Goal: Information Seeking & Learning: Find specific fact

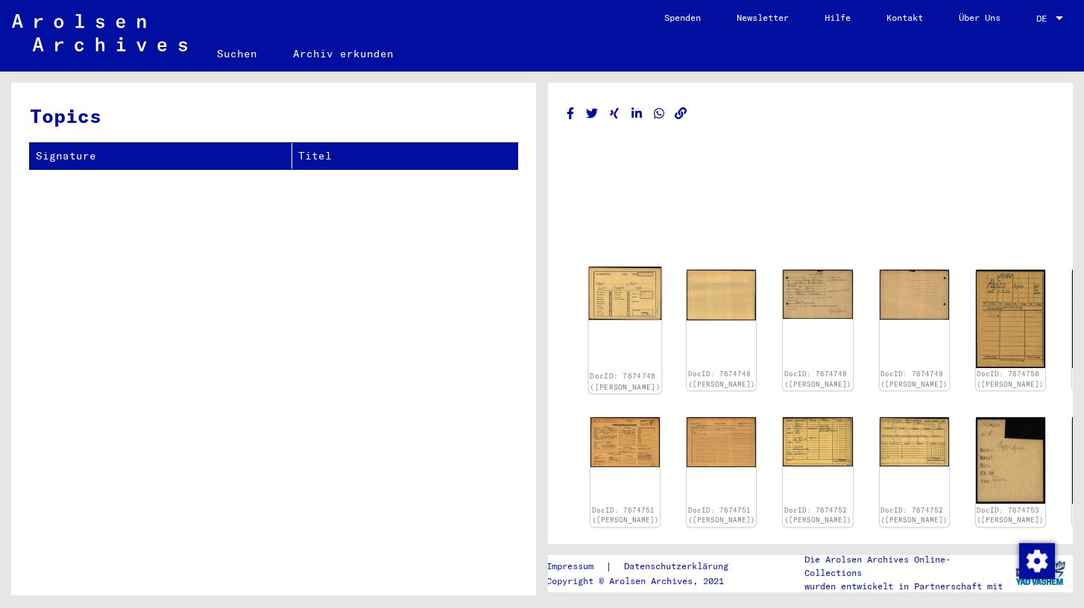
click at [616, 296] on img at bounding box center [625, 293] width 73 height 53
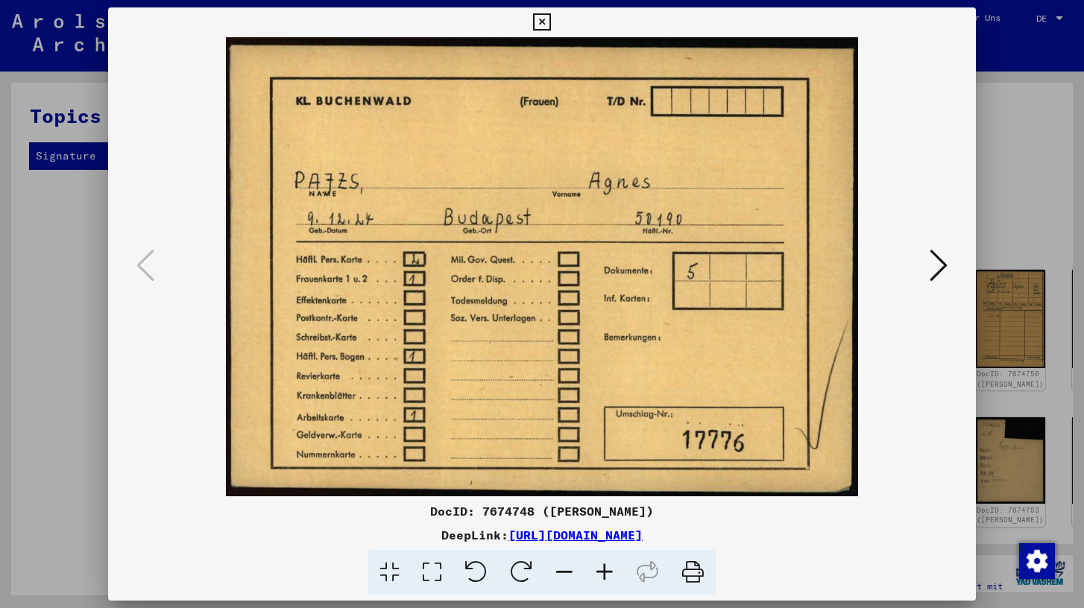
click at [937, 265] on icon at bounding box center [939, 265] width 18 height 36
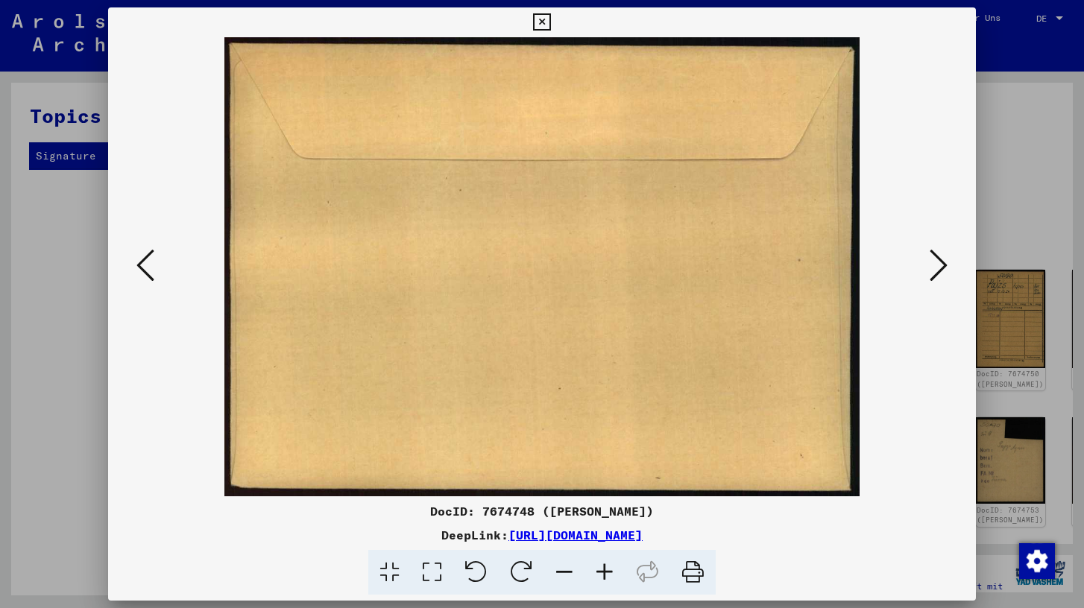
click at [937, 265] on icon at bounding box center [939, 265] width 18 height 36
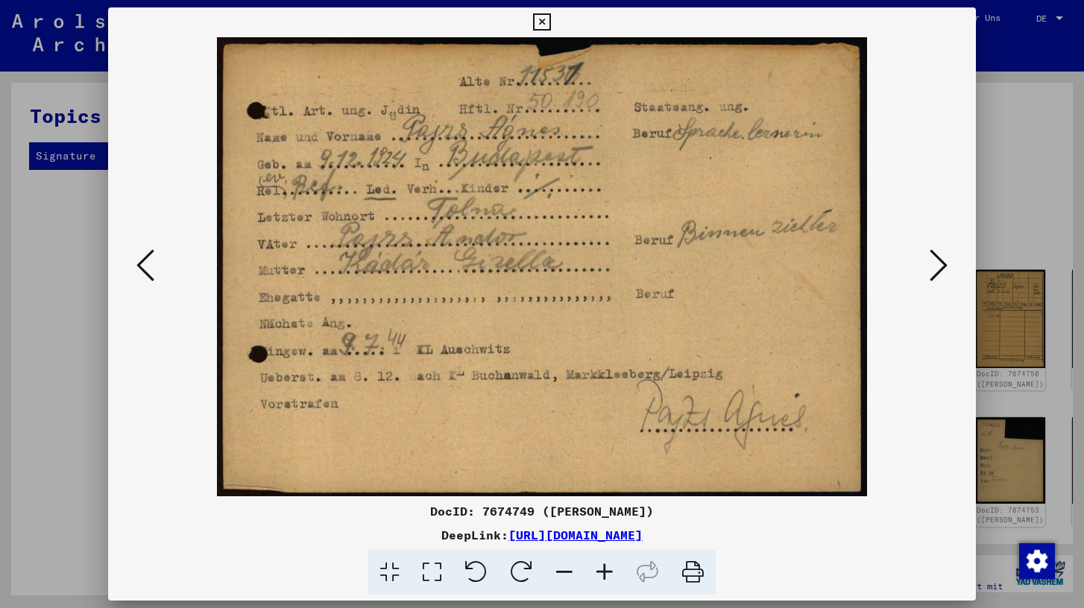
click at [643, 531] on link "[URL][DOMAIN_NAME]" at bounding box center [575, 535] width 134 height 15
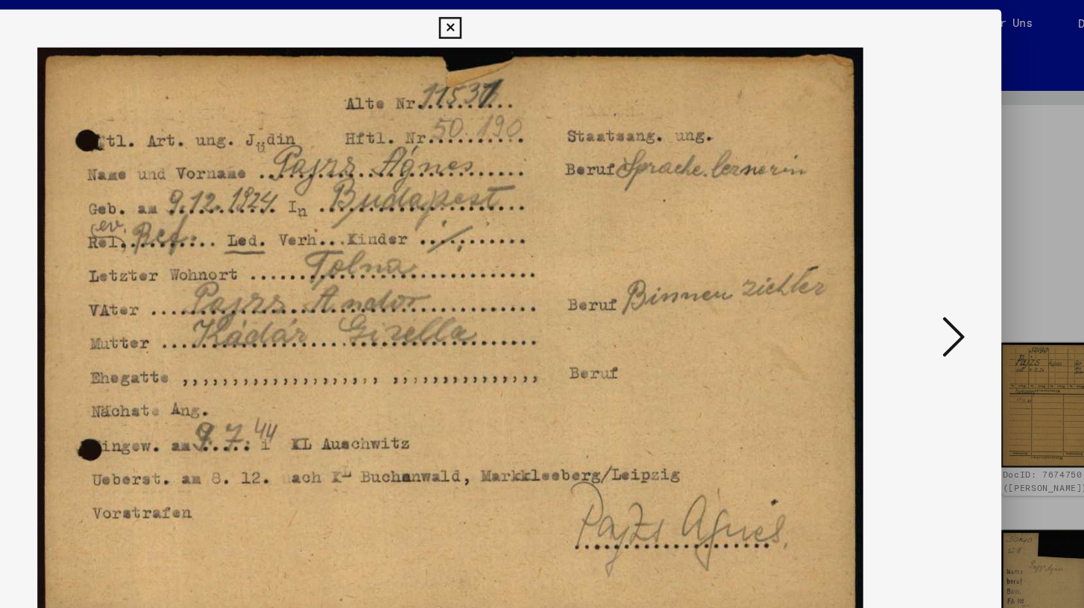
click at [933, 256] on icon at bounding box center [939, 265] width 18 height 36
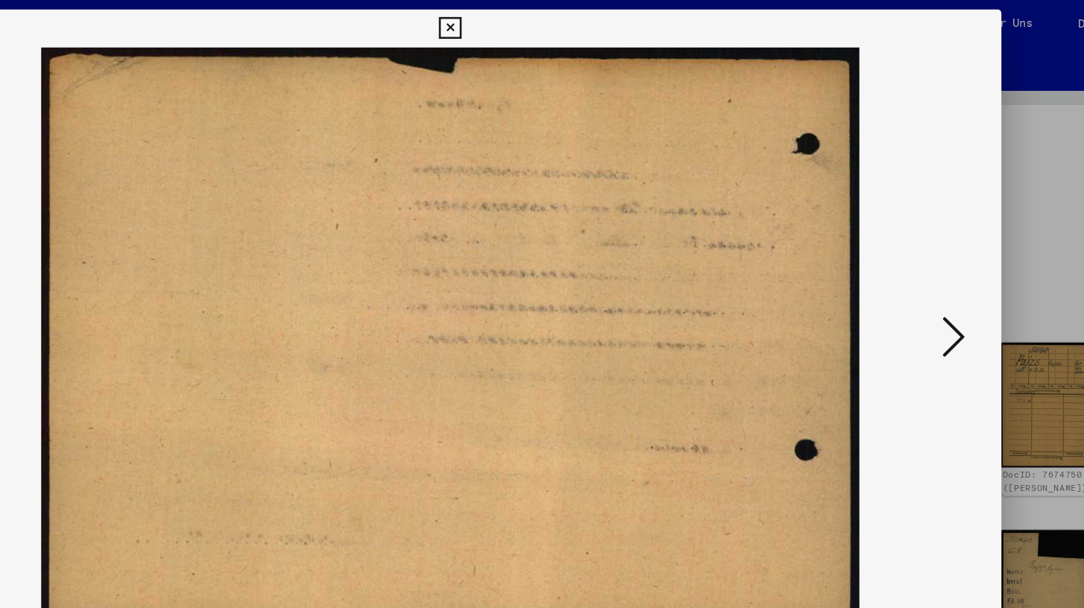
click at [933, 256] on icon at bounding box center [939, 265] width 18 height 36
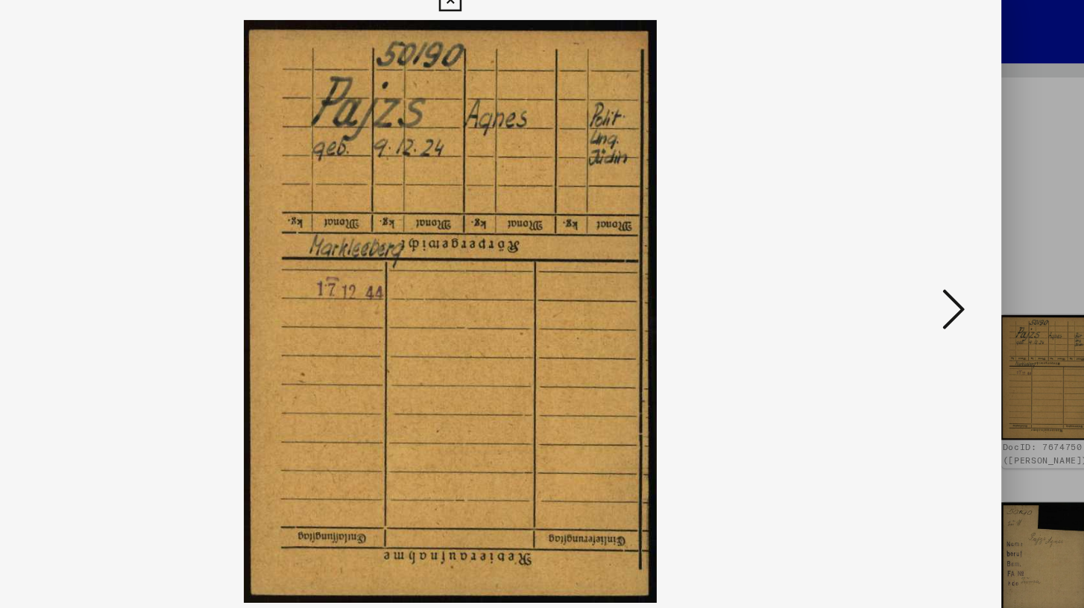
click at [937, 267] on icon at bounding box center [939, 265] width 18 height 36
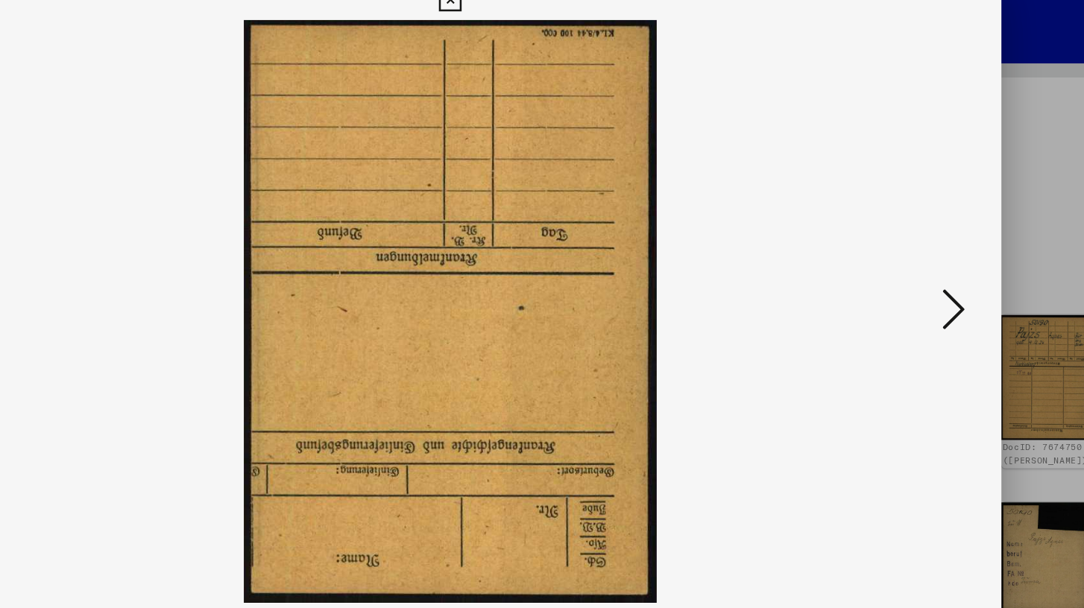
click at [937, 267] on icon at bounding box center [939, 265] width 18 height 36
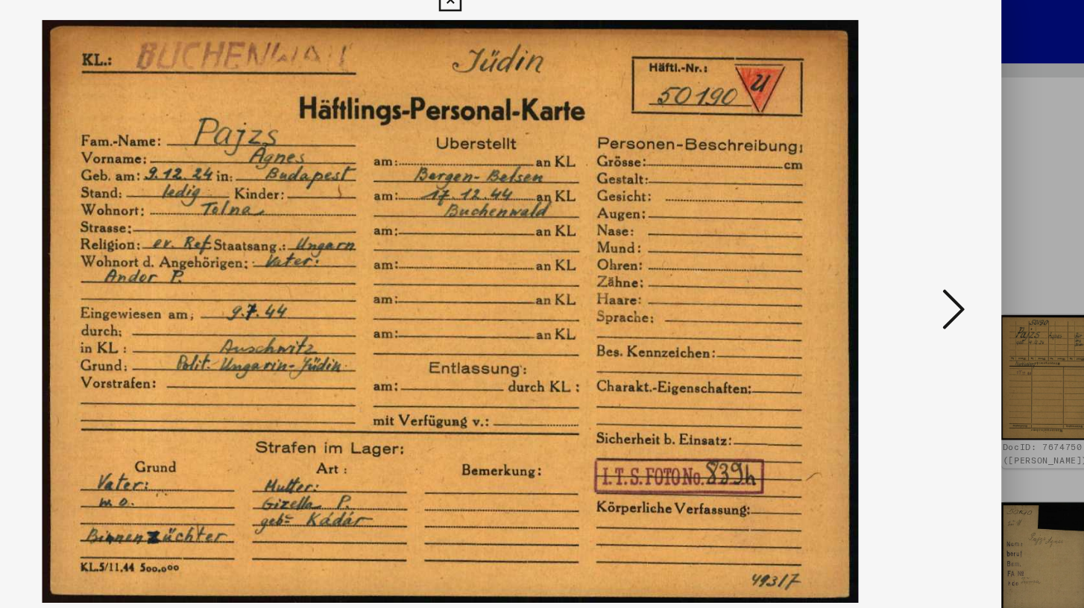
drag, startPoint x: 593, startPoint y: 133, endPoint x: 549, endPoint y: 133, distance: 43.2
click at [549, 133] on img at bounding box center [542, 266] width 766 height 459
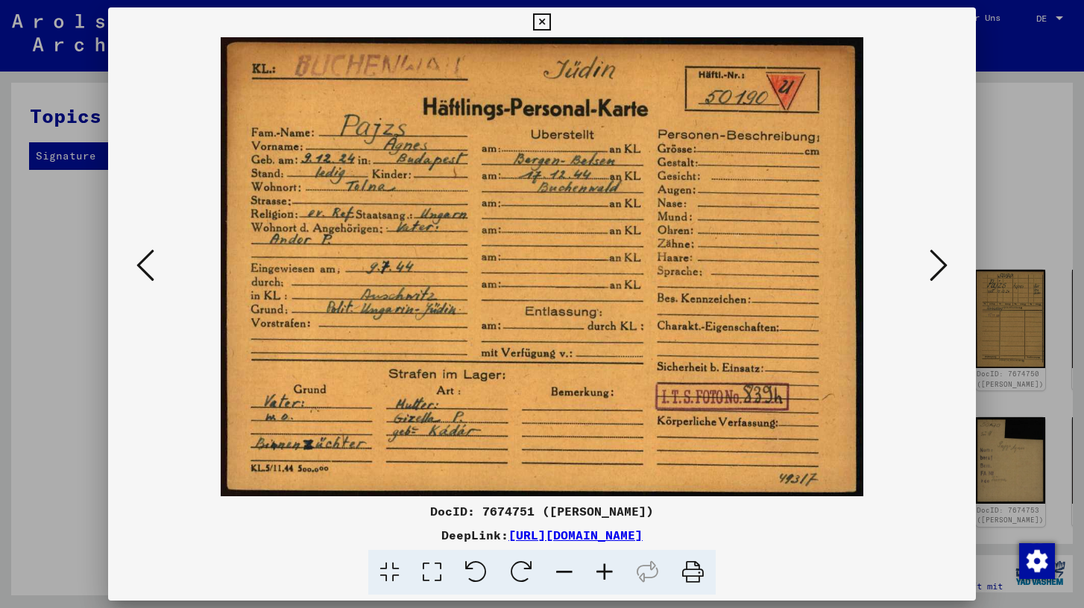
click at [146, 268] on icon at bounding box center [145, 265] width 18 height 36
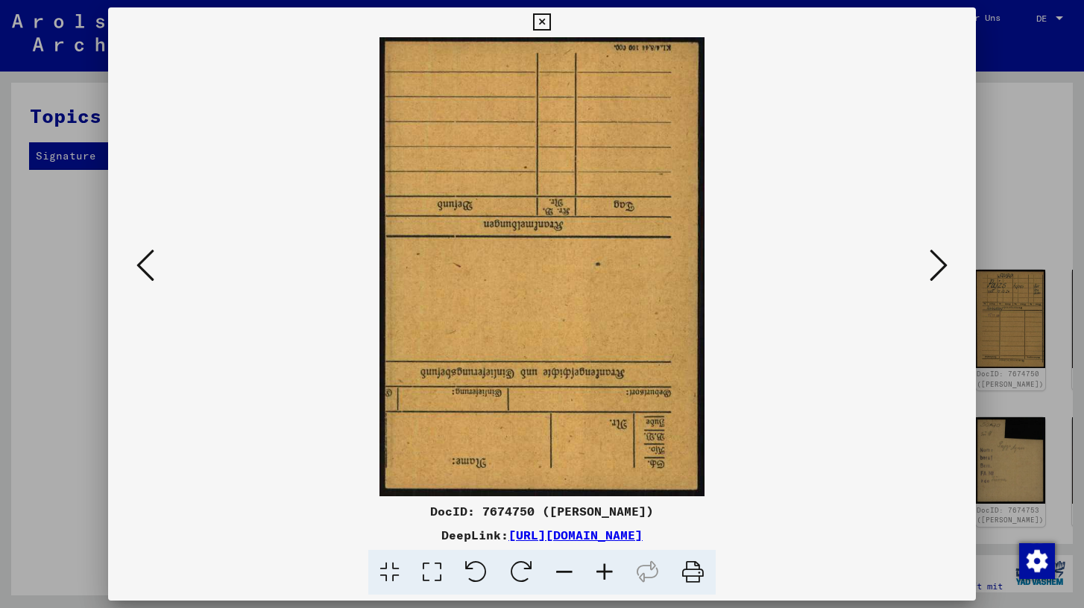
click at [146, 268] on icon at bounding box center [145, 265] width 18 height 36
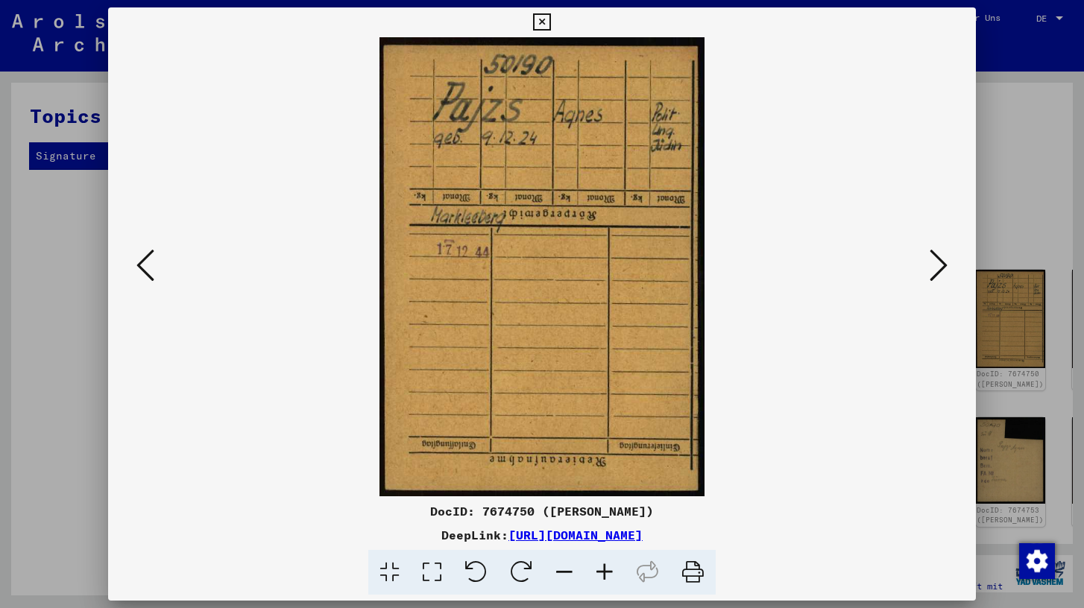
click at [146, 268] on icon at bounding box center [145, 265] width 18 height 36
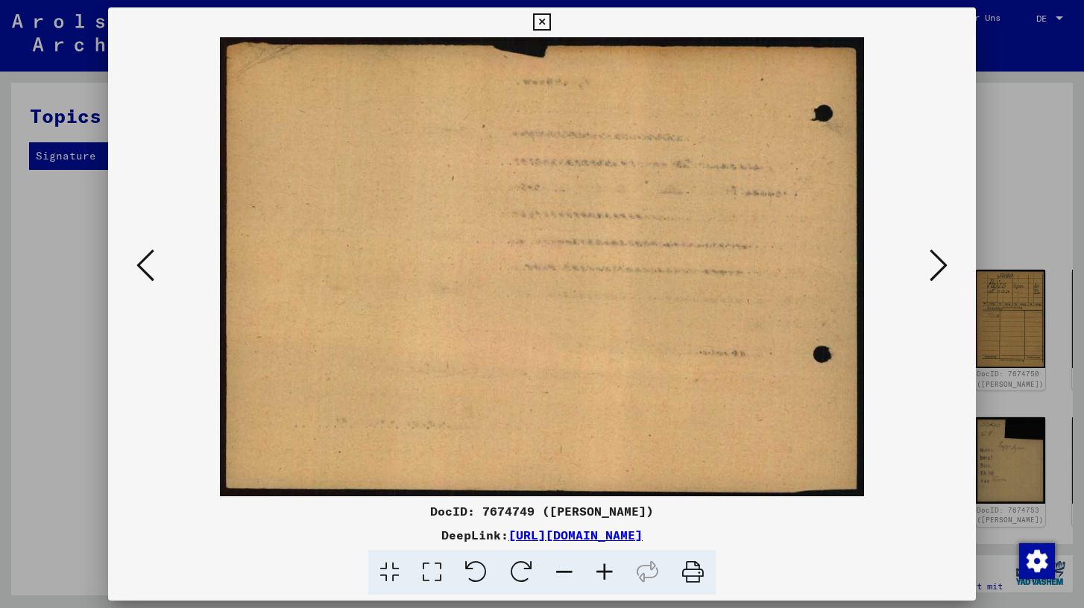
click at [146, 269] on icon at bounding box center [145, 265] width 18 height 36
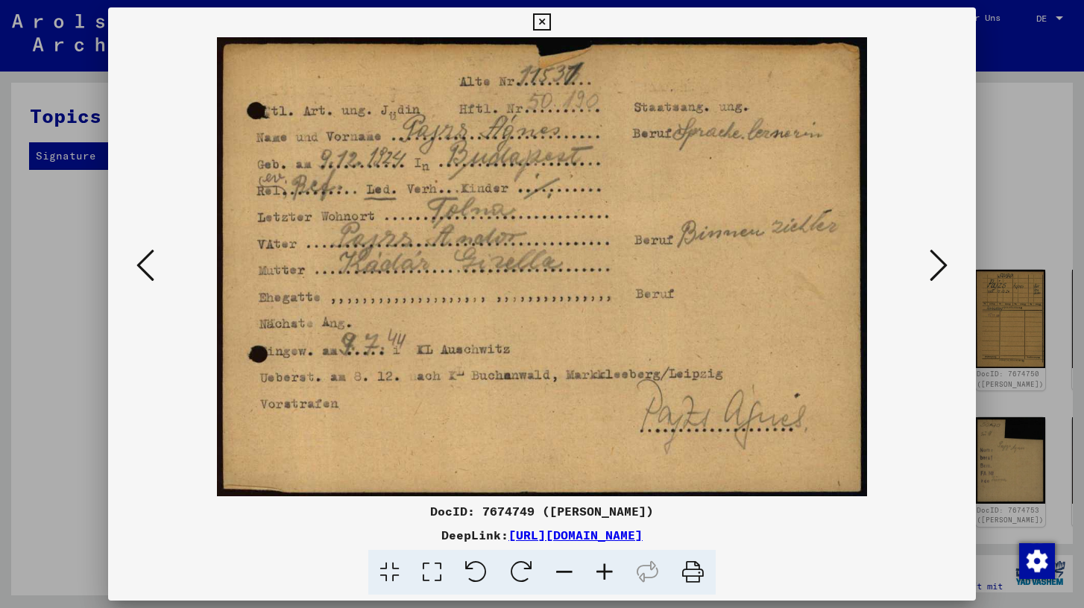
click at [1003, 203] on div at bounding box center [542, 304] width 1084 height 608
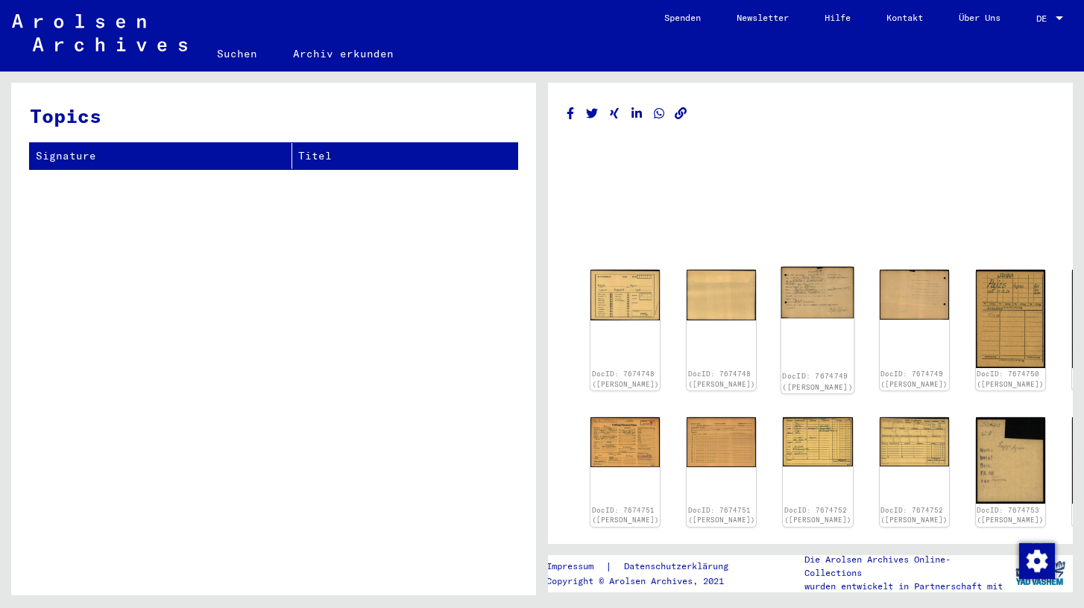
click at [781, 295] on img at bounding box center [817, 292] width 73 height 51
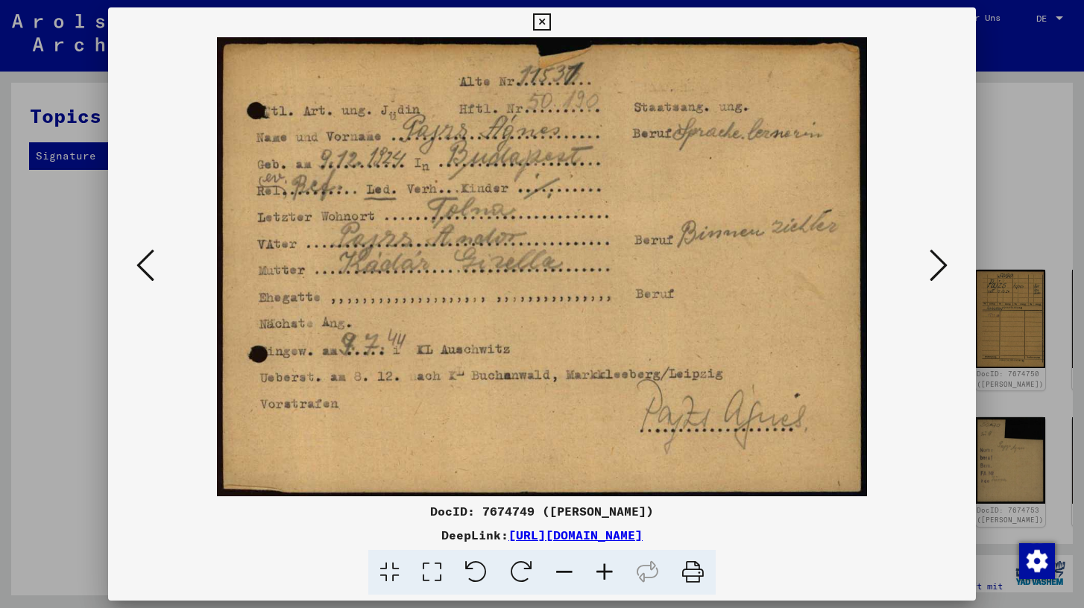
click at [942, 276] on icon at bounding box center [939, 265] width 18 height 36
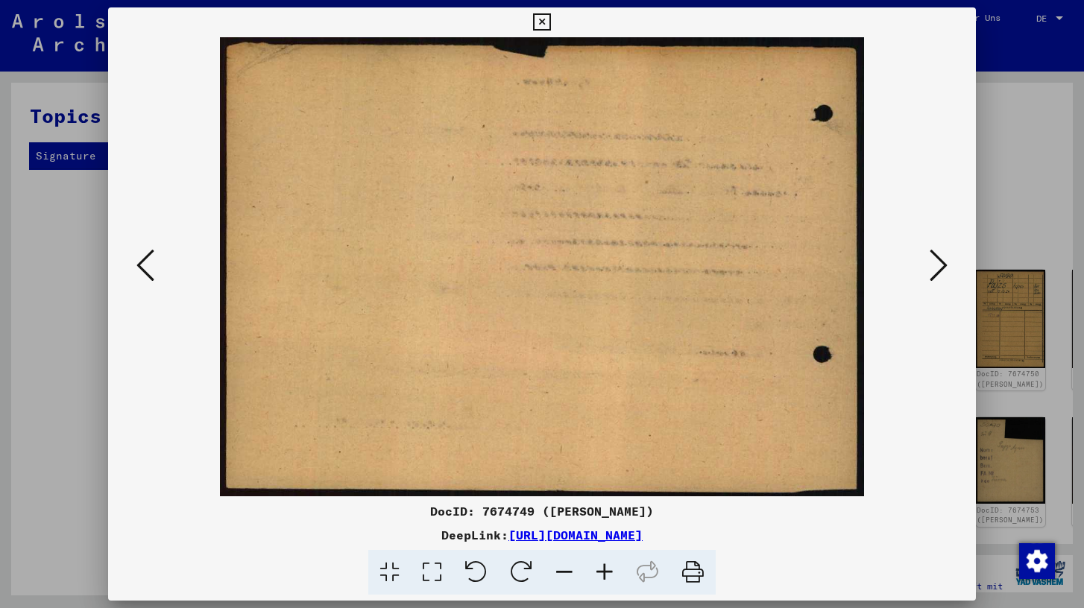
click at [942, 276] on icon at bounding box center [939, 265] width 18 height 36
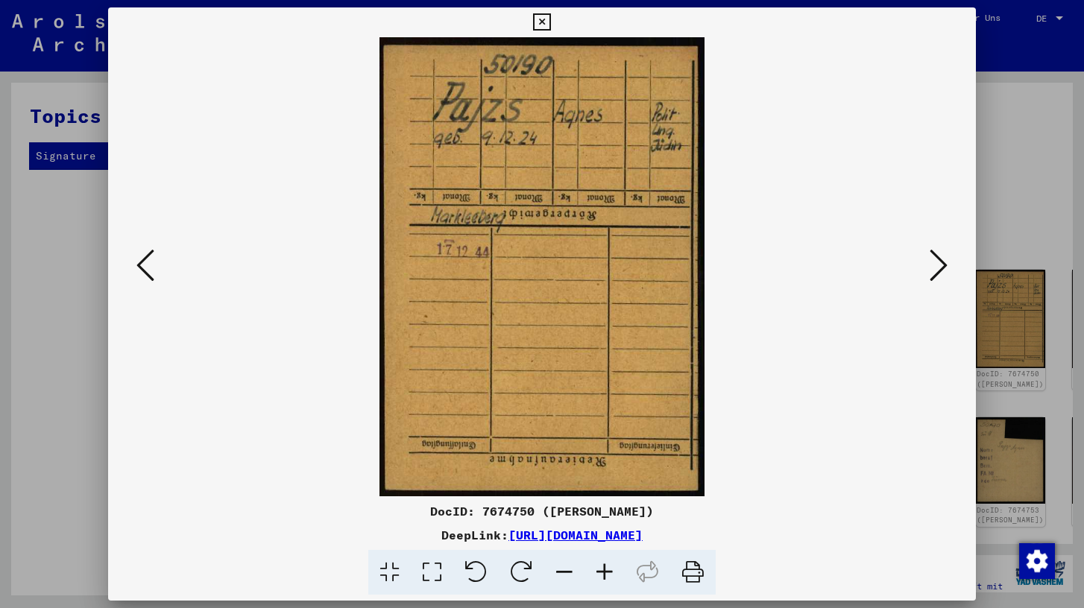
click at [146, 263] on icon at bounding box center [145, 265] width 18 height 36
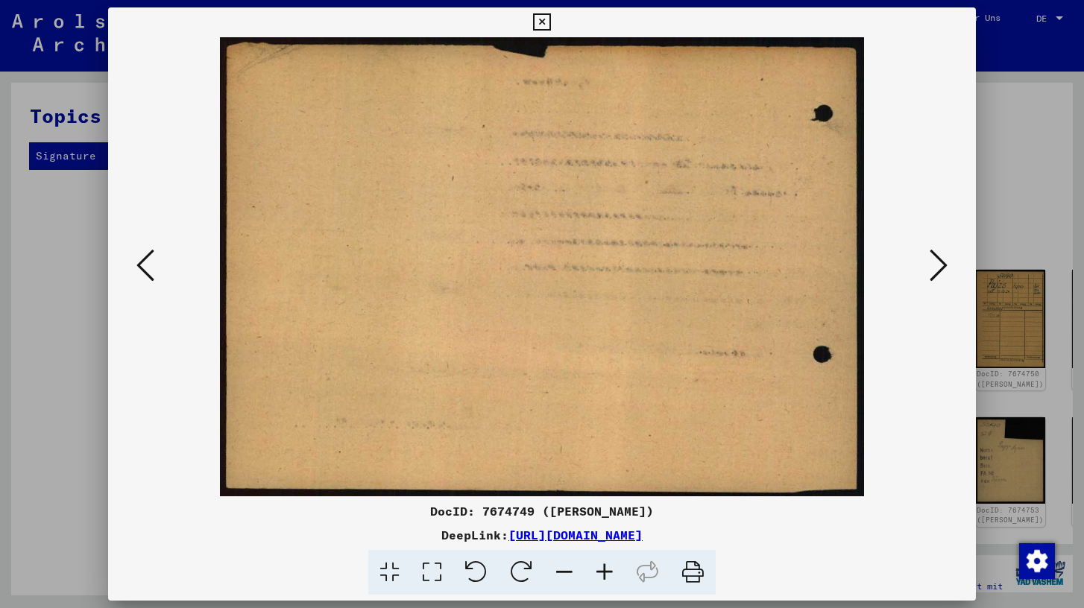
click at [146, 263] on icon at bounding box center [145, 265] width 18 height 36
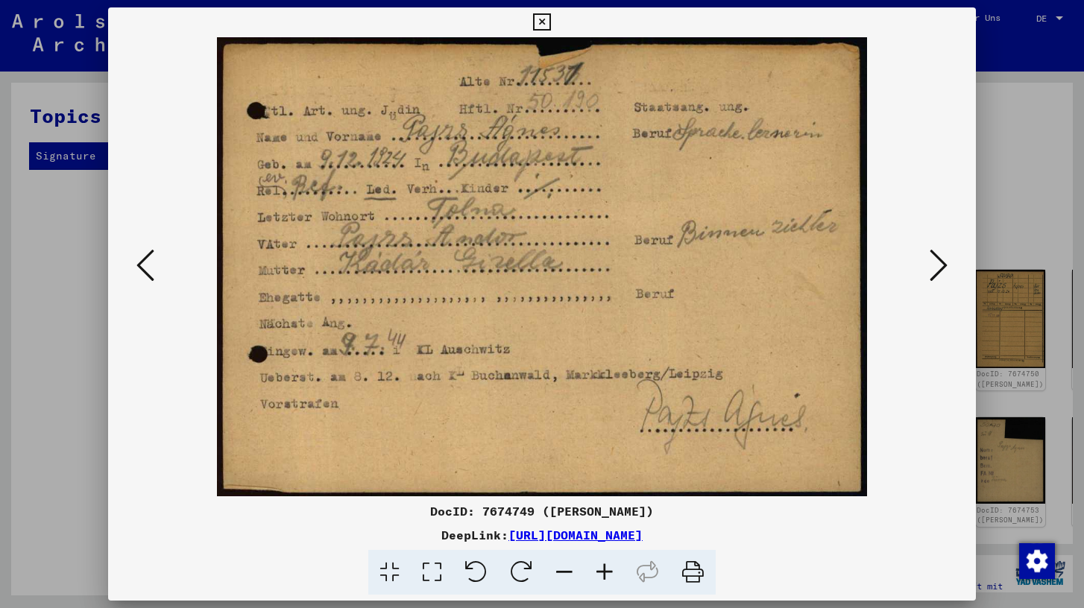
click at [938, 266] on icon at bounding box center [939, 265] width 18 height 36
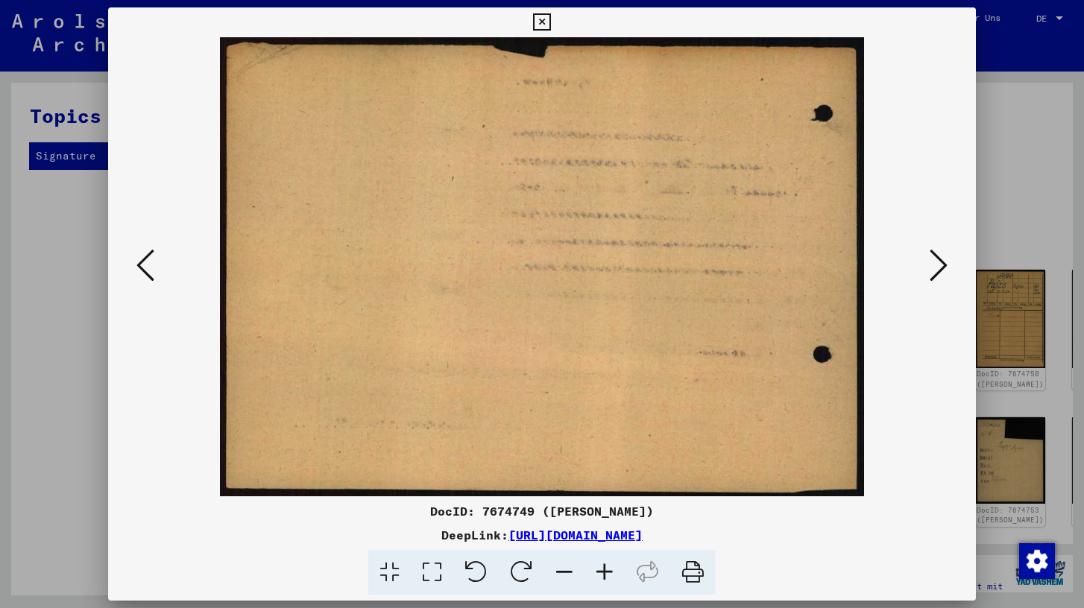
click at [938, 266] on icon at bounding box center [939, 265] width 18 height 36
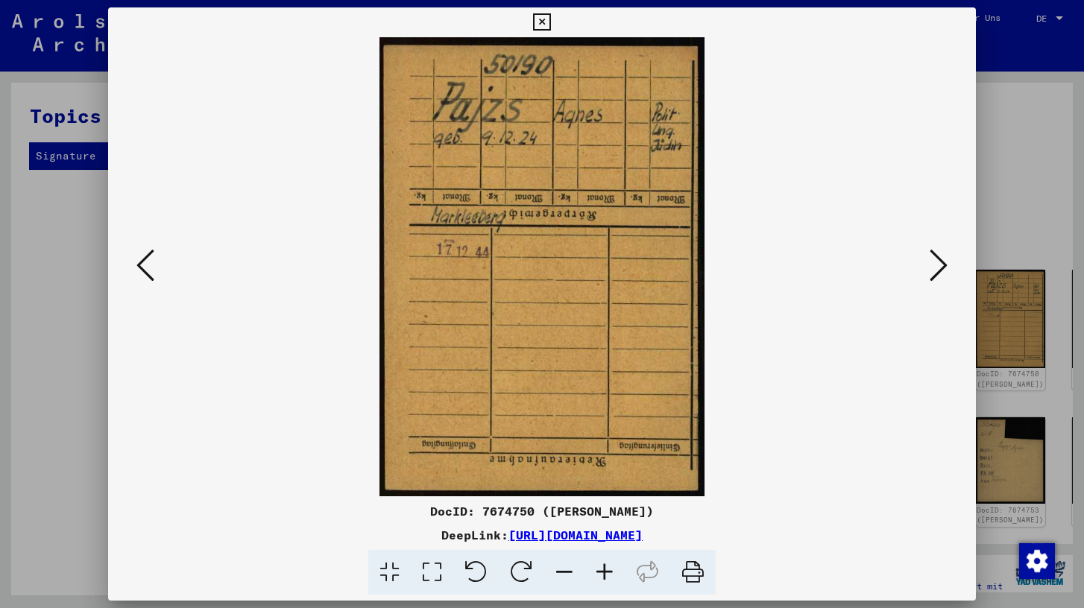
click at [938, 266] on icon at bounding box center [939, 265] width 18 height 36
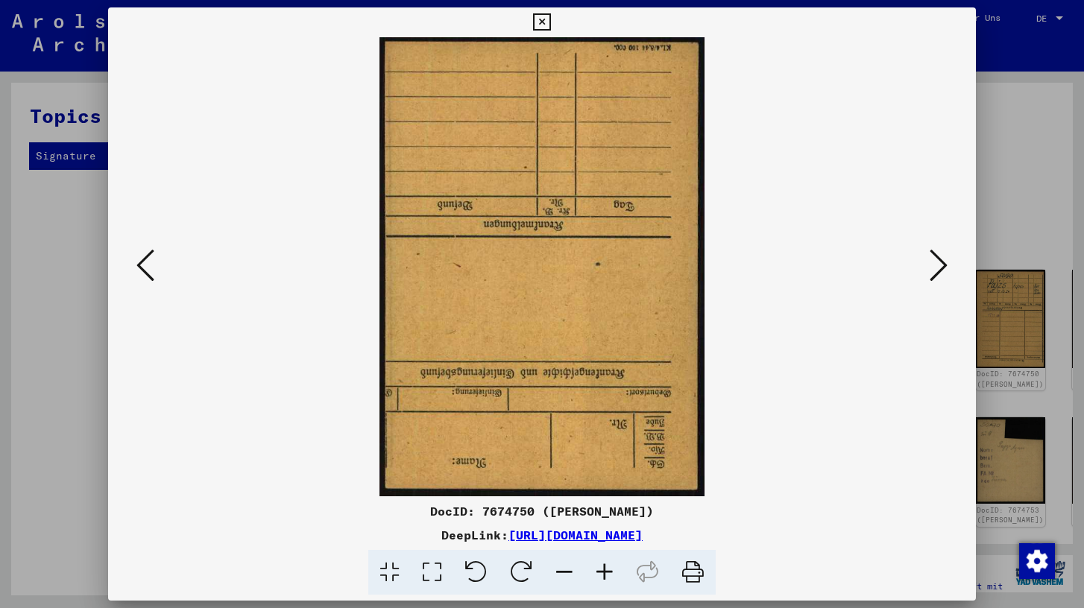
click at [938, 266] on icon at bounding box center [939, 265] width 18 height 36
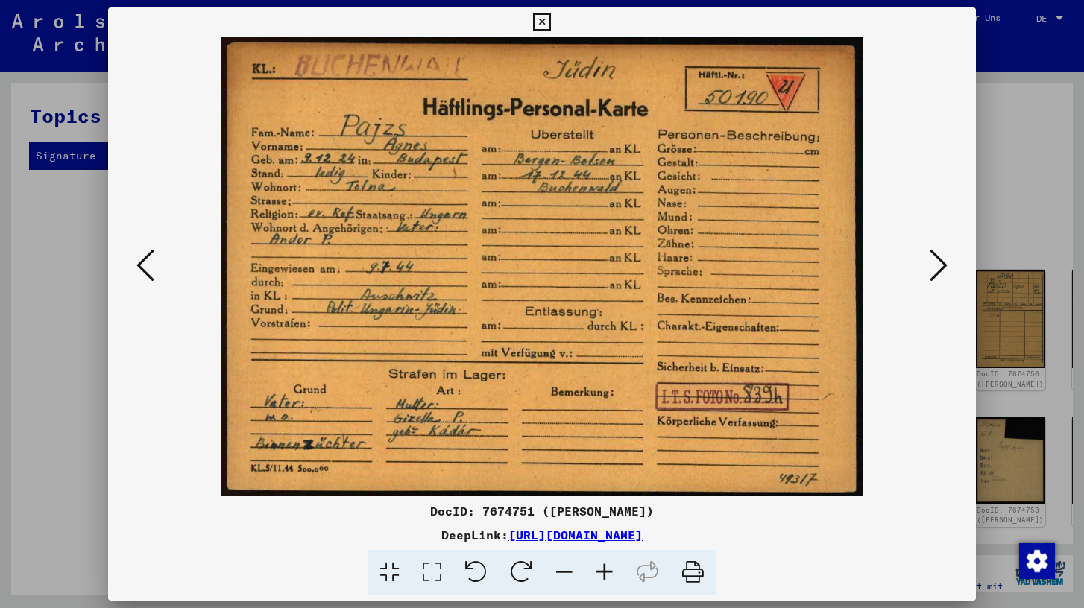
click at [156, 250] on button at bounding box center [145, 266] width 27 height 42
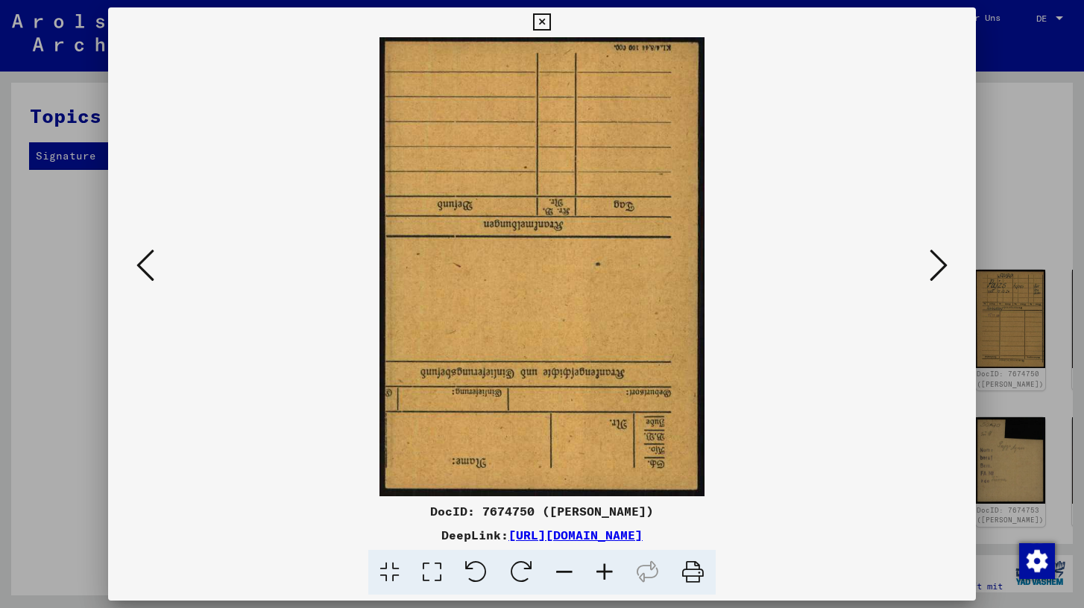
click at [156, 250] on button at bounding box center [145, 266] width 27 height 42
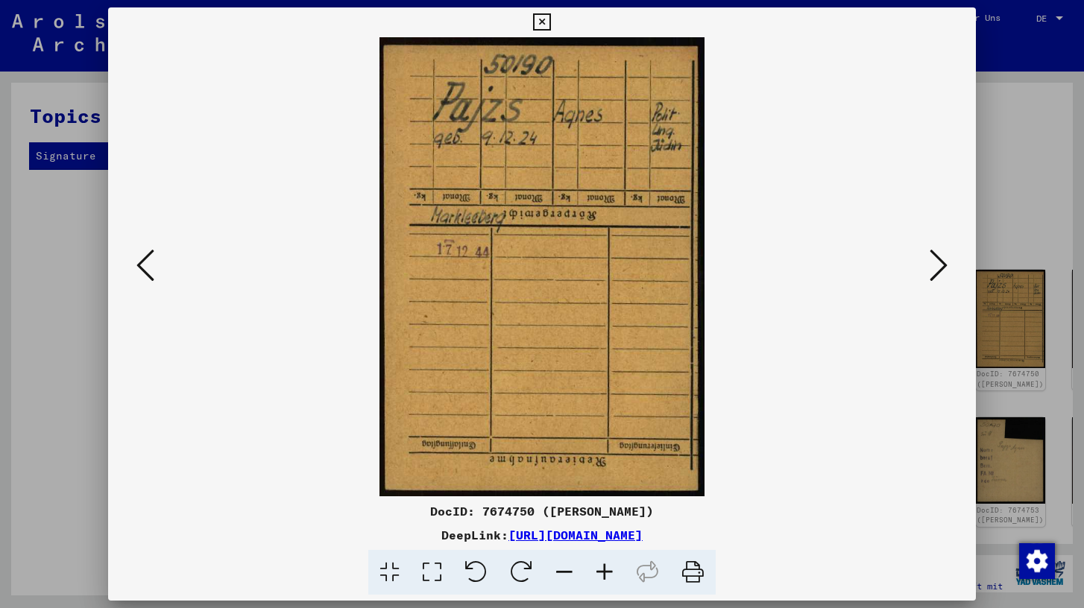
click at [156, 250] on button at bounding box center [145, 266] width 27 height 42
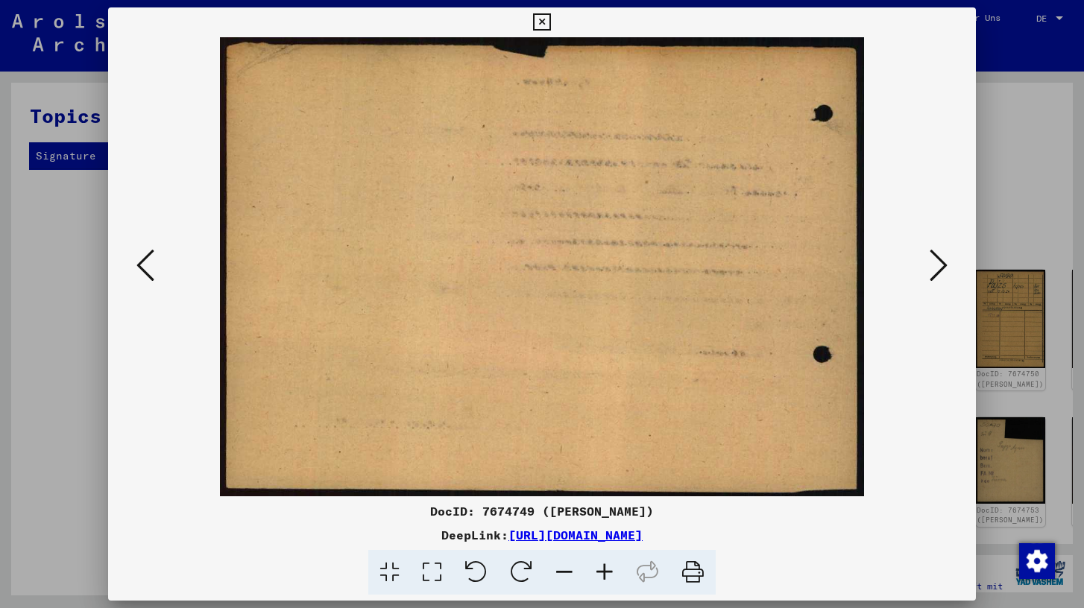
click at [156, 250] on button at bounding box center [145, 266] width 27 height 42
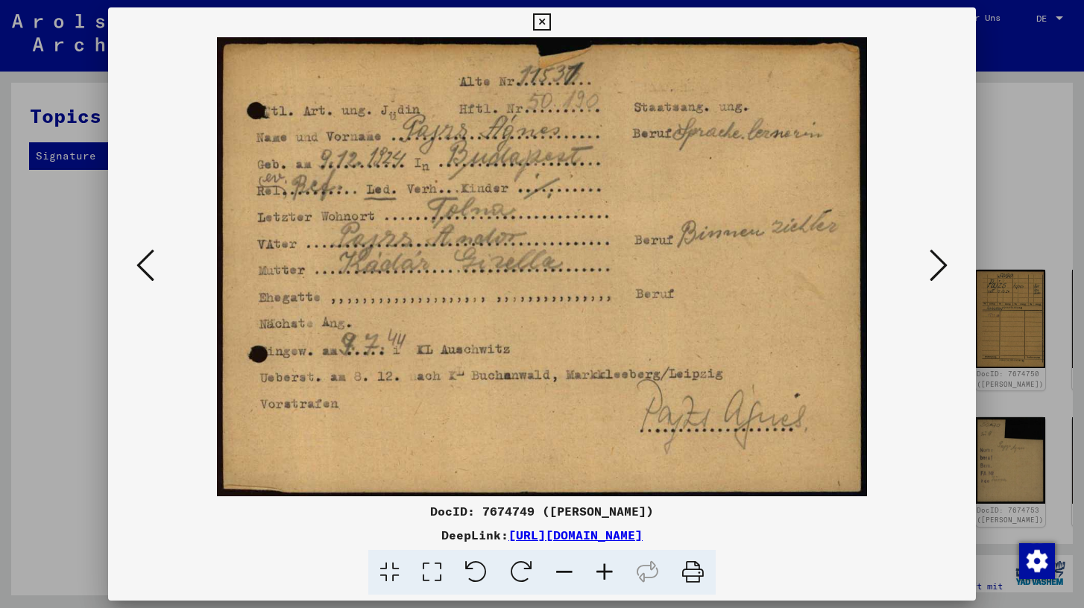
click at [938, 266] on icon at bounding box center [939, 265] width 18 height 36
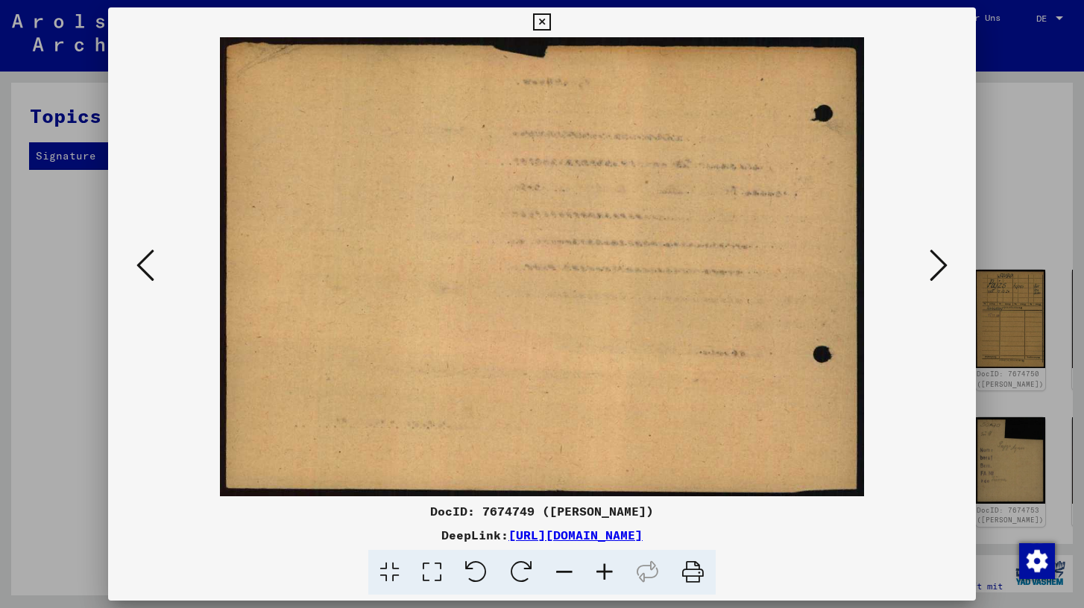
click at [938, 266] on icon at bounding box center [939, 265] width 18 height 36
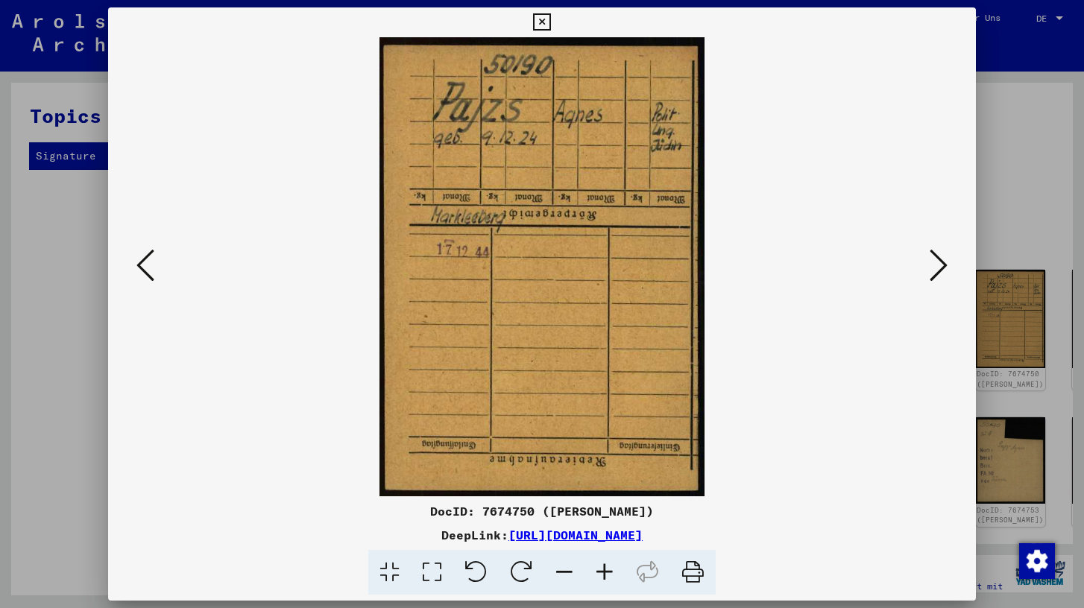
click at [938, 266] on icon at bounding box center [939, 265] width 18 height 36
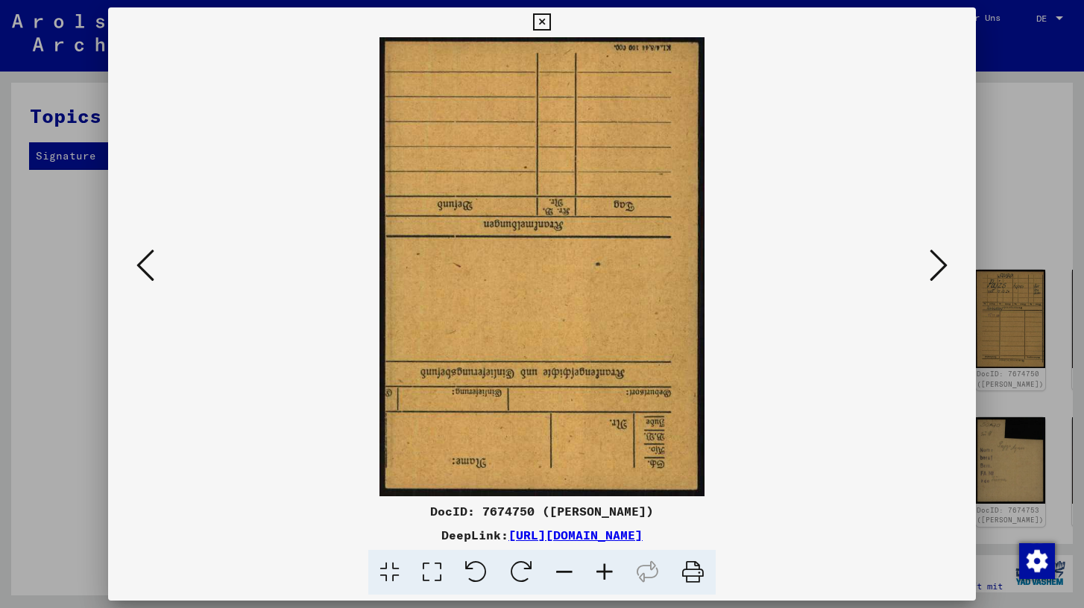
click at [938, 266] on icon at bounding box center [939, 265] width 18 height 36
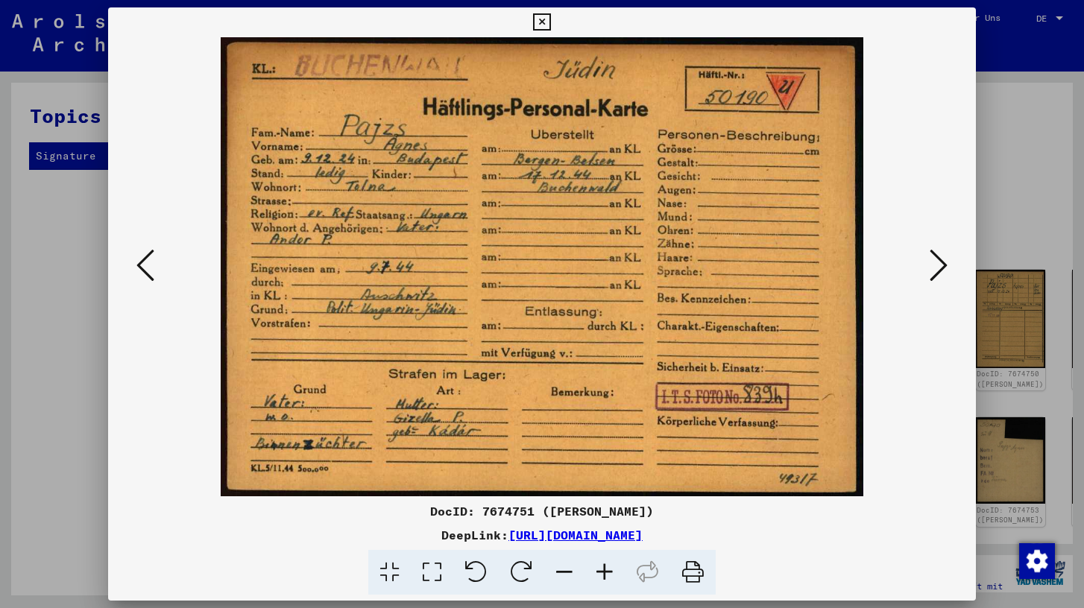
click at [938, 266] on icon at bounding box center [939, 265] width 18 height 36
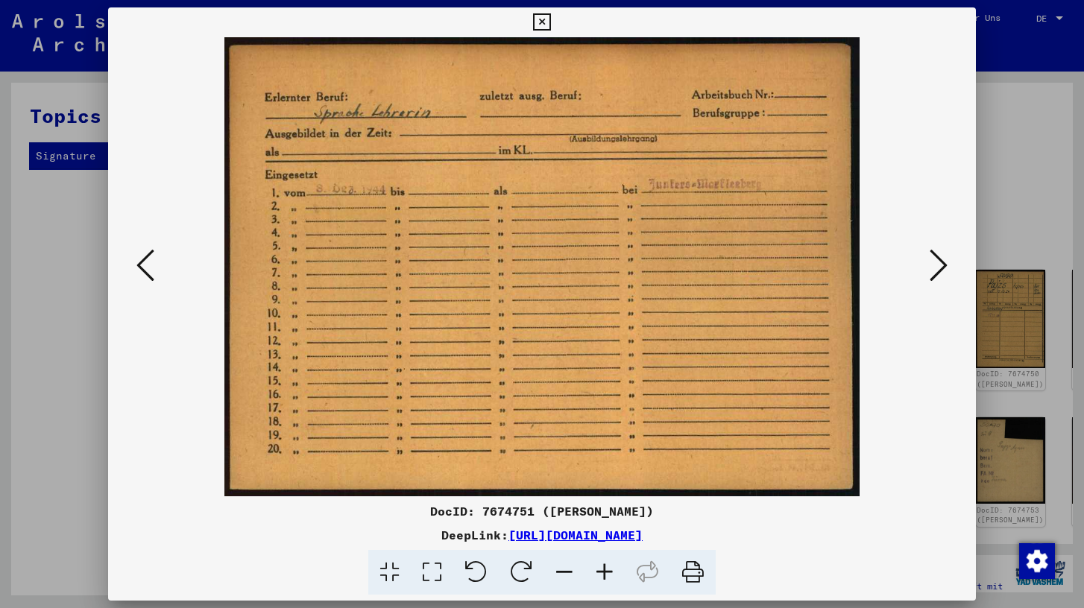
drag, startPoint x: 938, startPoint y: 266, endPoint x: 894, endPoint y: 259, distance: 44.6
click at [894, 259] on div at bounding box center [541, 266] width 867 height 459
click at [940, 262] on icon at bounding box center [939, 265] width 18 height 36
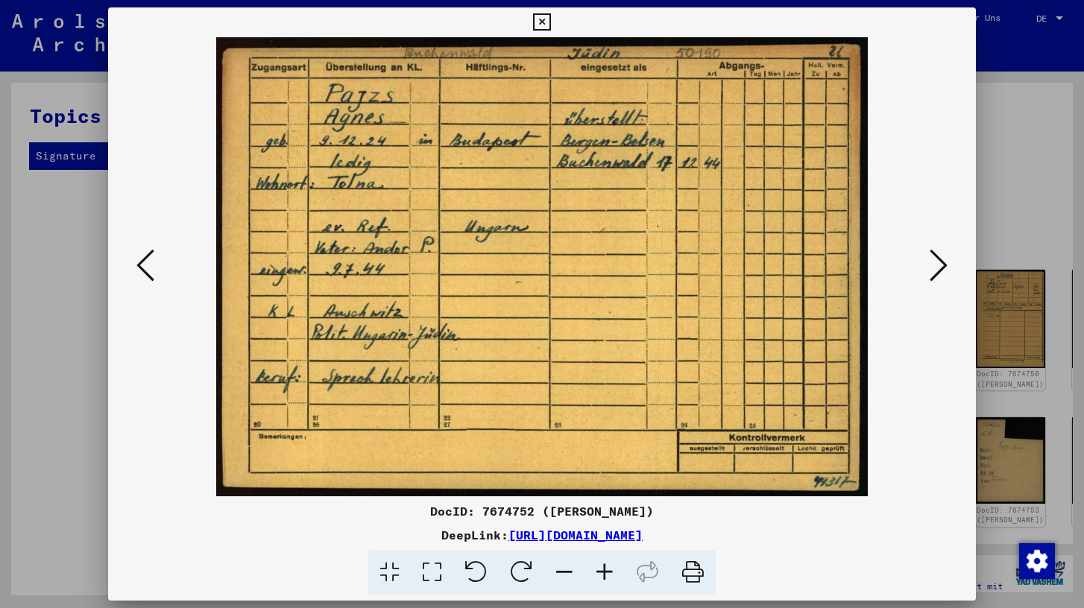
click at [939, 271] on icon at bounding box center [939, 265] width 18 height 36
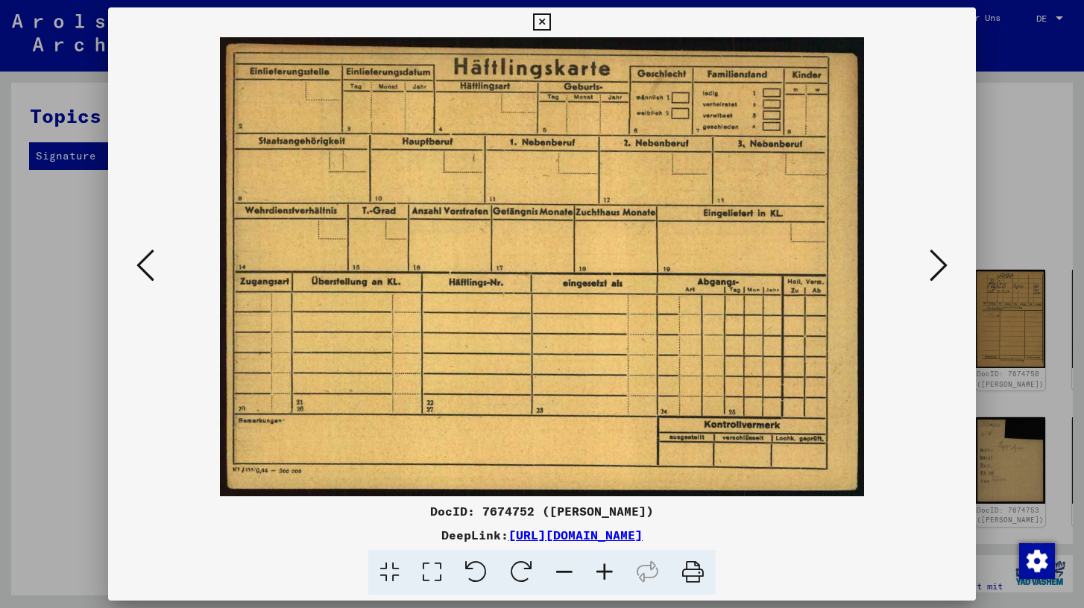
click at [939, 271] on icon at bounding box center [939, 265] width 18 height 36
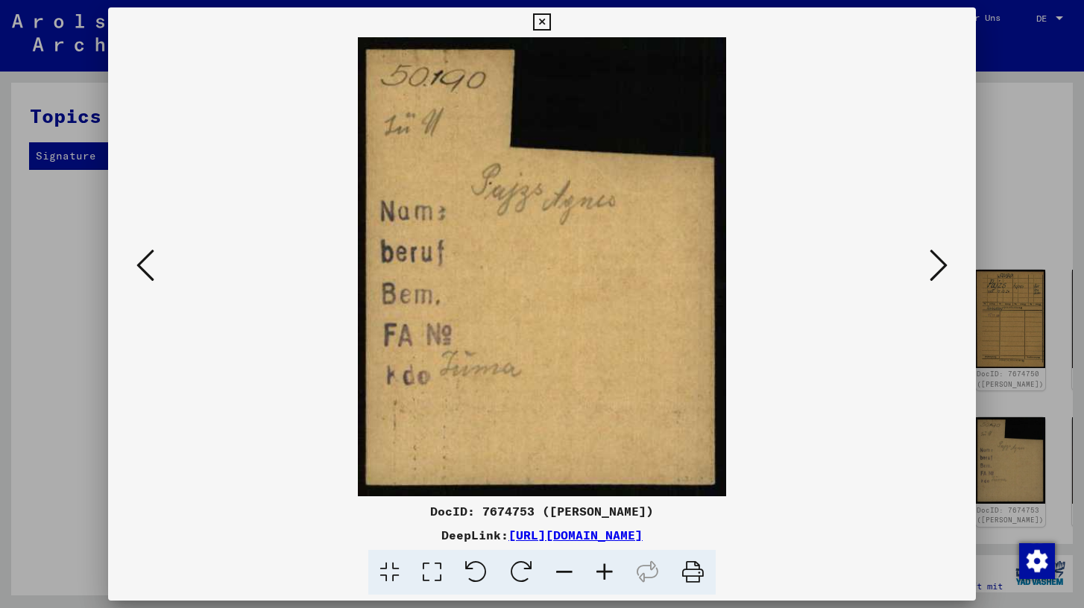
click at [939, 271] on icon at bounding box center [939, 265] width 18 height 36
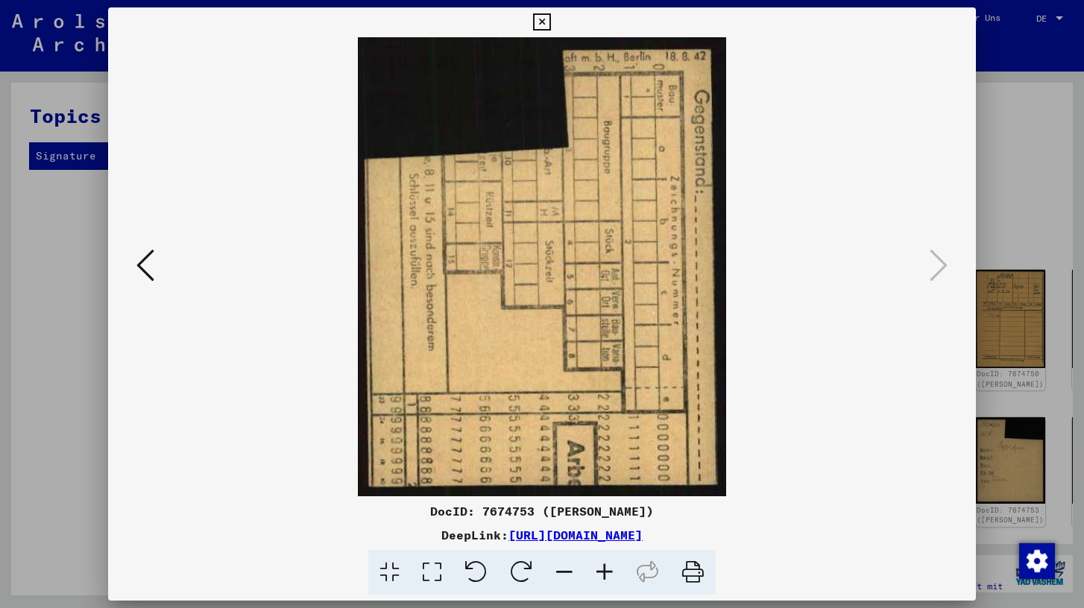
click at [142, 260] on icon at bounding box center [145, 265] width 18 height 36
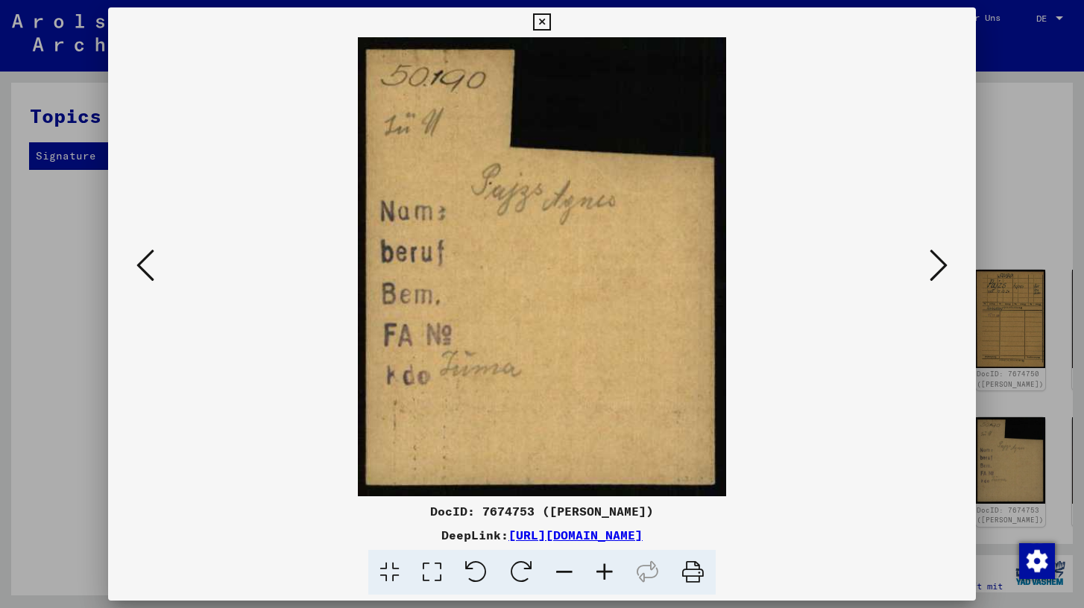
click at [142, 260] on icon at bounding box center [145, 265] width 18 height 36
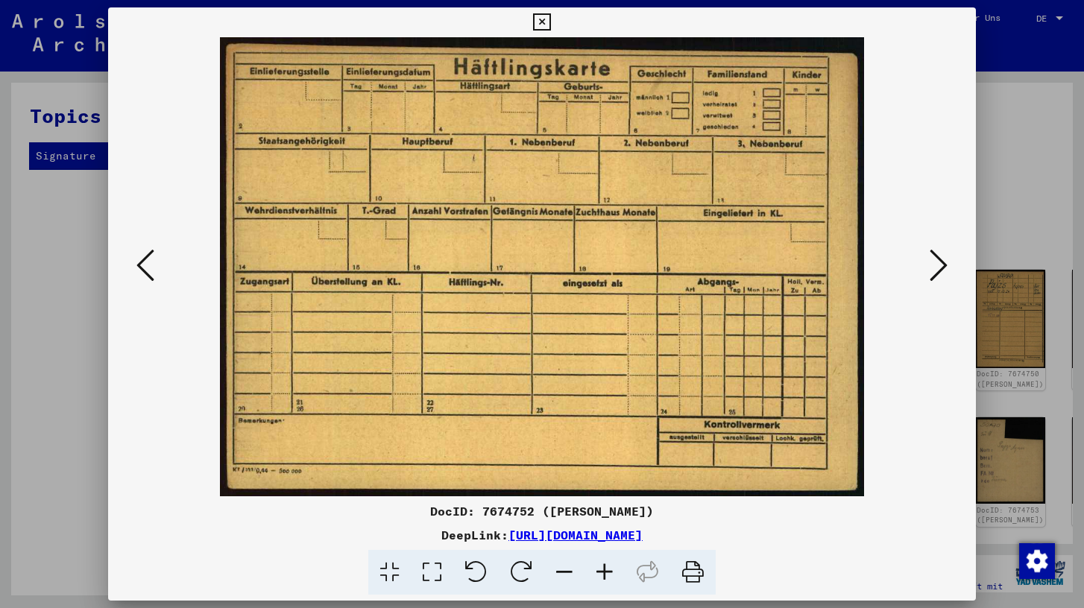
click at [142, 260] on icon at bounding box center [145, 265] width 18 height 36
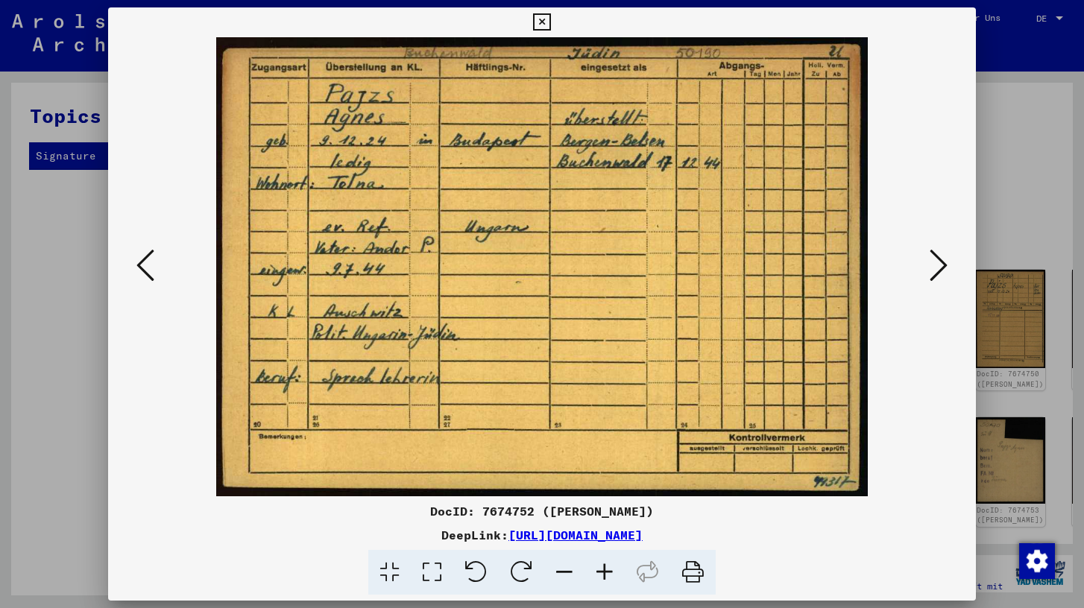
click at [990, 201] on div at bounding box center [542, 304] width 1084 height 608
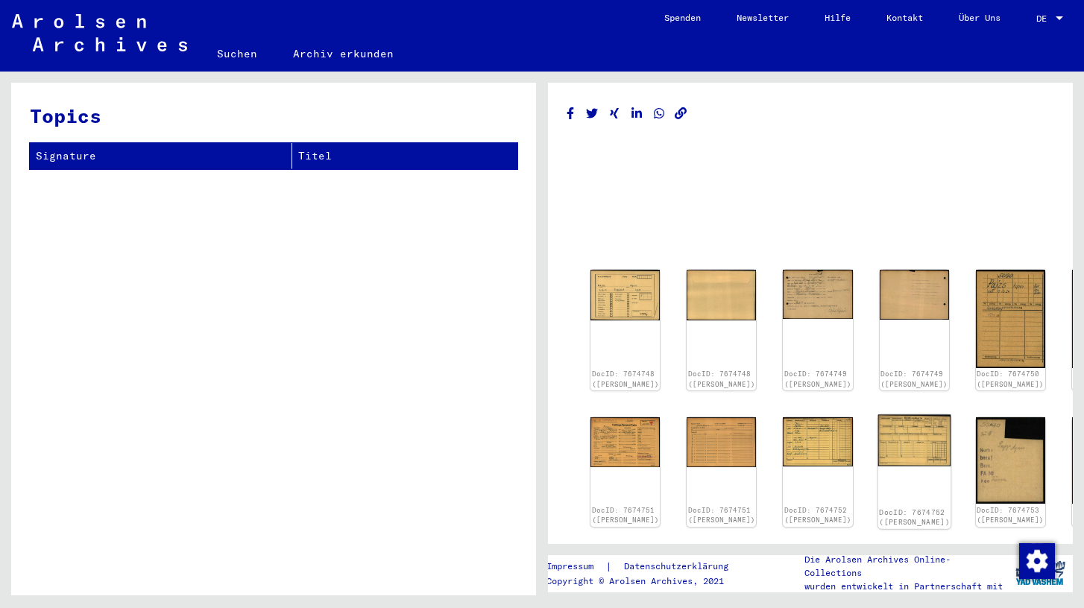
click at [877, 435] on img at bounding box center [913, 440] width 73 height 52
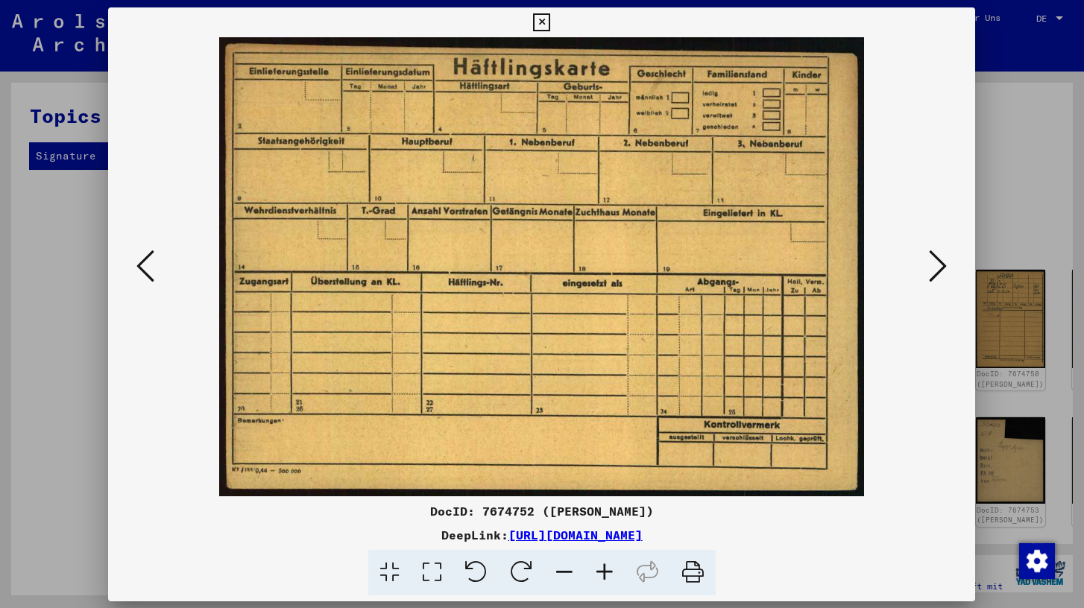
click at [851, 435] on img at bounding box center [542, 266] width 766 height 459
click at [940, 266] on icon at bounding box center [939, 265] width 18 height 36
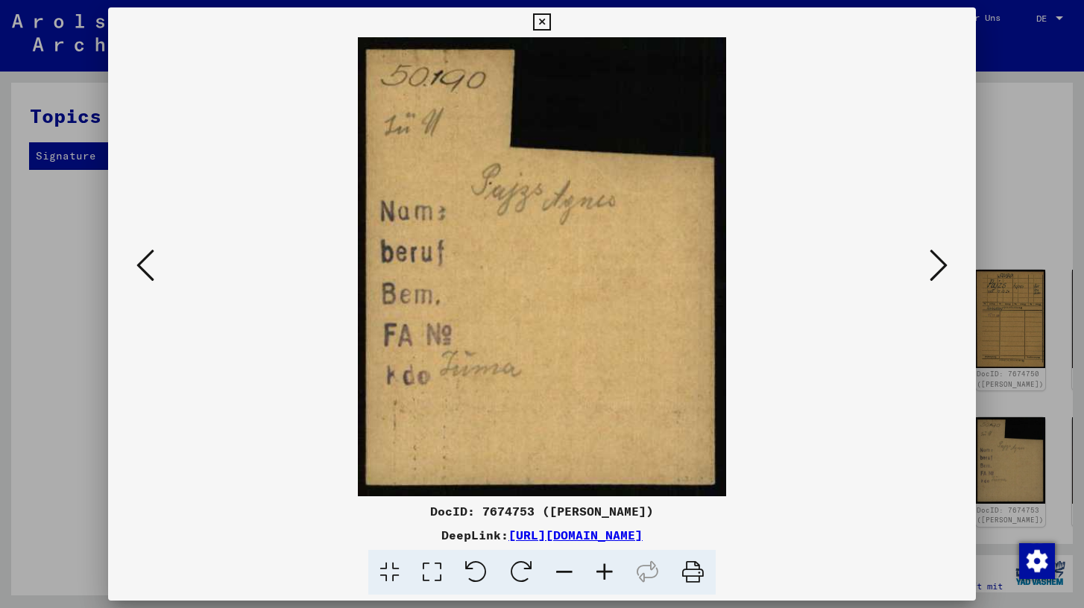
click at [940, 266] on icon at bounding box center [939, 265] width 18 height 36
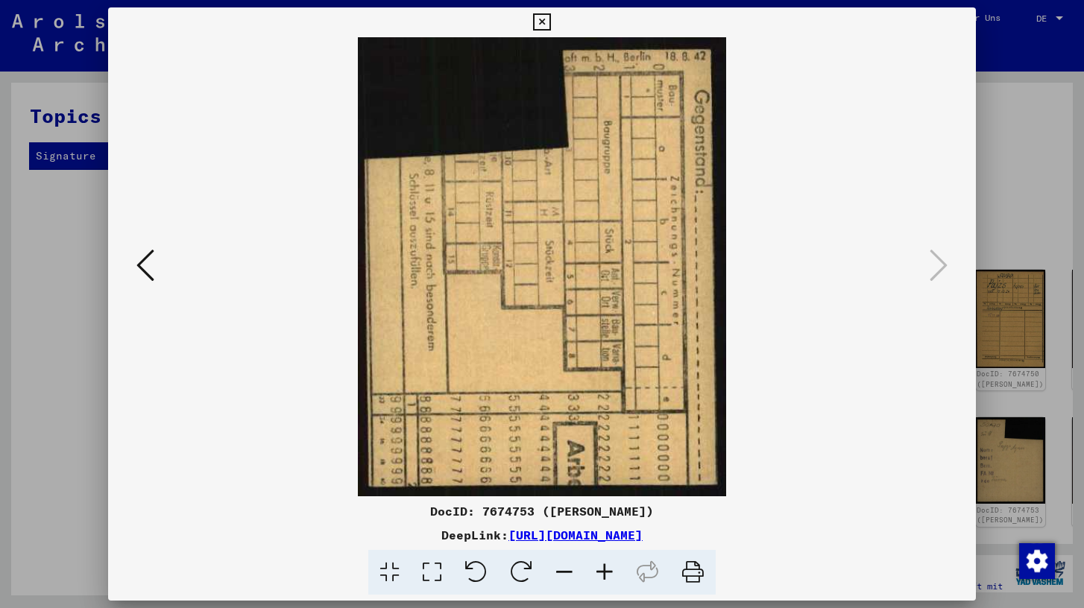
click at [144, 258] on icon at bounding box center [145, 265] width 18 height 36
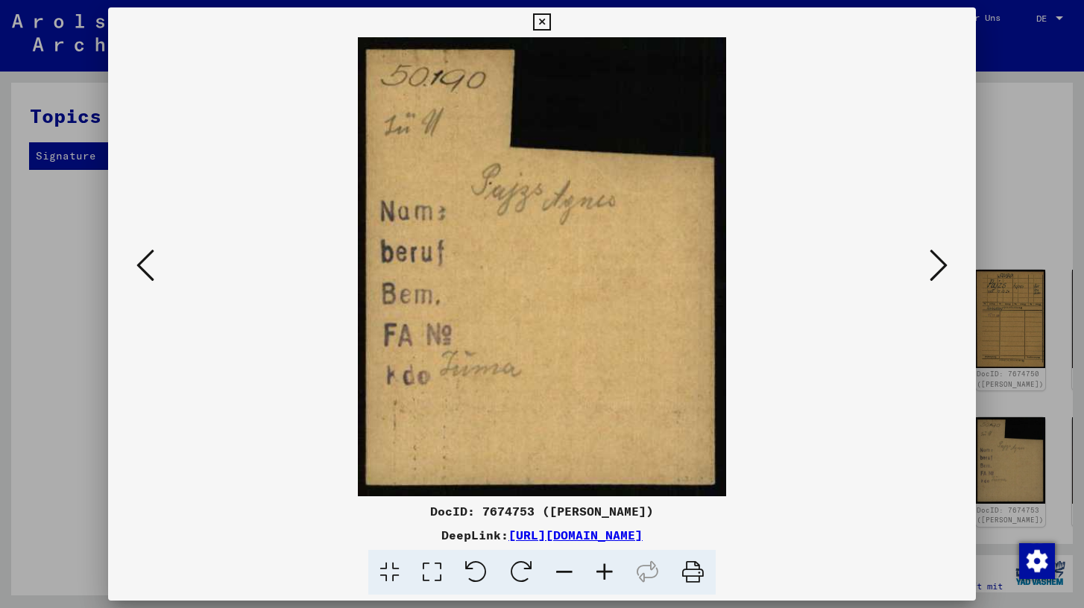
click at [144, 258] on icon at bounding box center [145, 265] width 18 height 36
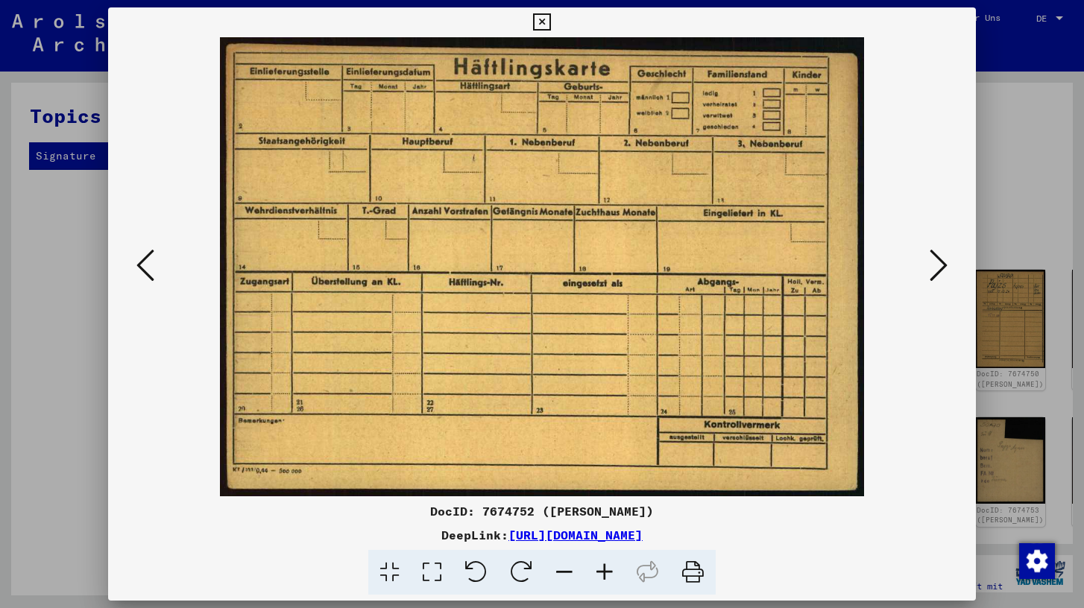
click at [144, 258] on icon at bounding box center [145, 265] width 18 height 36
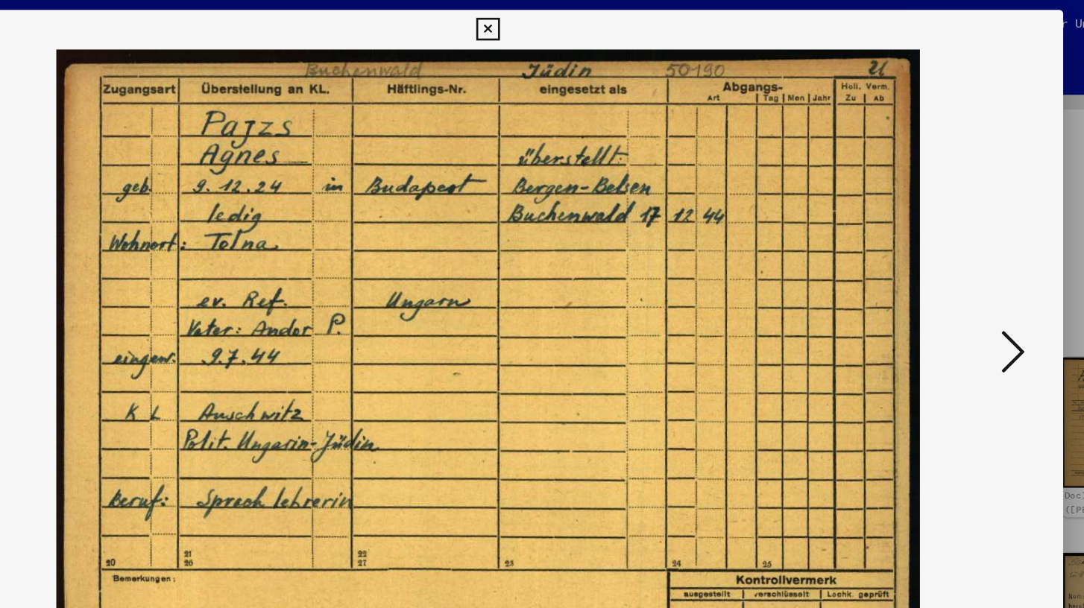
click at [941, 262] on icon at bounding box center [939, 265] width 18 height 36
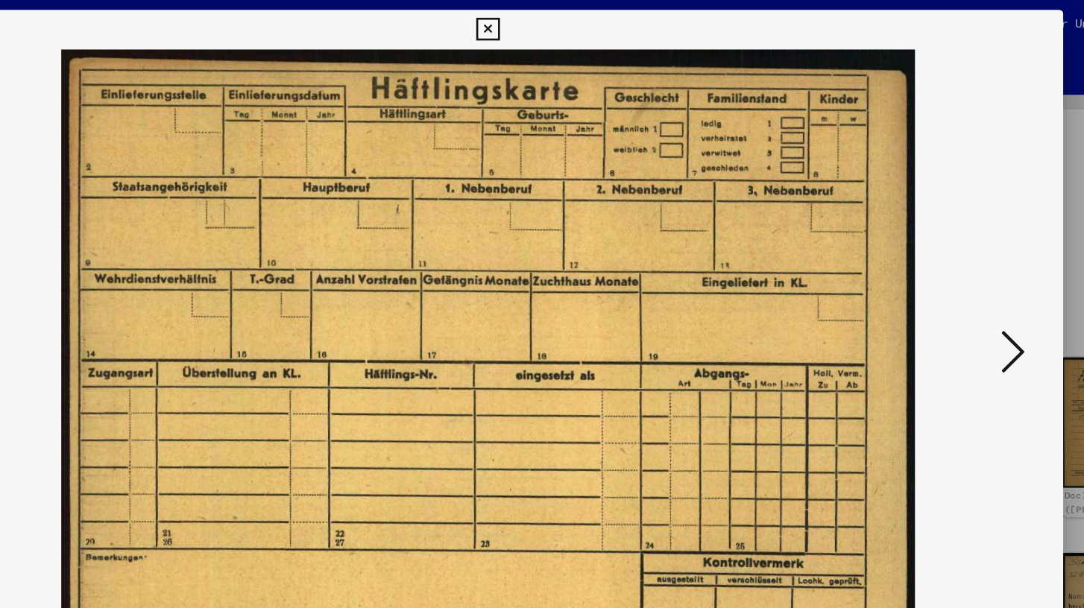
click at [941, 262] on icon at bounding box center [939, 265] width 18 height 36
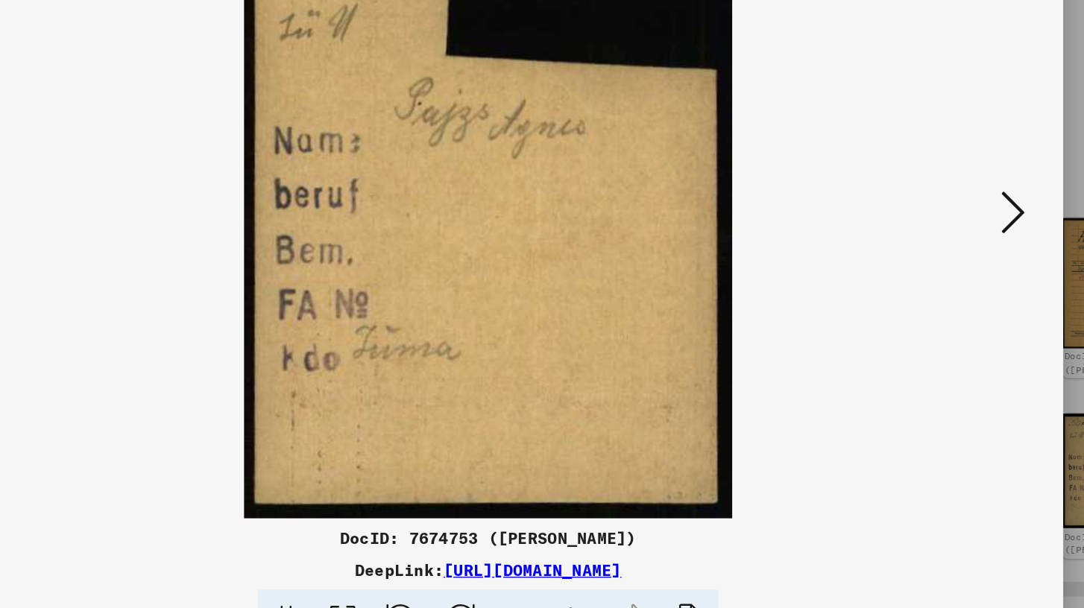
click at [935, 271] on icon at bounding box center [939, 265] width 18 height 36
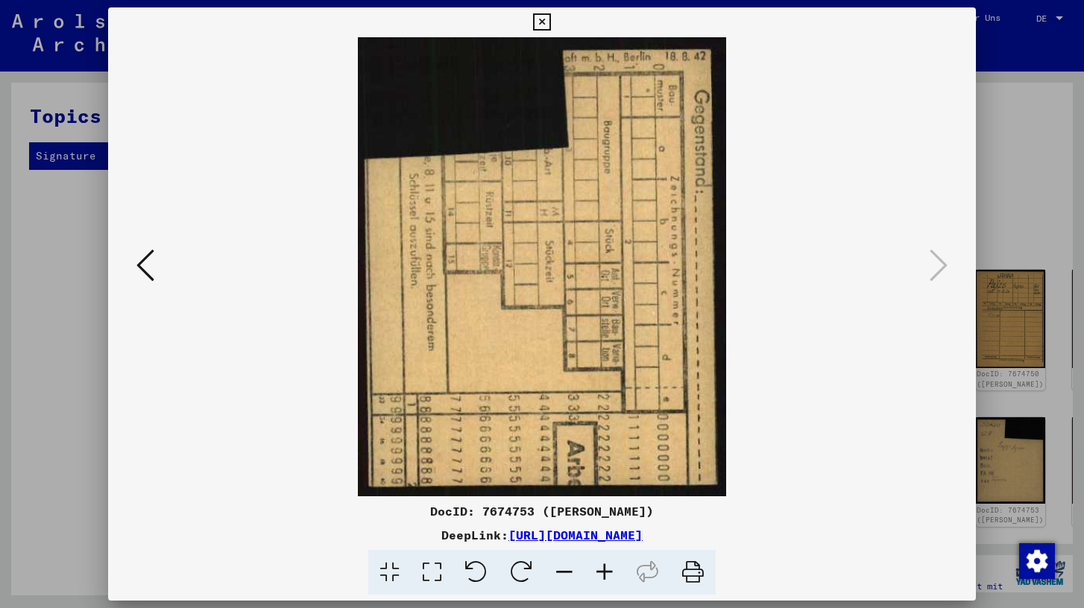
click at [543, 20] on icon at bounding box center [541, 22] width 17 height 18
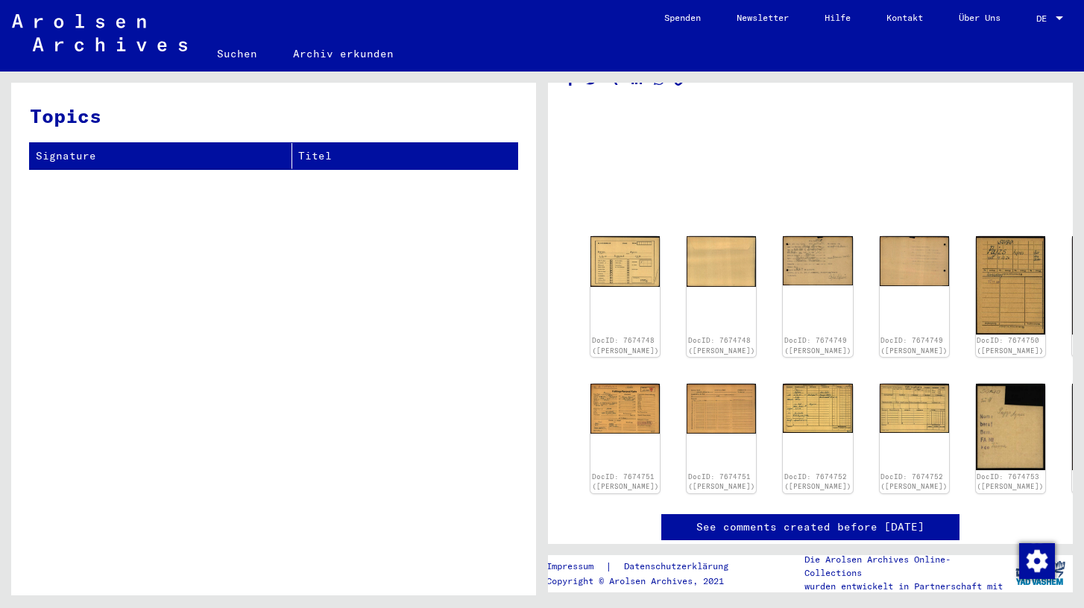
scroll to position [45, 0]
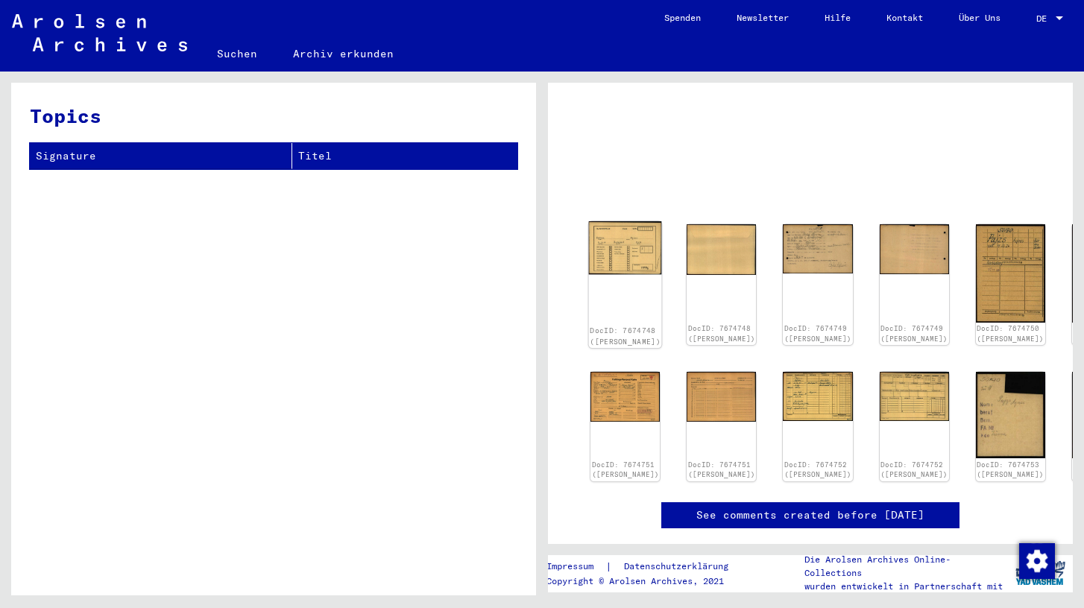
click at [619, 256] on img at bounding box center [625, 247] width 73 height 53
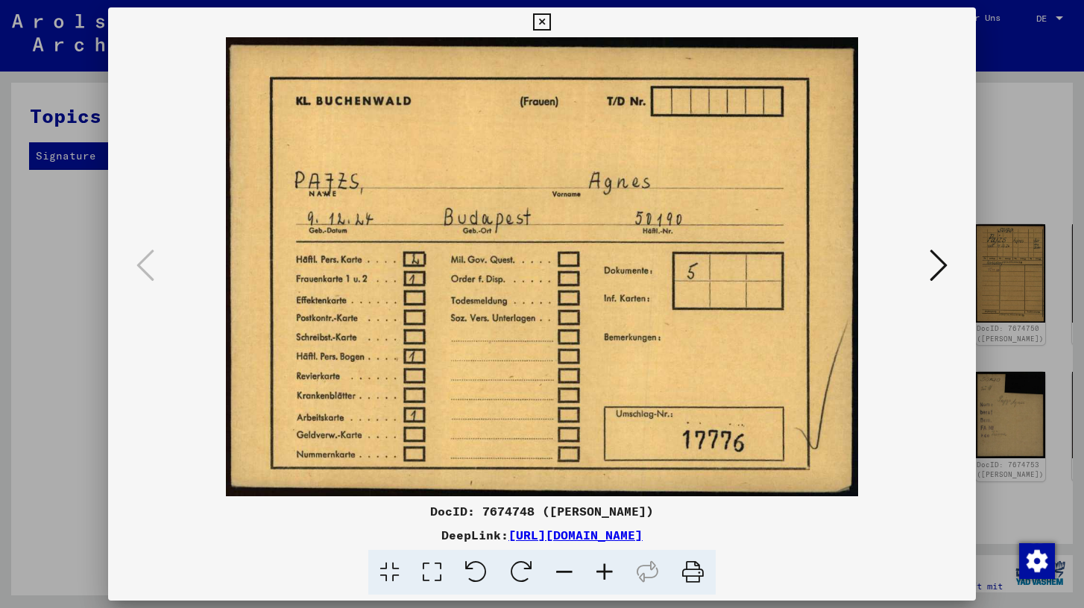
click at [619, 256] on img at bounding box center [542, 266] width 766 height 459
click at [930, 271] on icon at bounding box center [939, 265] width 18 height 36
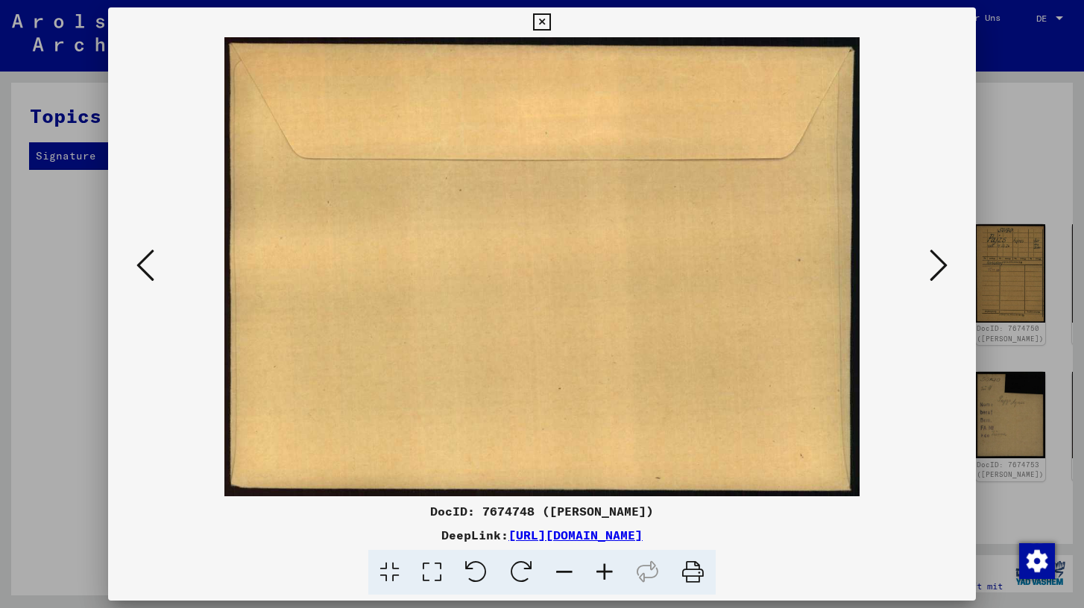
click at [930, 271] on icon at bounding box center [939, 265] width 18 height 36
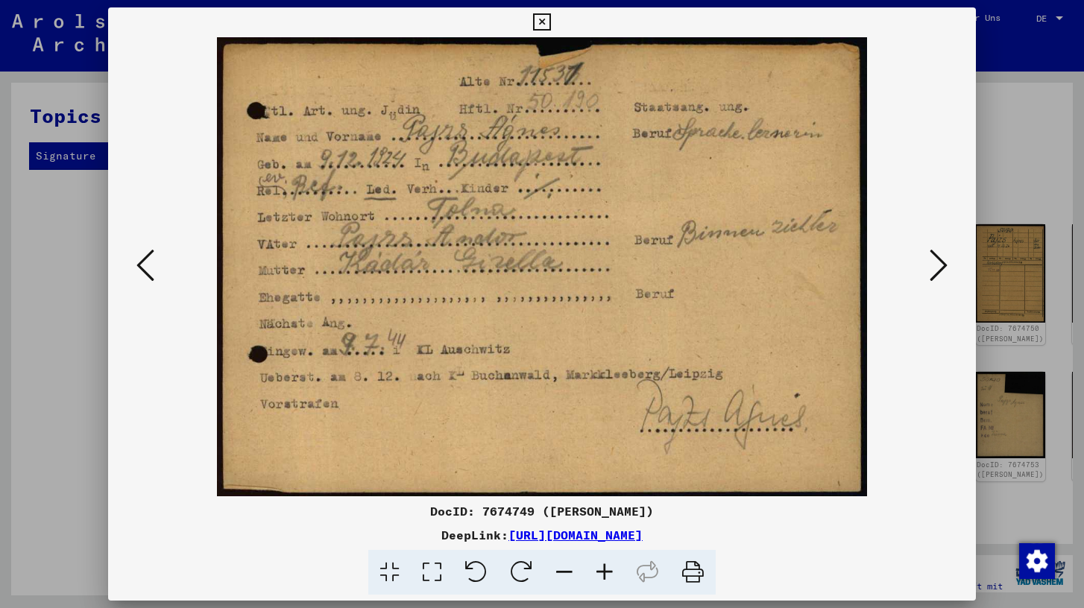
click at [546, 19] on icon at bounding box center [541, 22] width 17 height 18
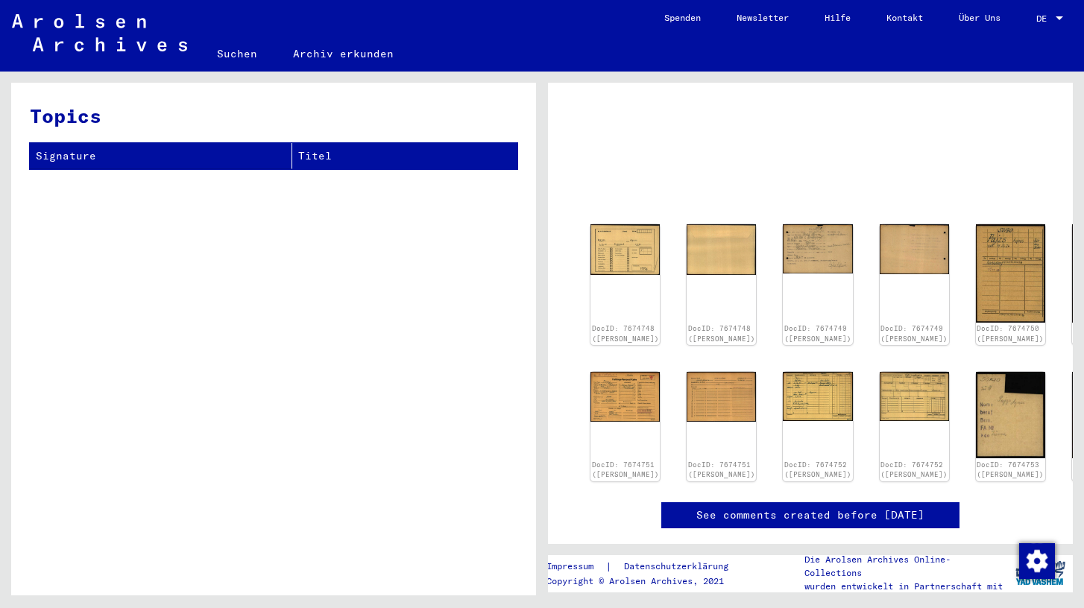
click at [1047, 17] on span "DE" at bounding box center [1044, 18] width 16 height 10
click at [1038, 26] on span "English" at bounding box center [1021, 26] width 37 height 11
click at [244, 52] on link "Search" at bounding box center [237, 54] width 76 height 36
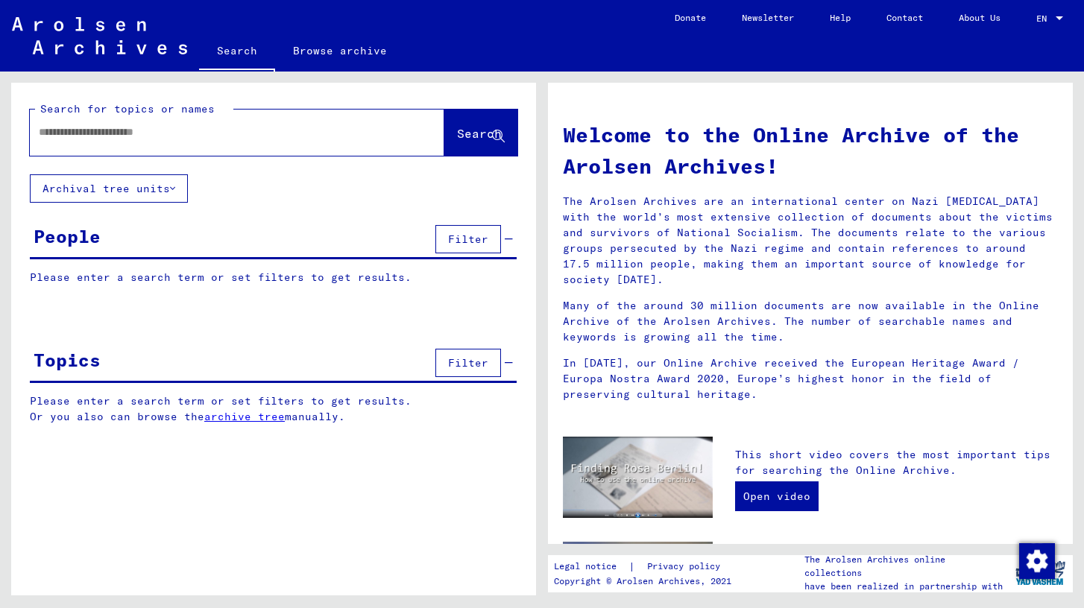
click at [298, 127] on input "text" at bounding box center [219, 132] width 361 height 16
click at [464, 133] on span "Search" at bounding box center [479, 133] width 45 height 15
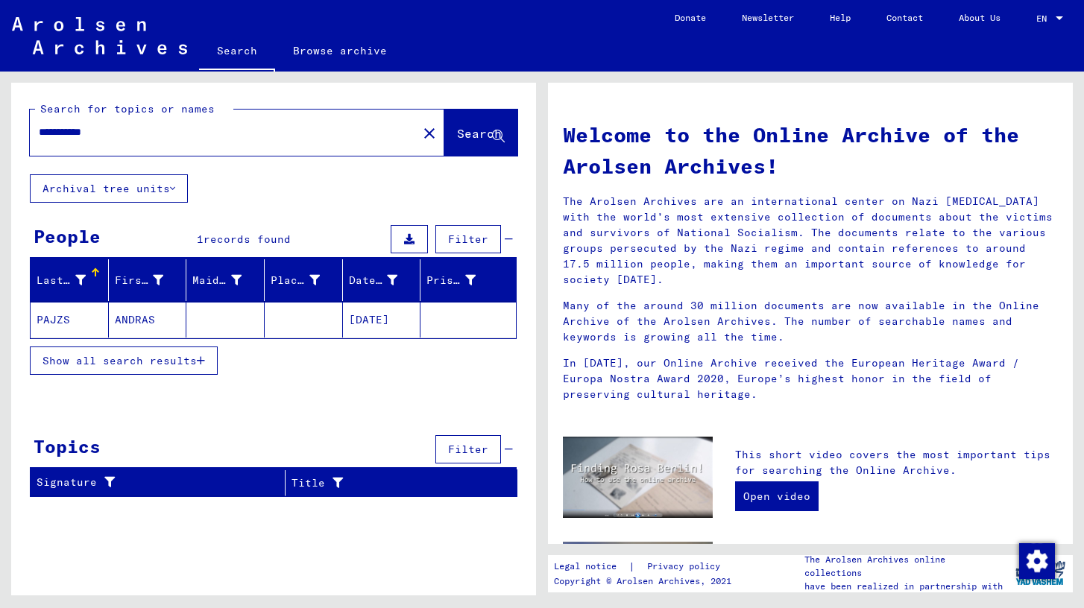
click at [432, 321] on mat-cell at bounding box center [467, 320] width 95 height 36
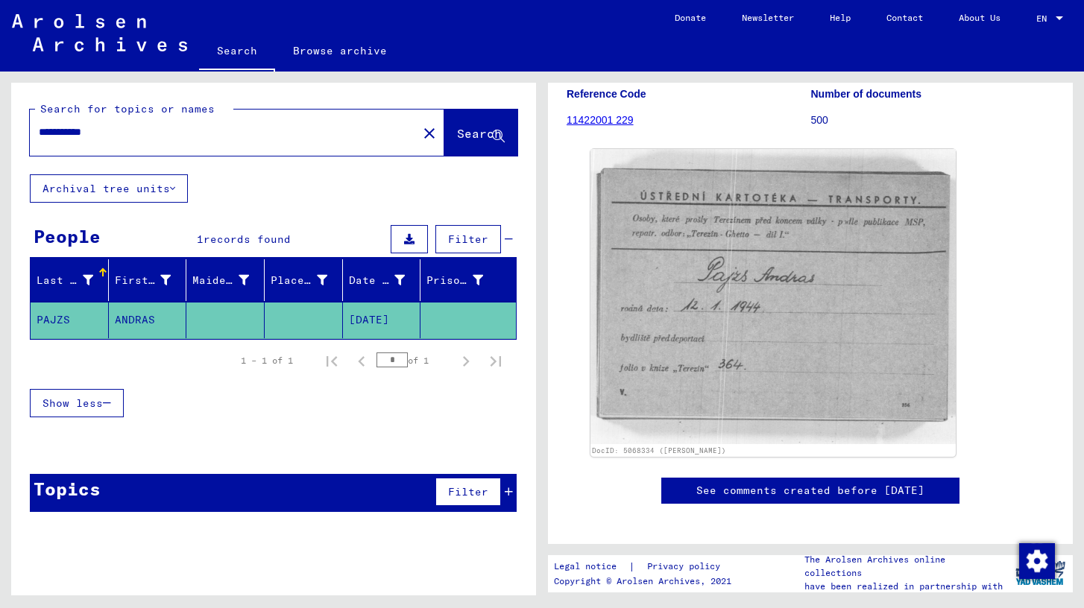
scroll to position [119, 0]
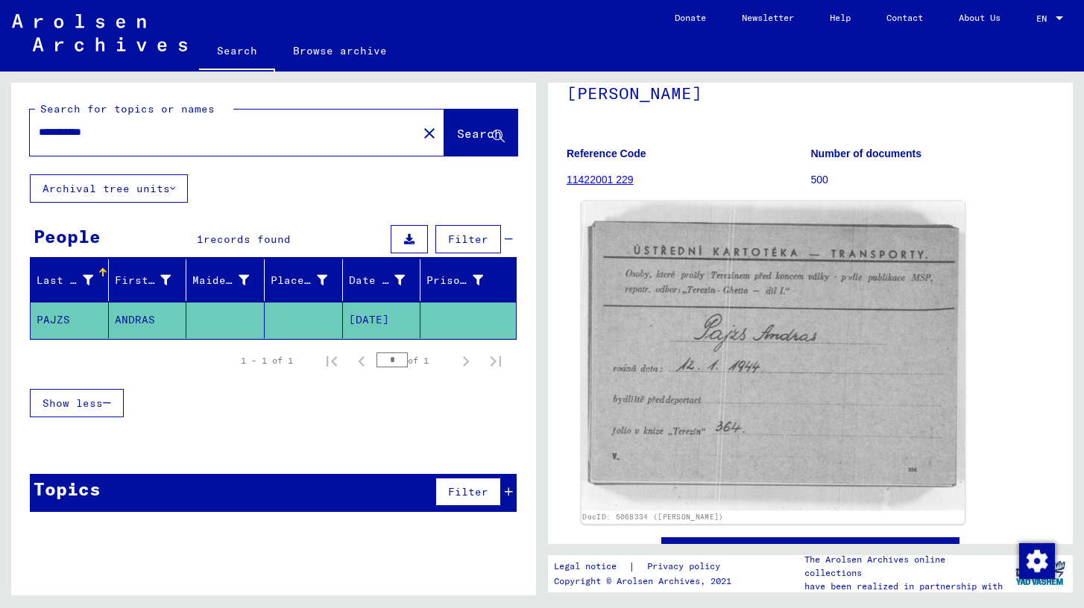
click at [646, 288] on img at bounding box center [773, 356] width 384 height 310
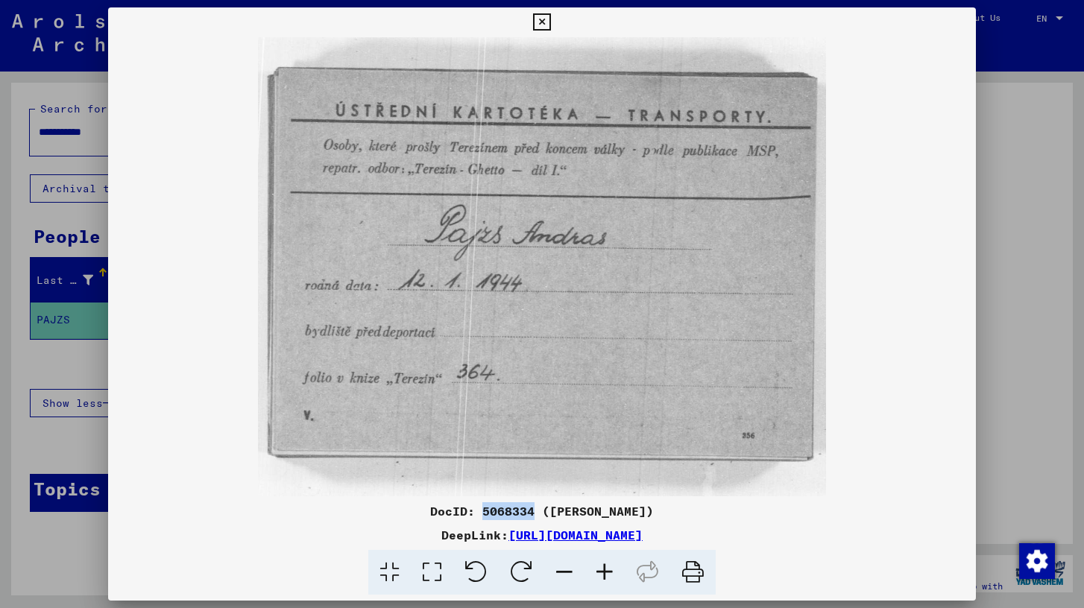
drag, startPoint x: 488, startPoint y: 513, endPoint x: 534, endPoint y: 508, distance: 46.5
click at [534, 508] on div "DocID: 5068334 ([PERSON_NAME])" at bounding box center [541, 511] width 867 height 18
copy div "5068334"
click at [697, 570] on icon at bounding box center [692, 572] width 45 height 45
click at [547, 22] on icon at bounding box center [541, 22] width 17 height 18
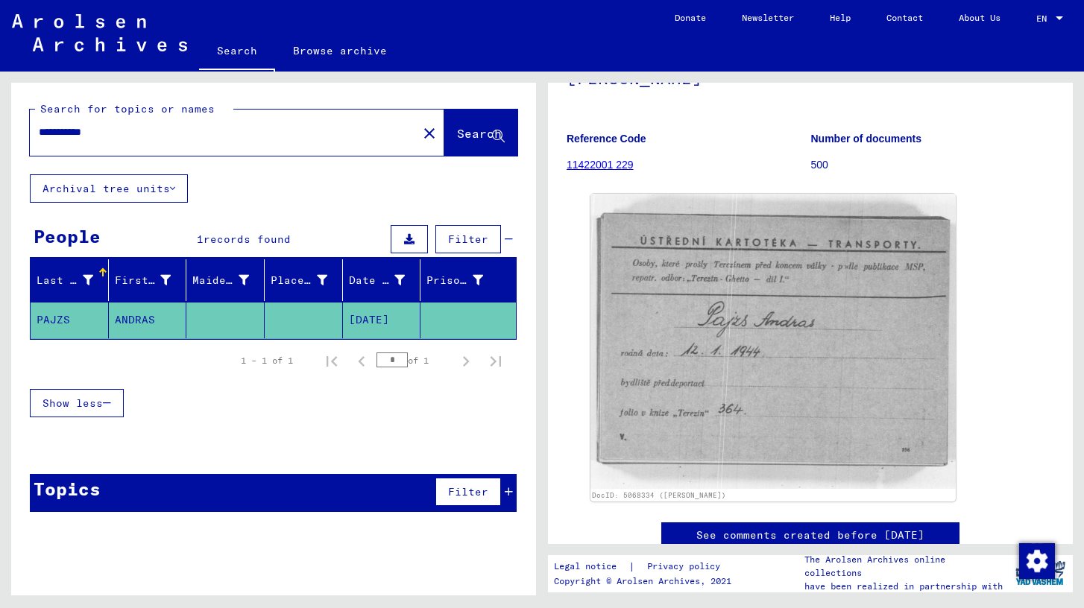
scroll to position [136, 0]
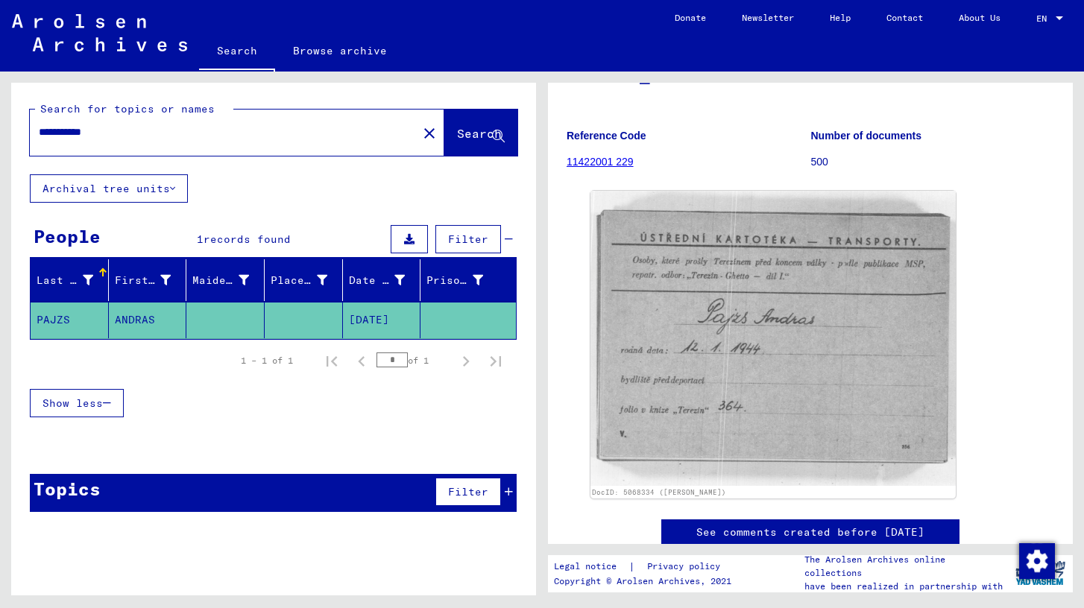
drag, startPoint x: 69, startPoint y: 131, endPoint x: 40, endPoint y: 131, distance: 29.1
click at [40, 131] on input "**********" at bounding box center [224, 132] width 370 height 16
click at [457, 130] on span "Search" at bounding box center [479, 133] width 45 height 15
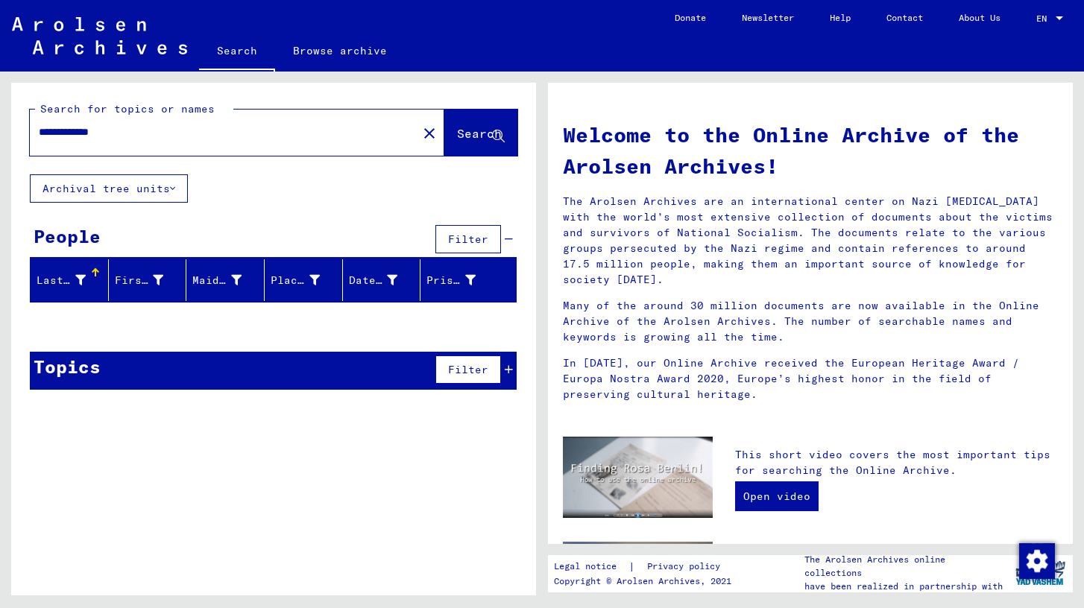
drag, startPoint x: 154, startPoint y: 136, endPoint x: 90, endPoint y: 133, distance: 63.4
click at [90, 133] on input "**********" at bounding box center [219, 132] width 361 height 16
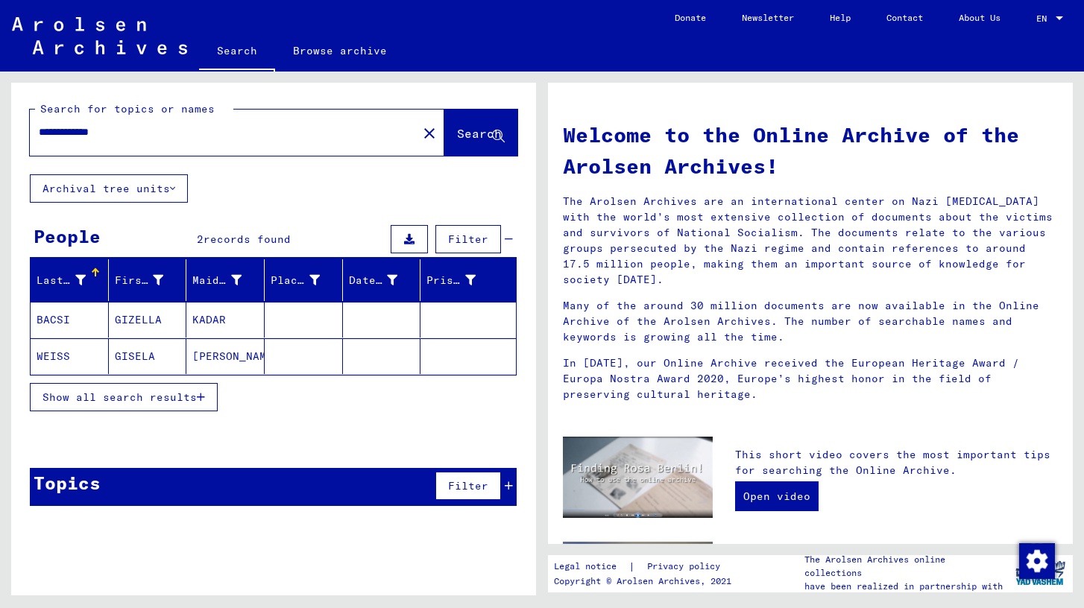
click at [161, 312] on mat-cell "GIZELLA" at bounding box center [148, 320] width 78 height 36
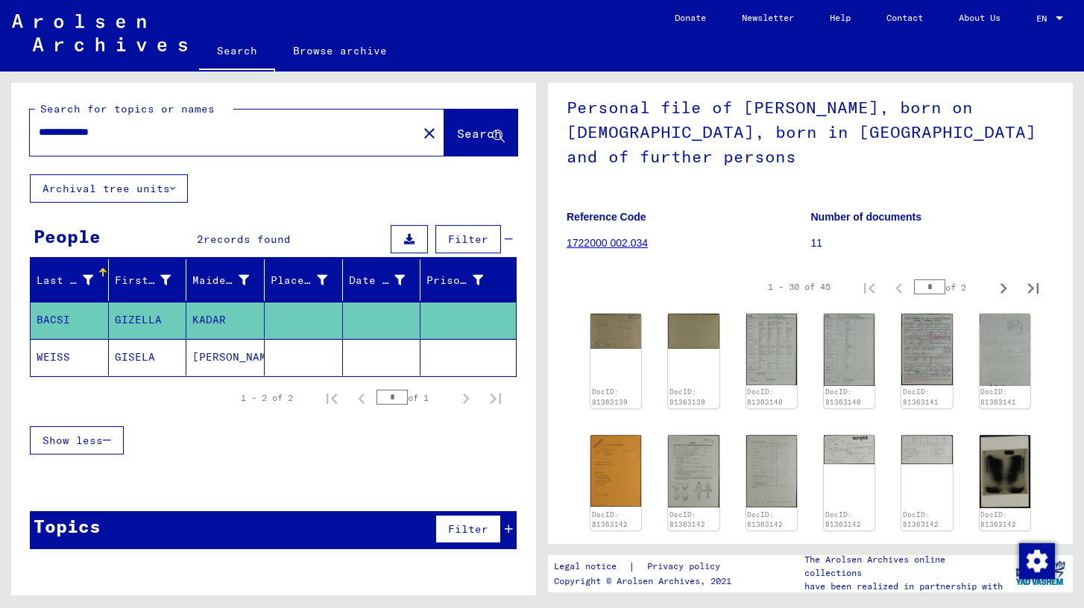
scroll to position [112, 0]
click at [616, 329] on img at bounding box center [616, 329] width 54 height 37
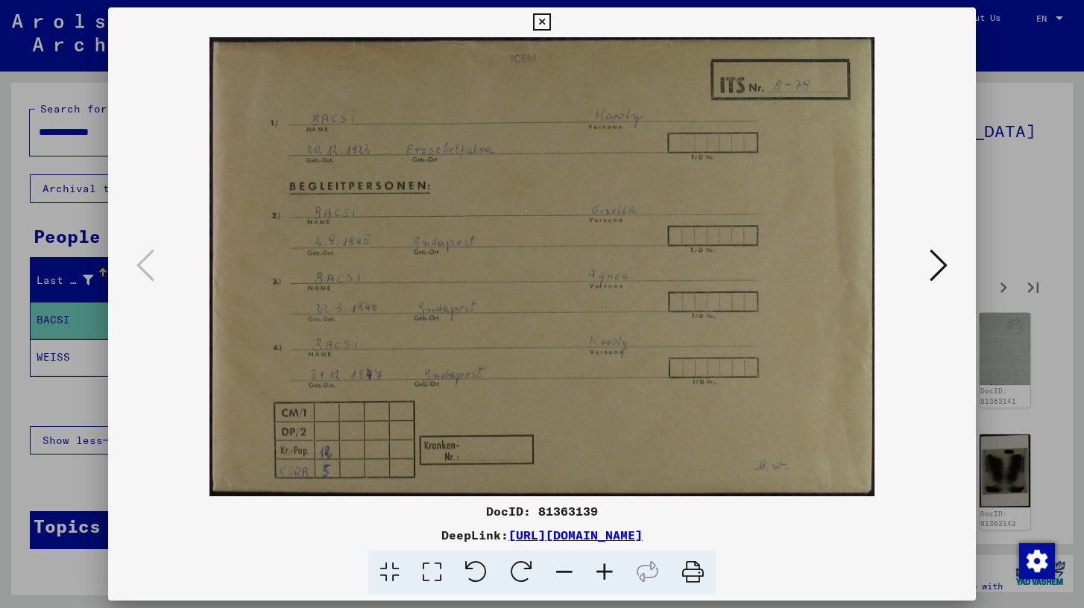
click at [939, 259] on icon at bounding box center [939, 265] width 18 height 36
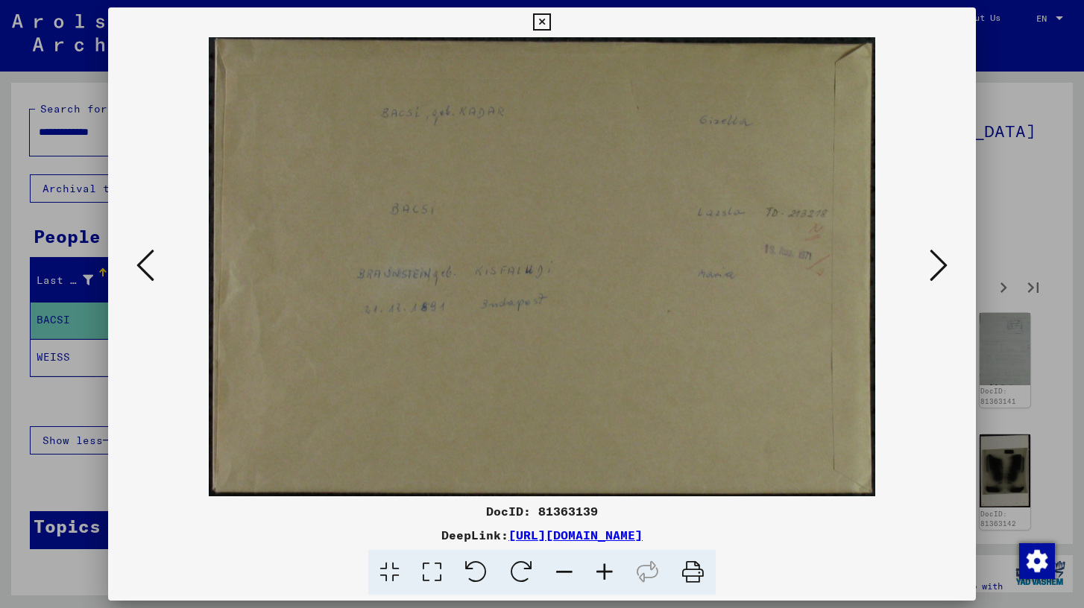
click at [939, 259] on icon at bounding box center [939, 265] width 18 height 36
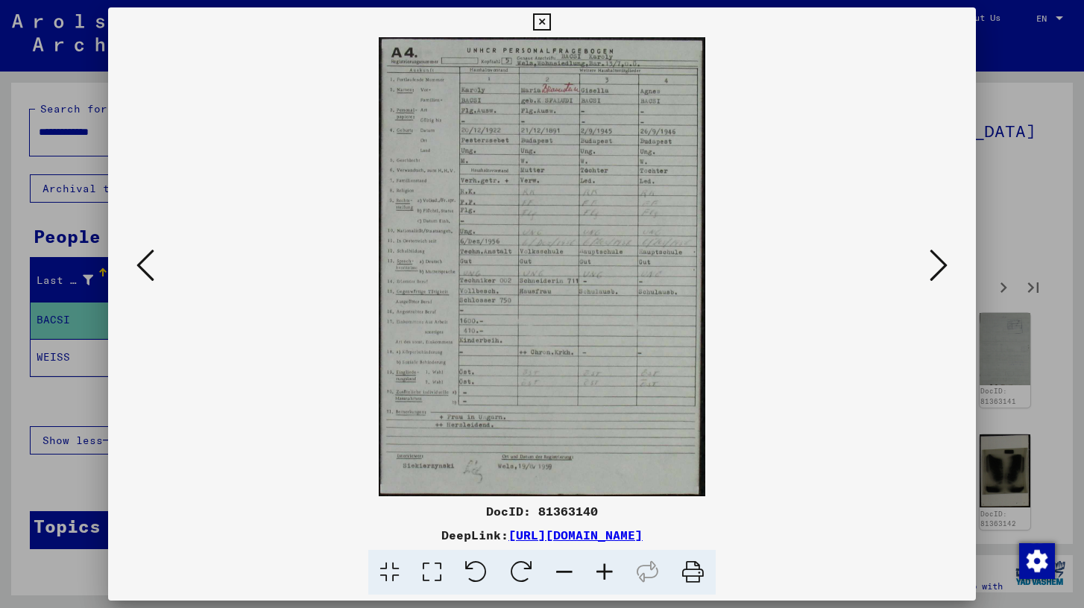
click at [927, 281] on button at bounding box center [938, 266] width 27 height 42
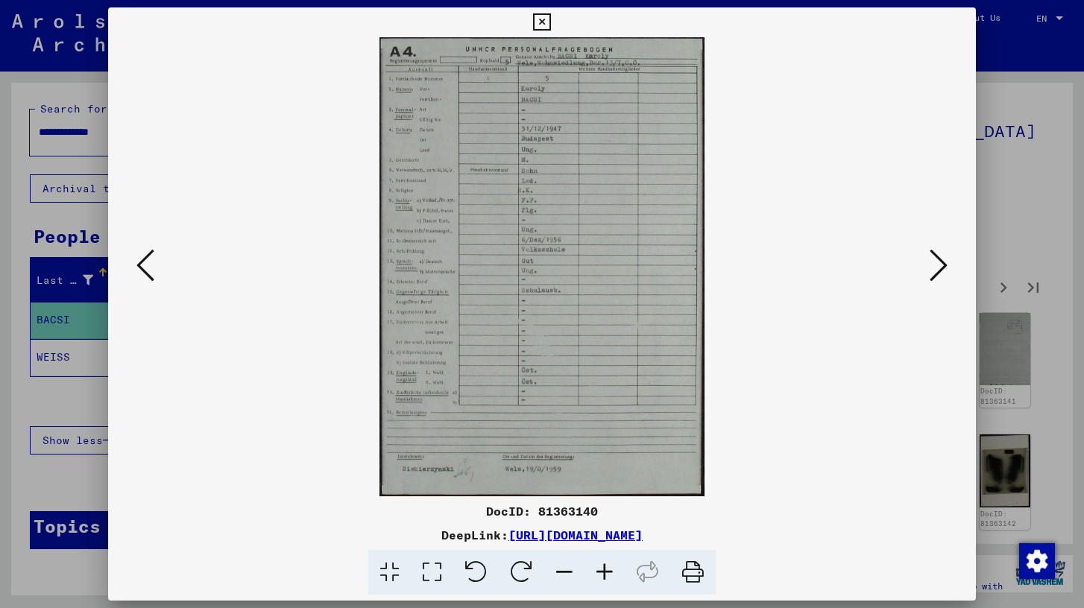
click at [927, 281] on button at bounding box center [938, 266] width 27 height 42
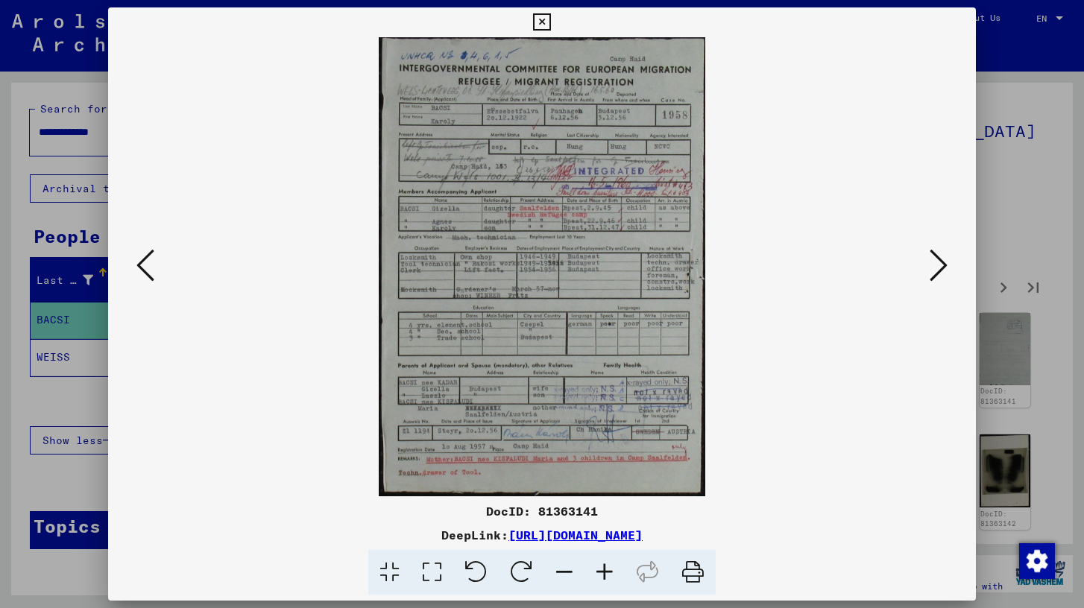
click at [541, 14] on icon at bounding box center [541, 22] width 17 height 18
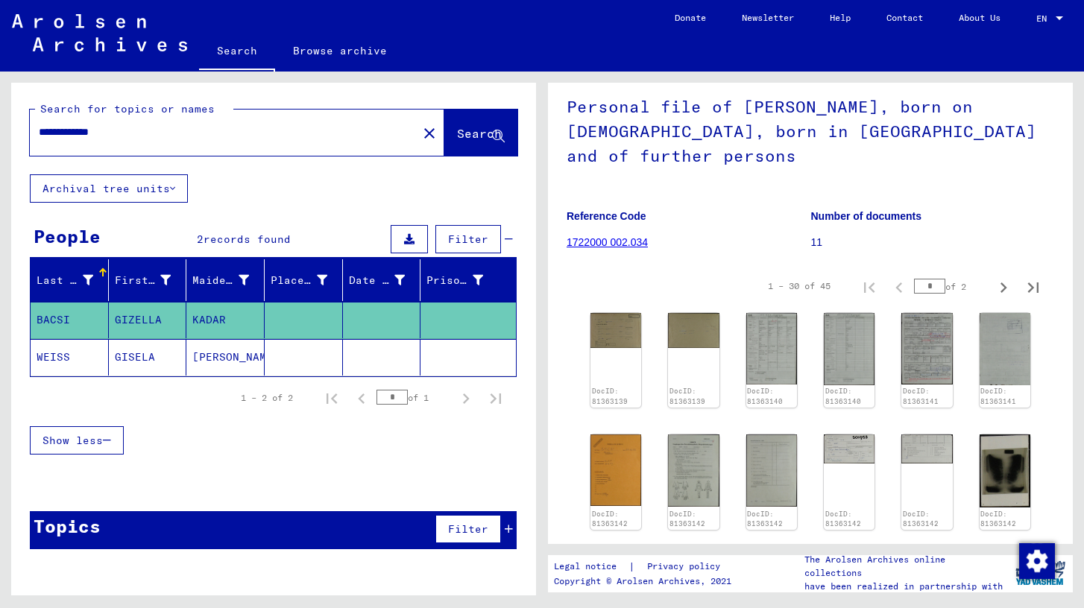
click at [59, 131] on input "**********" at bounding box center [224, 132] width 370 height 16
type input "**********"
click at [473, 146] on button "Search" at bounding box center [480, 133] width 73 height 46
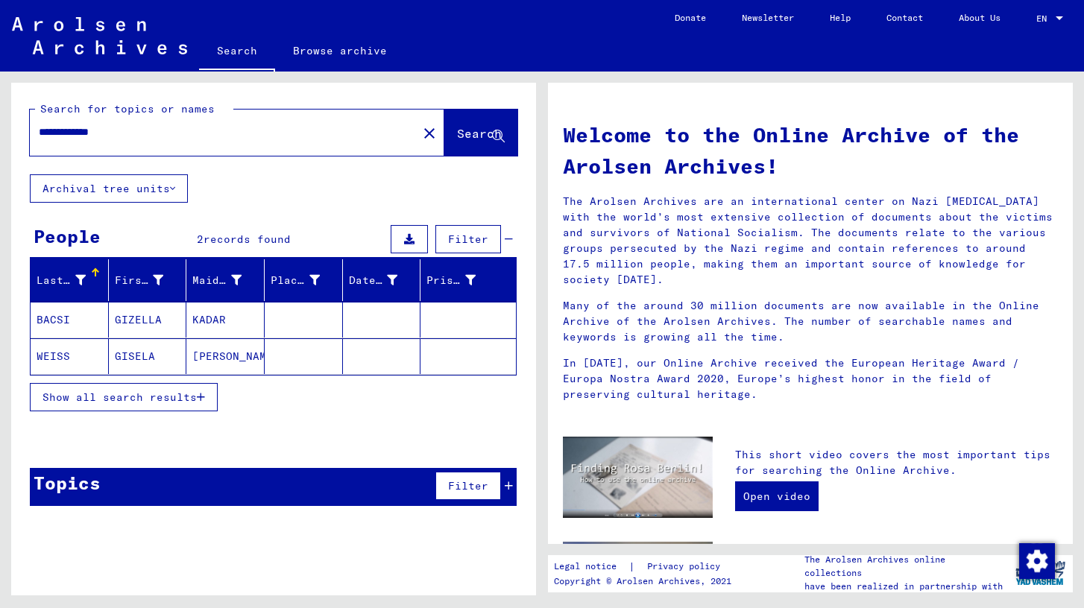
click at [226, 312] on mat-cell "KADAR" at bounding box center [225, 320] width 78 height 36
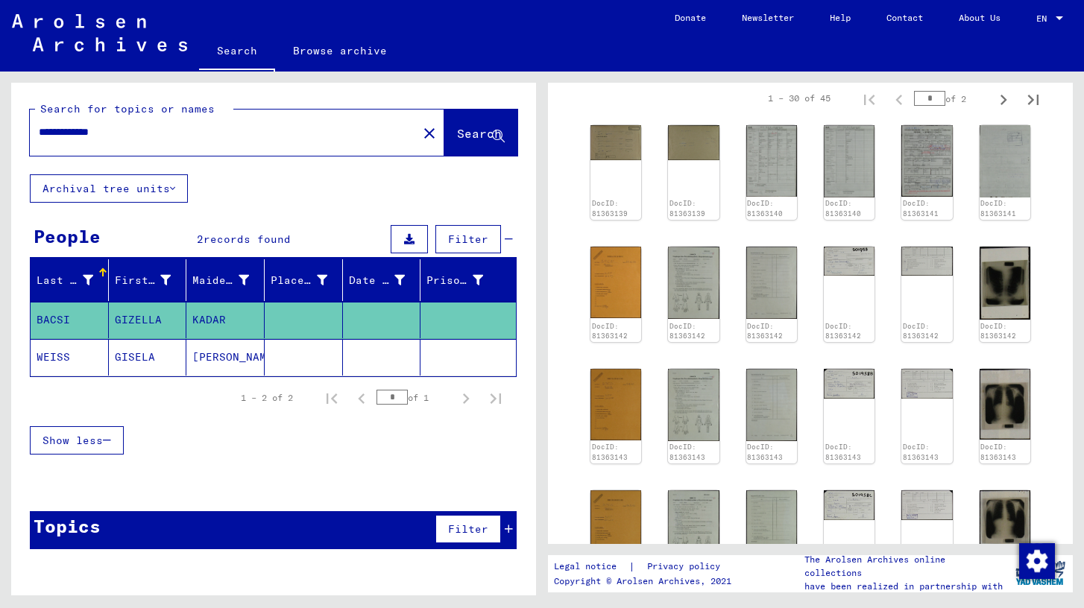
scroll to position [300, 0]
click at [687, 276] on img at bounding box center [694, 281] width 54 height 75
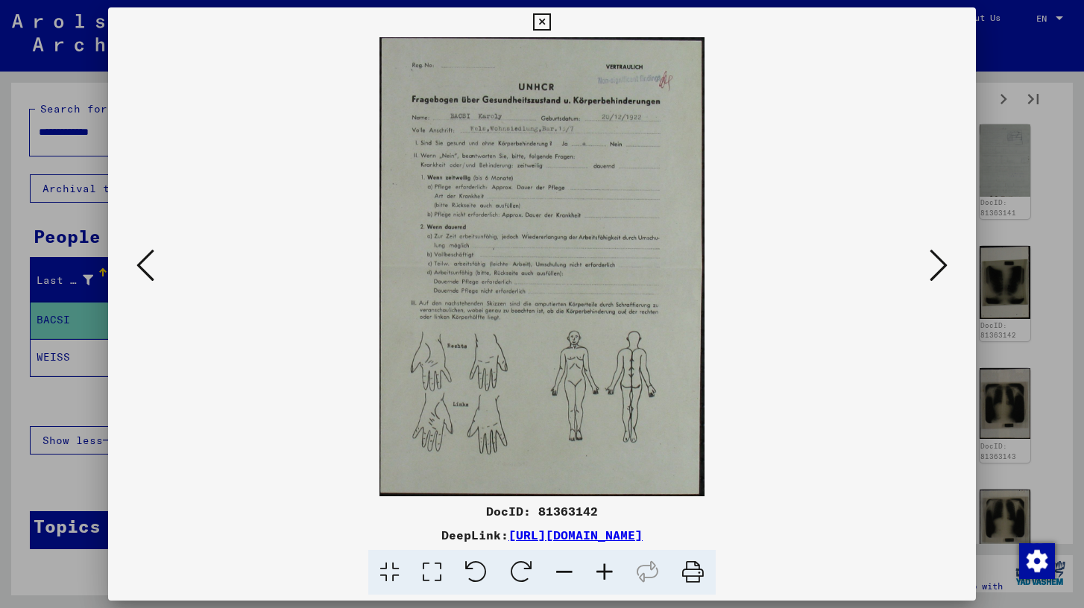
click at [939, 253] on icon at bounding box center [939, 265] width 18 height 36
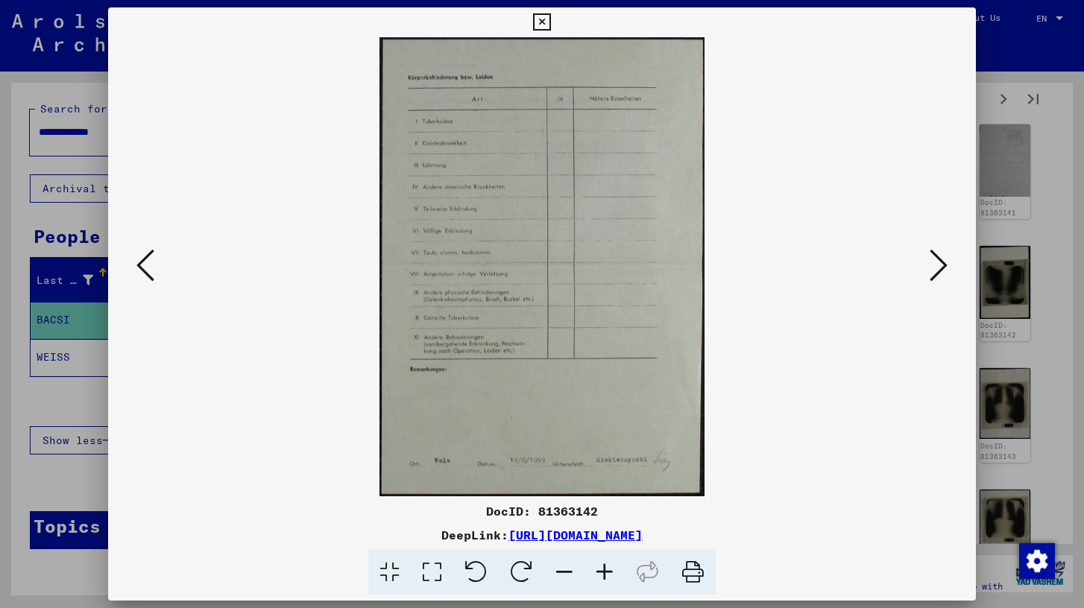
click at [939, 253] on icon at bounding box center [939, 265] width 18 height 36
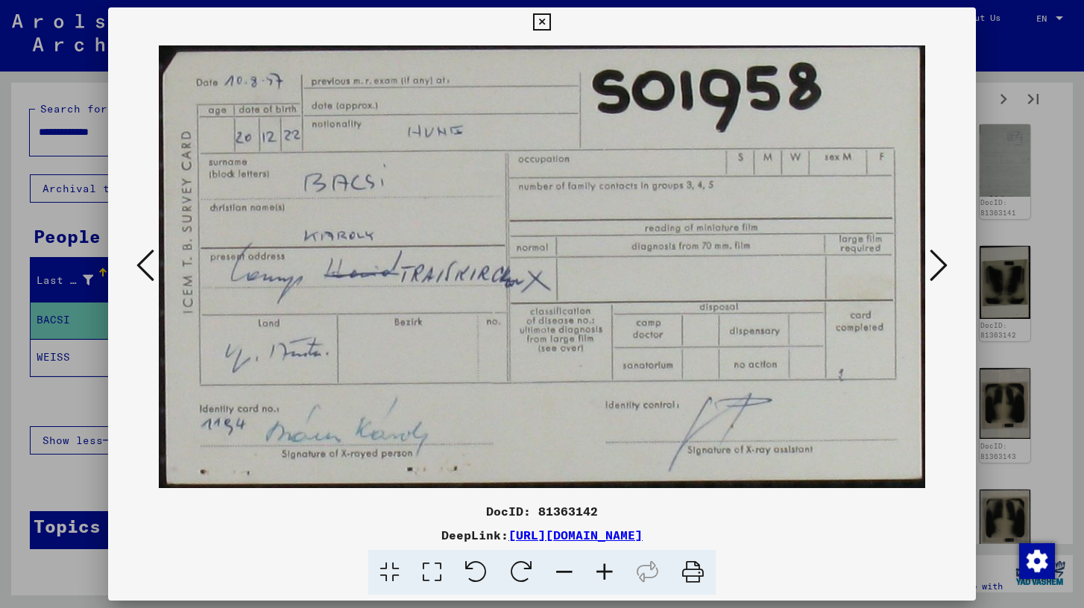
click at [939, 253] on icon at bounding box center [939, 265] width 18 height 36
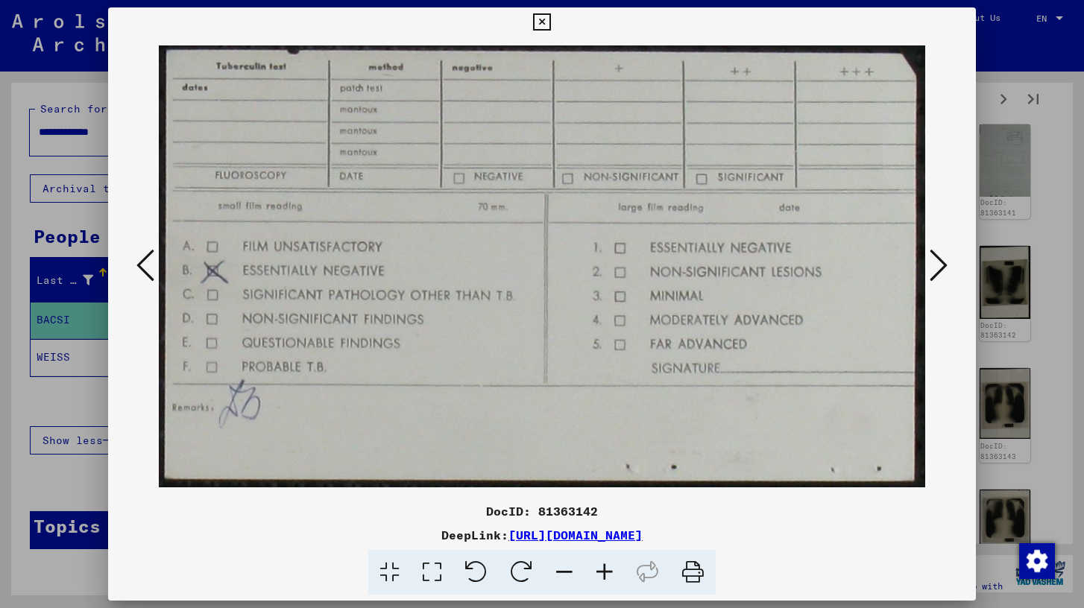
click at [939, 253] on icon at bounding box center [939, 265] width 18 height 36
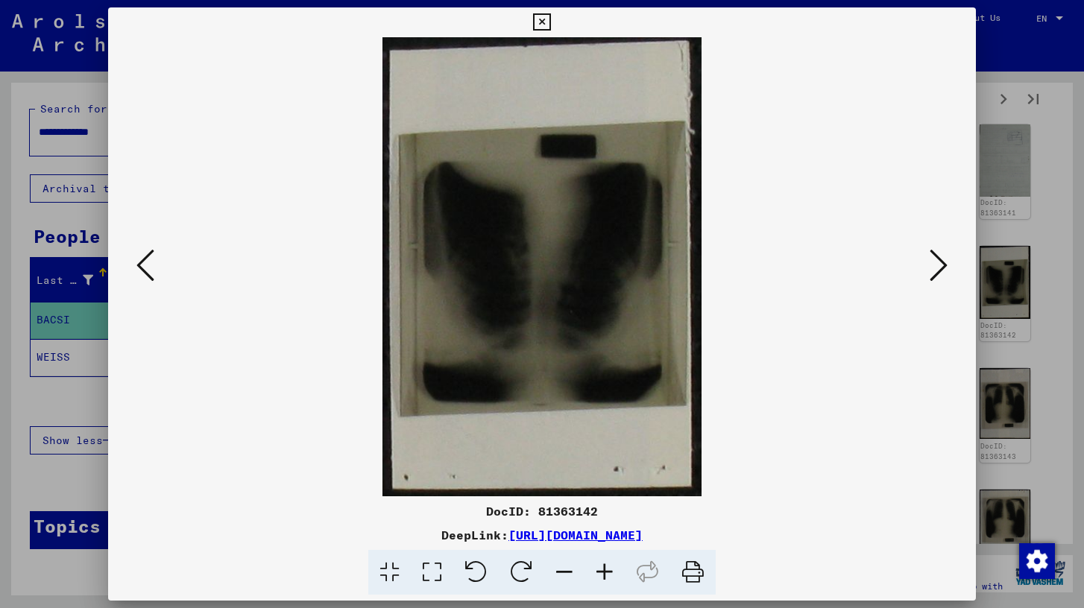
click at [939, 253] on icon at bounding box center [939, 265] width 18 height 36
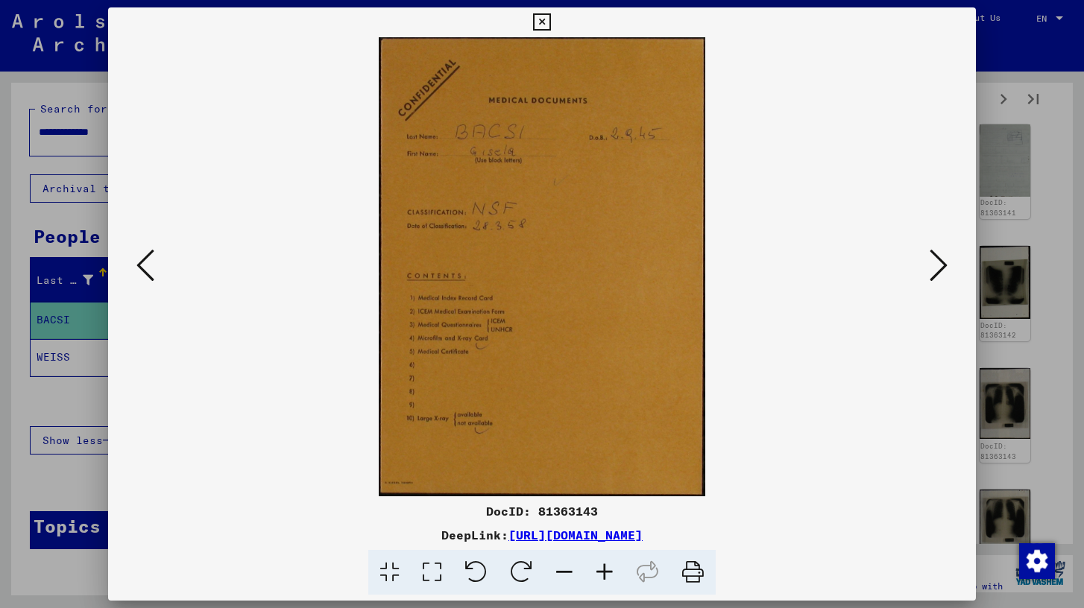
click at [939, 253] on icon at bounding box center [939, 265] width 18 height 36
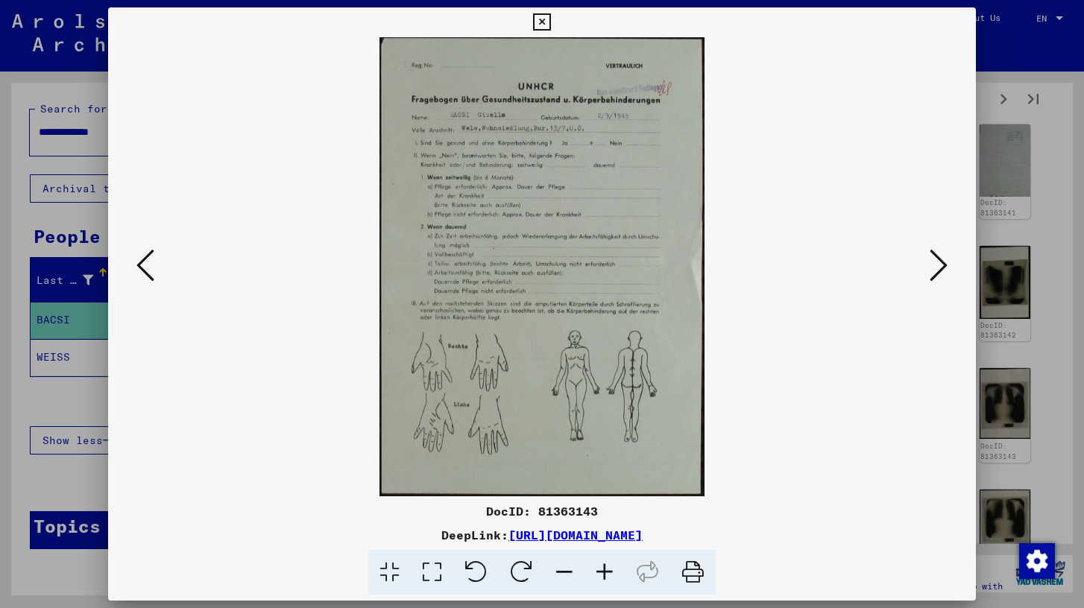
click at [939, 253] on icon at bounding box center [939, 265] width 18 height 36
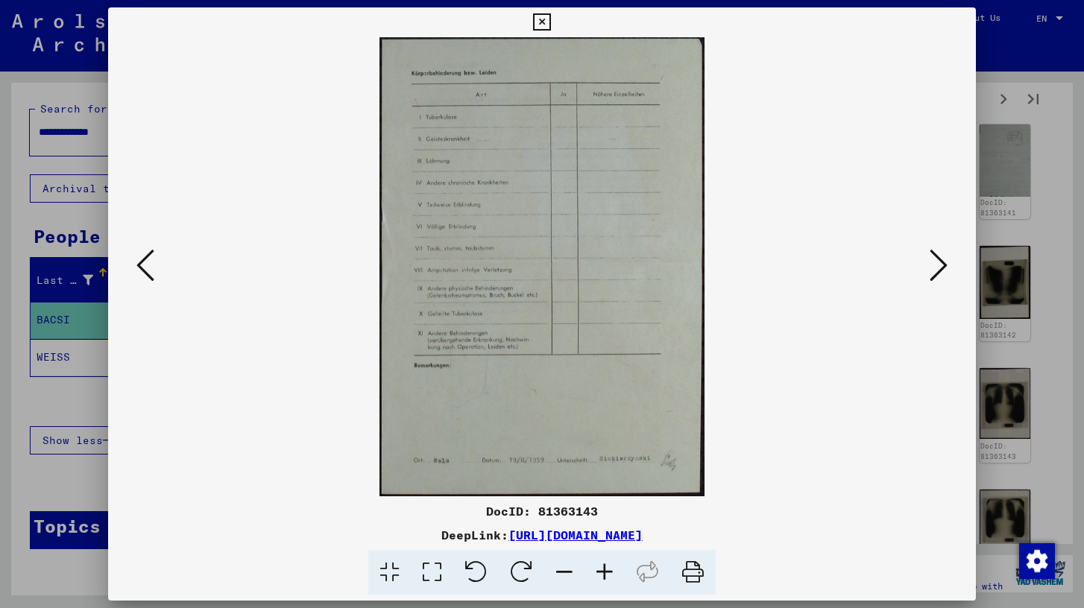
click at [939, 253] on icon at bounding box center [939, 265] width 18 height 36
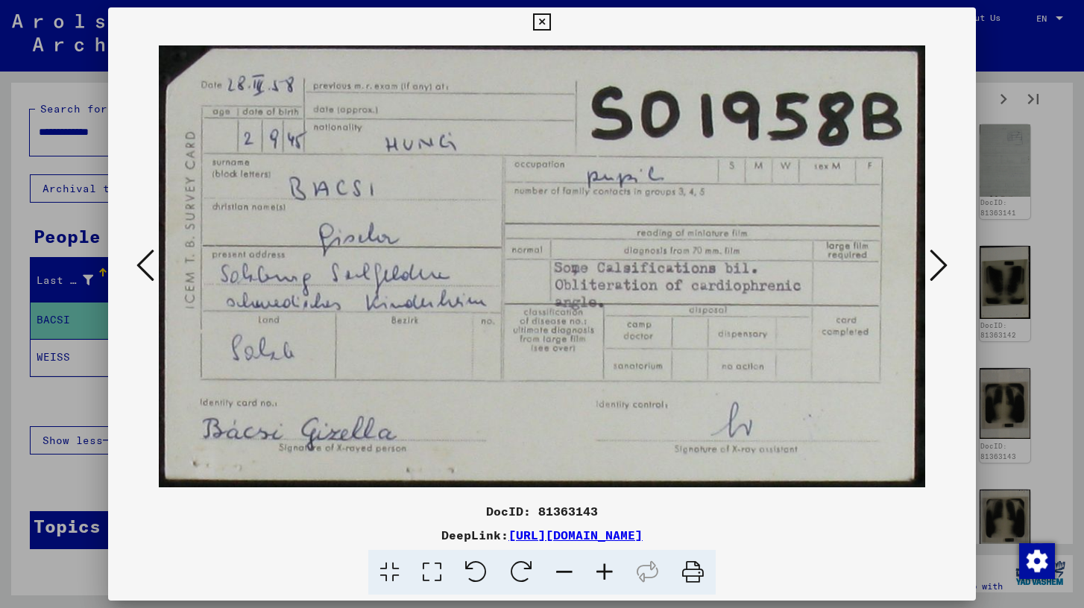
click at [939, 253] on icon at bounding box center [939, 265] width 18 height 36
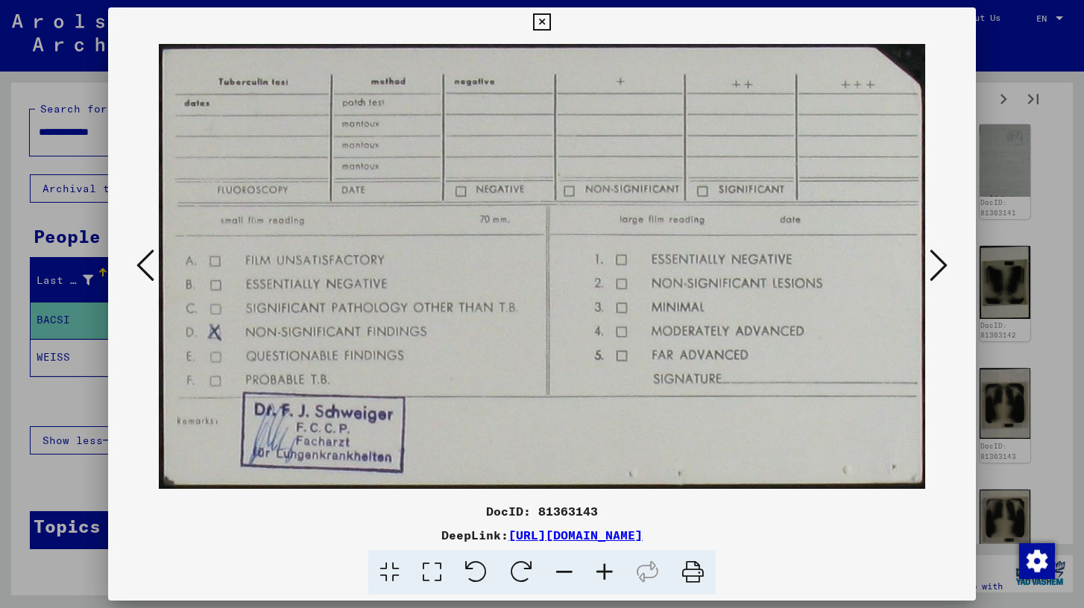
click at [939, 253] on icon at bounding box center [939, 265] width 18 height 36
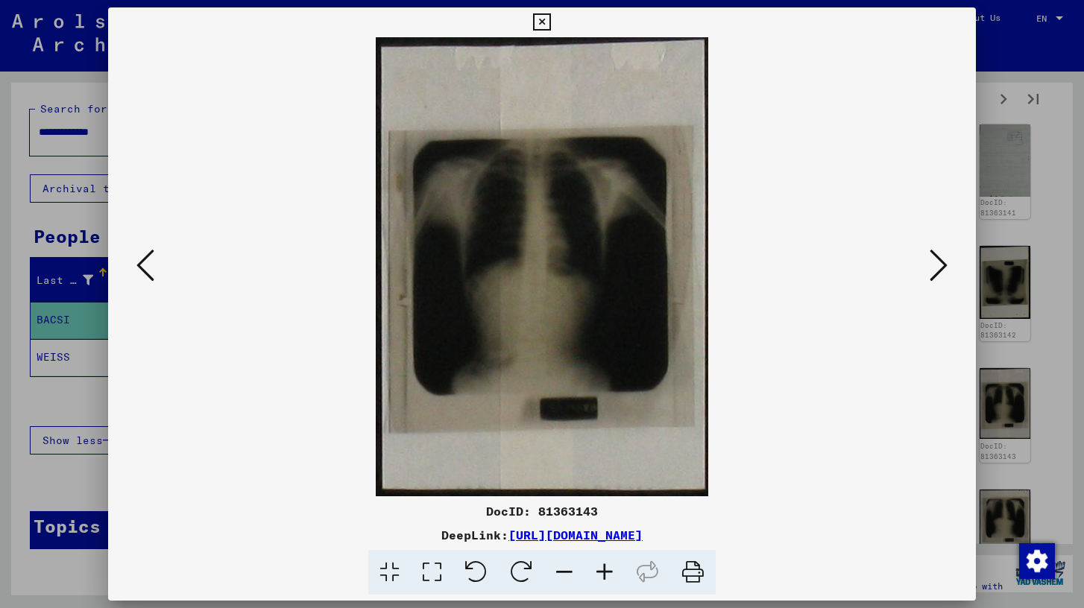
click at [939, 253] on icon at bounding box center [939, 265] width 18 height 36
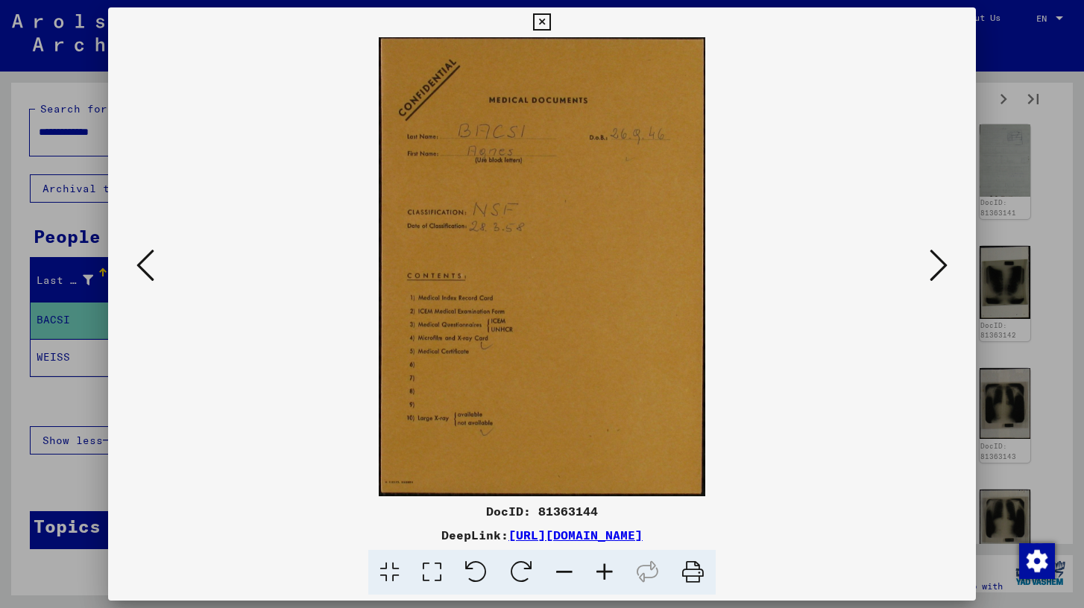
click at [939, 253] on icon at bounding box center [939, 265] width 18 height 36
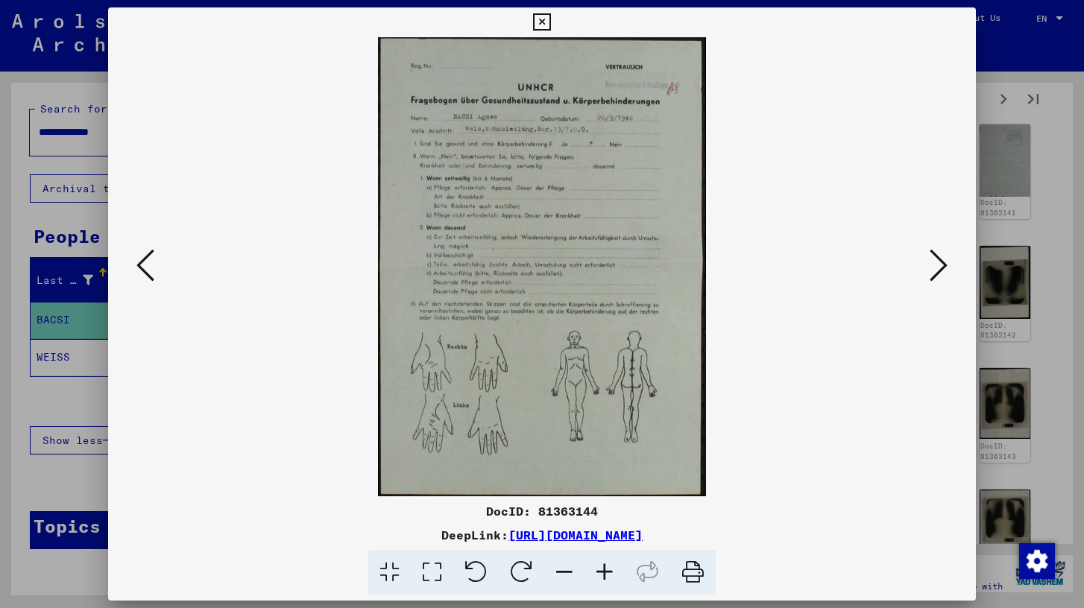
click at [939, 253] on icon at bounding box center [939, 265] width 18 height 36
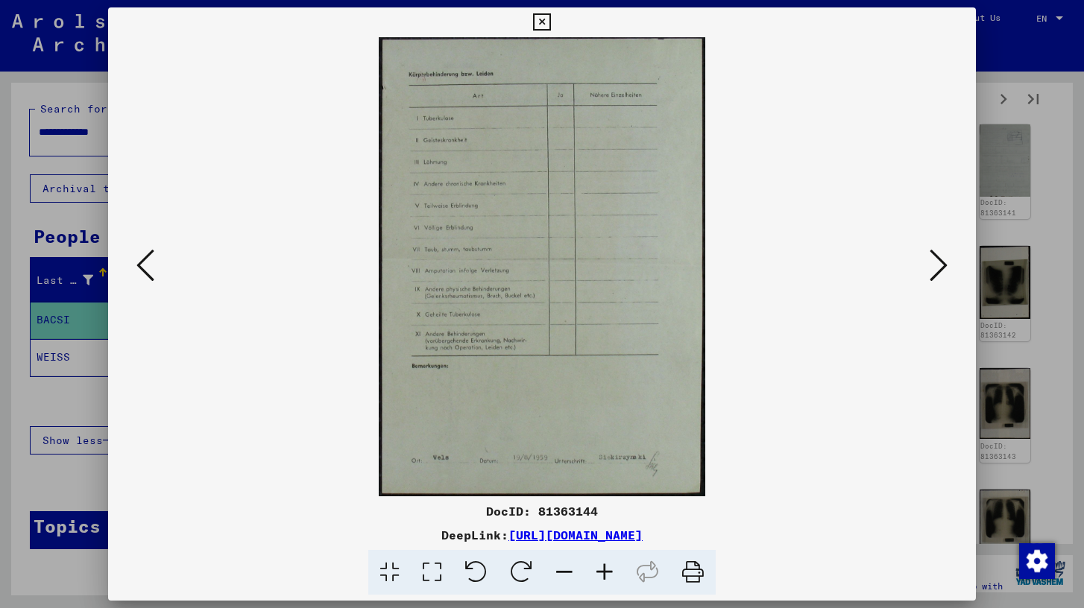
click at [939, 253] on icon at bounding box center [939, 265] width 18 height 36
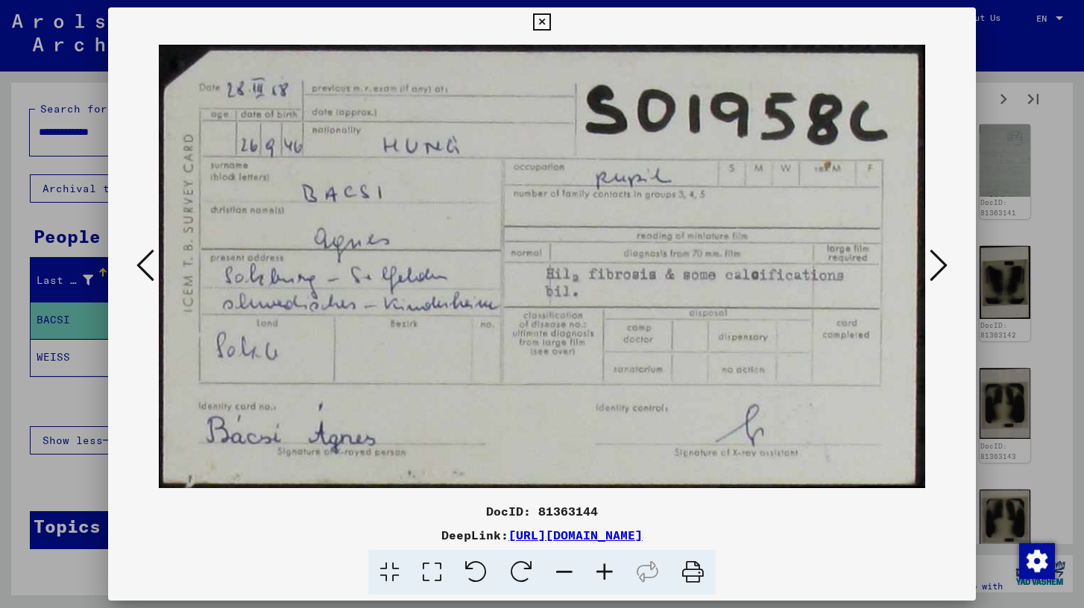
click at [939, 253] on icon at bounding box center [939, 265] width 18 height 36
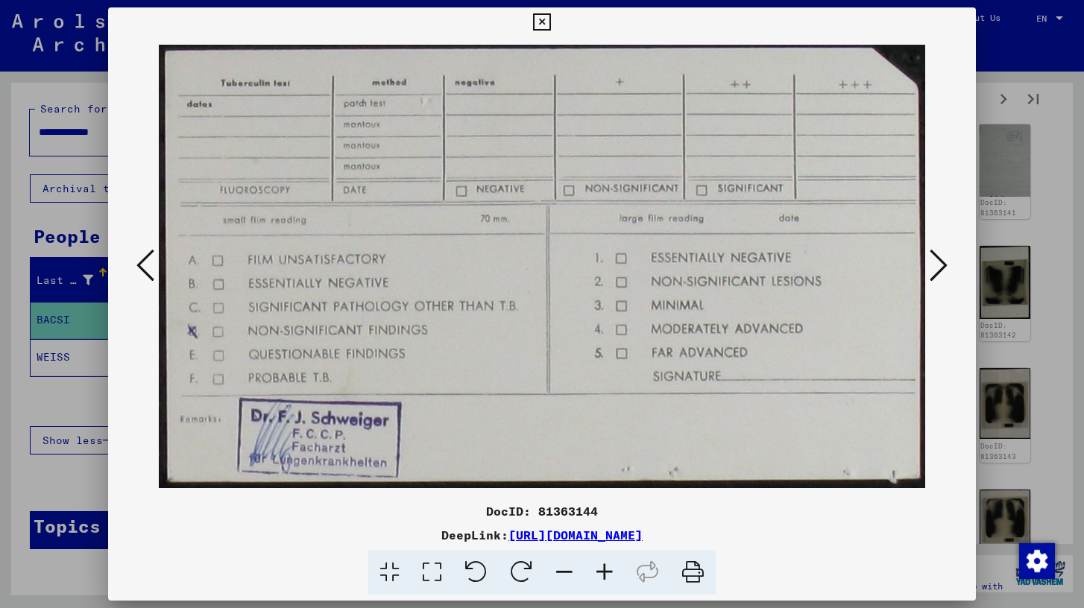
click at [939, 253] on icon at bounding box center [939, 265] width 18 height 36
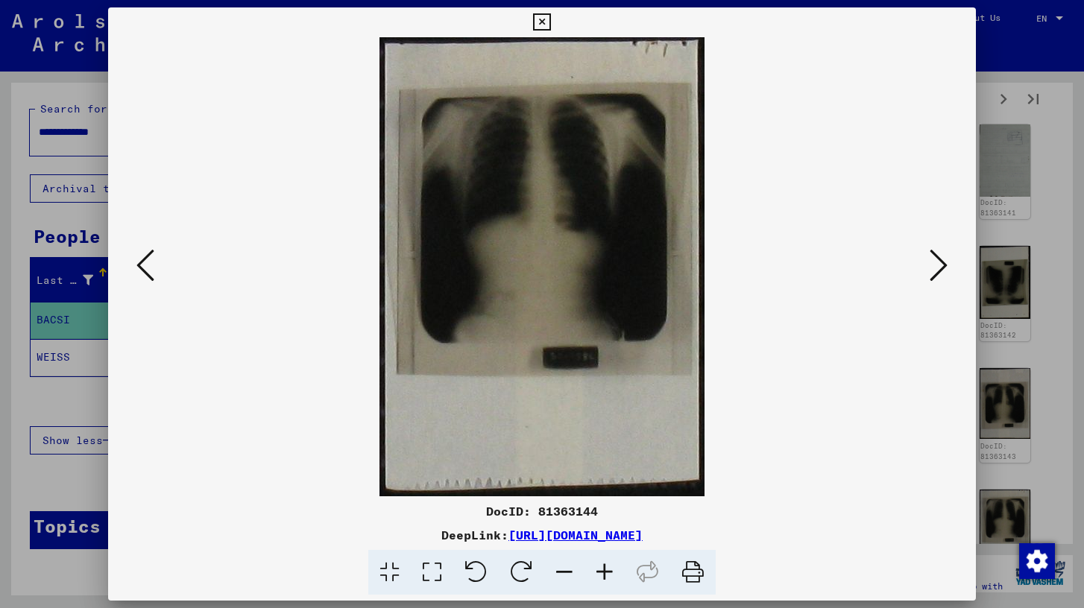
click at [939, 253] on icon at bounding box center [939, 265] width 18 height 36
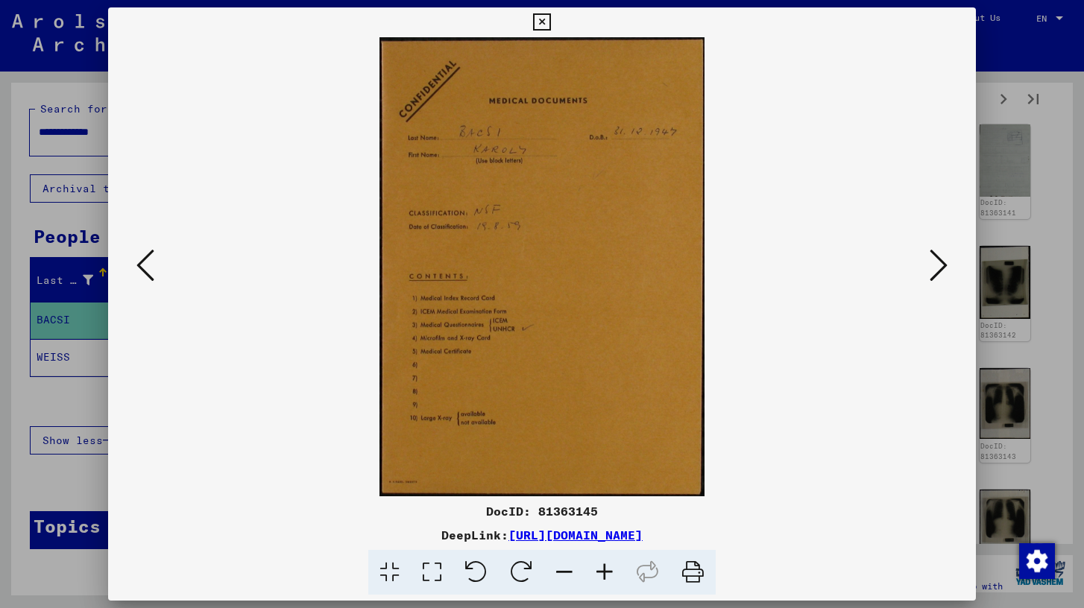
click at [939, 253] on icon at bounding box center [939, 265] width 18 height 36
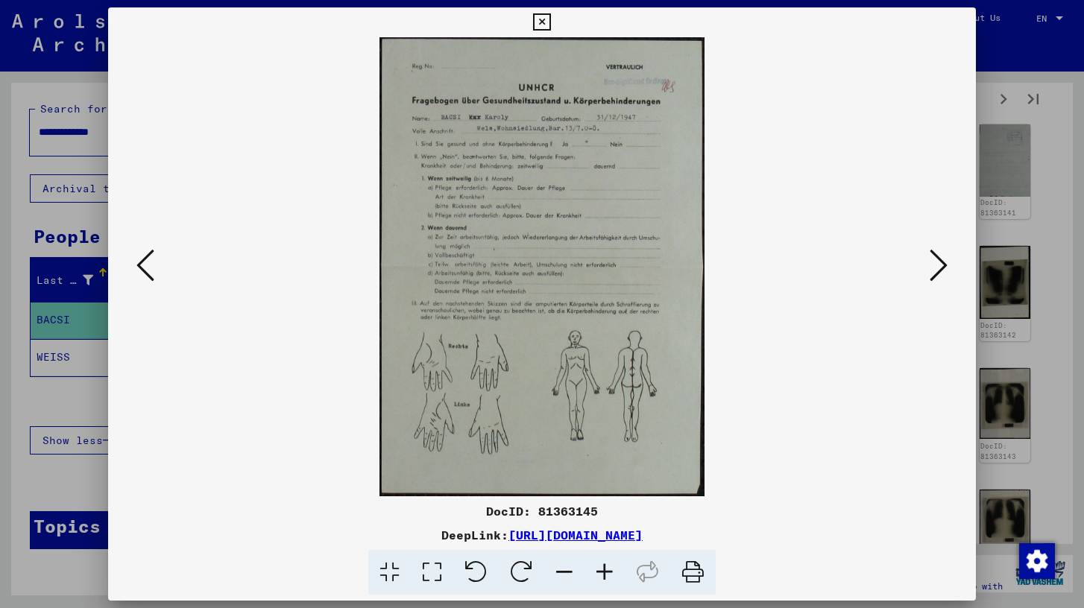
click at [939, 253] on icon at bounding box center [939, 265] width 18 height 36
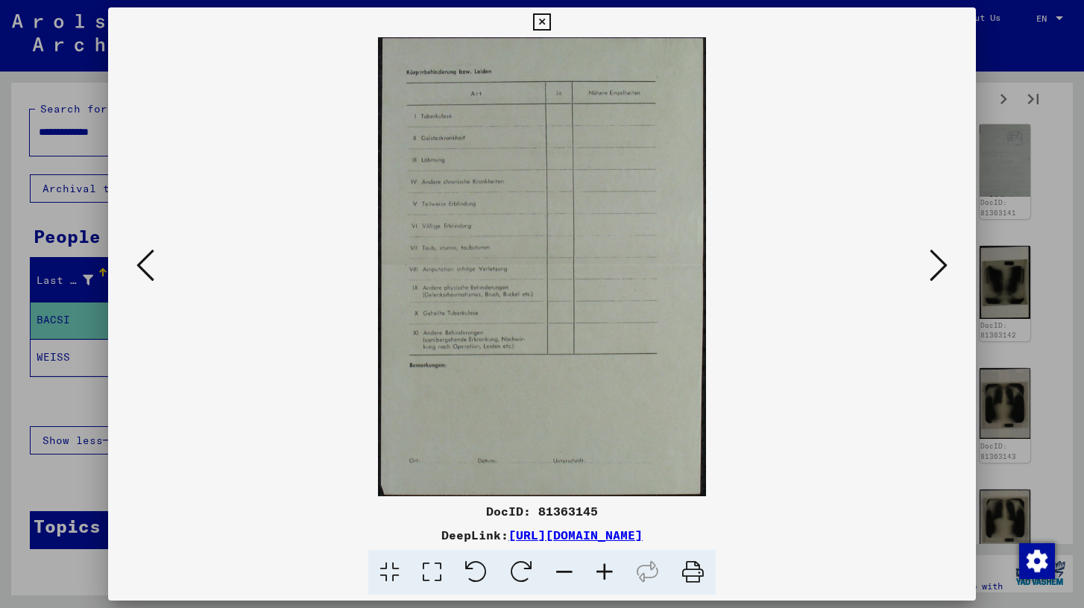
click at [939, 253] on icon at bounding box center [939, 265] width 18 height 36
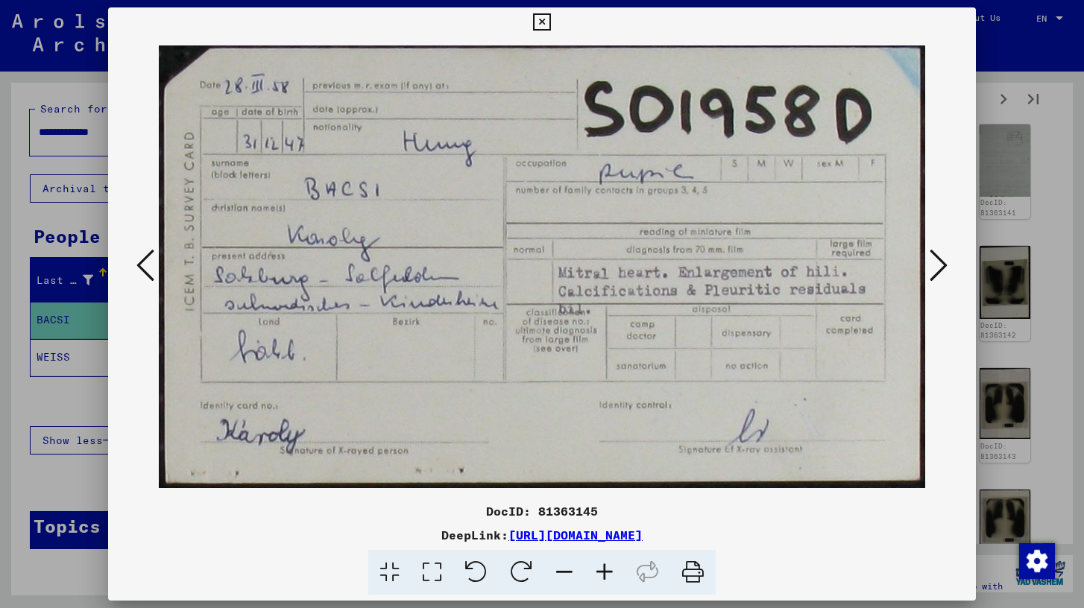
click at [939, 253] on icon at bounding box center [939, 265] width 18 height 36
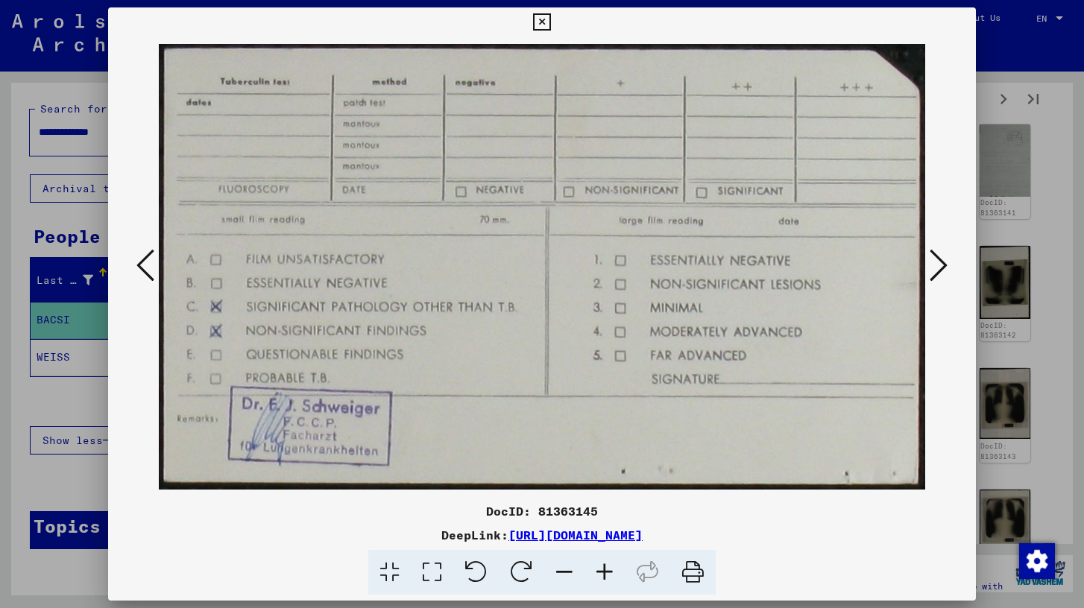
click at [939, 253] on icon at bounding box center [939, 265] width 18 height 36
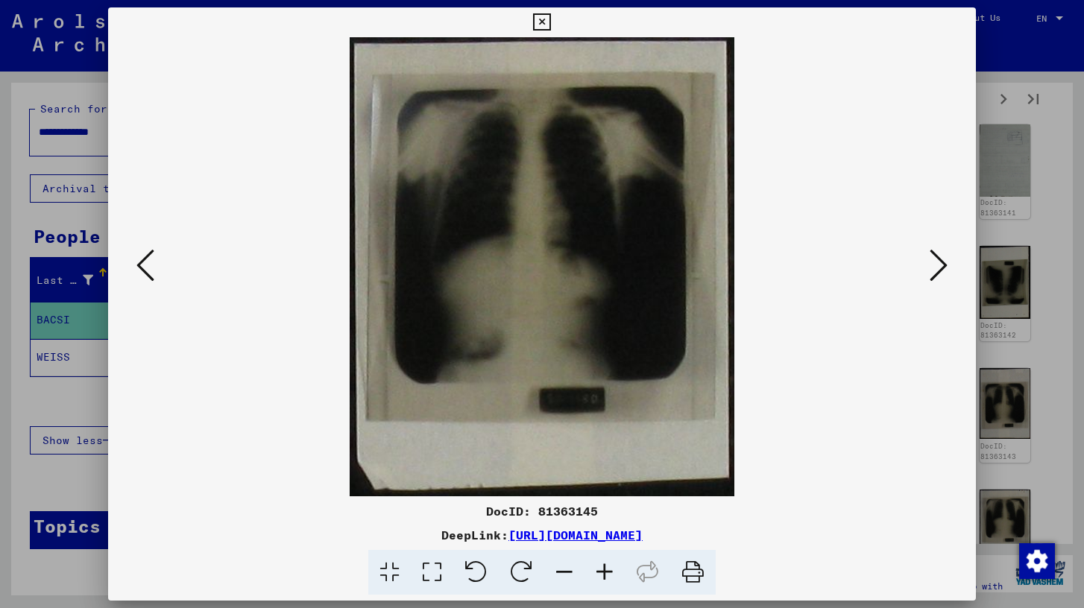
click at [939, 253] on icon at bounding box center [939, 265] width 18 height 36
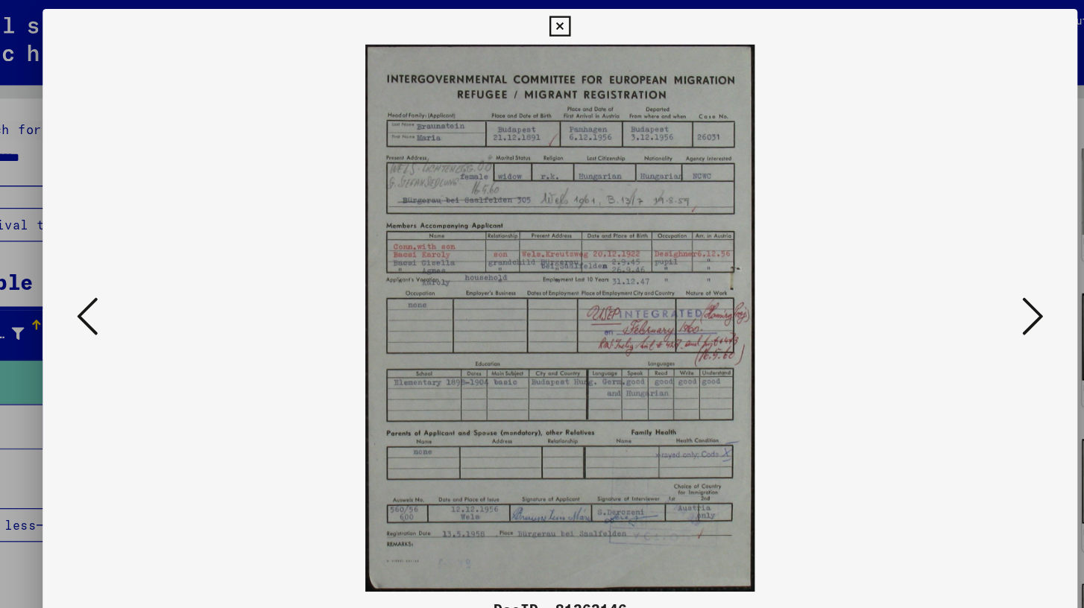
click at [939, 260] on icon at bounding box center [939, 265] width 18 height 36
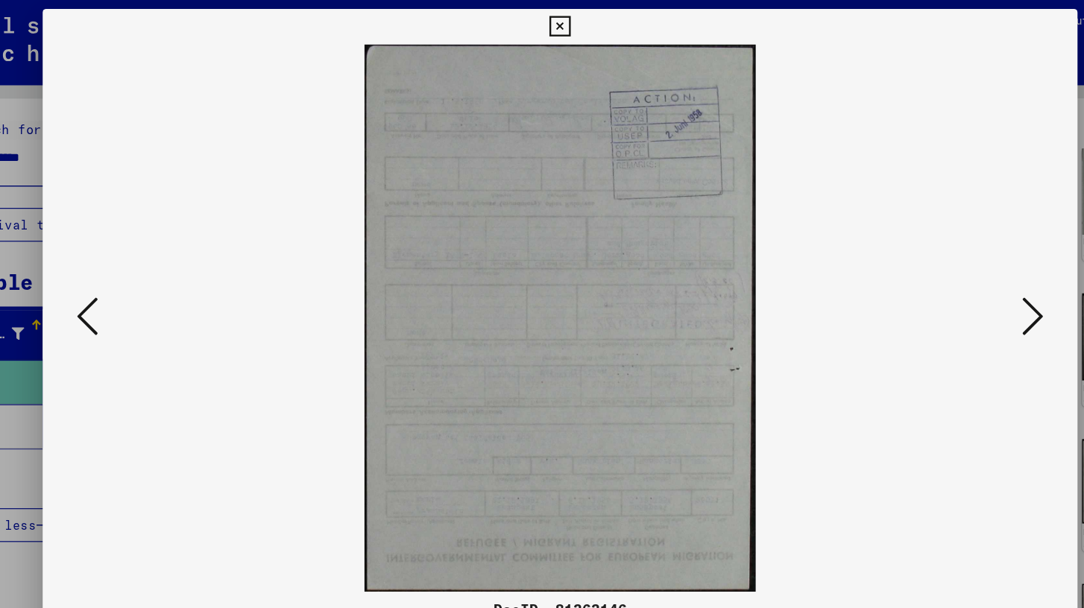
click at [939, 260] on icon at bounding box center [939, 265] width 18 height 36
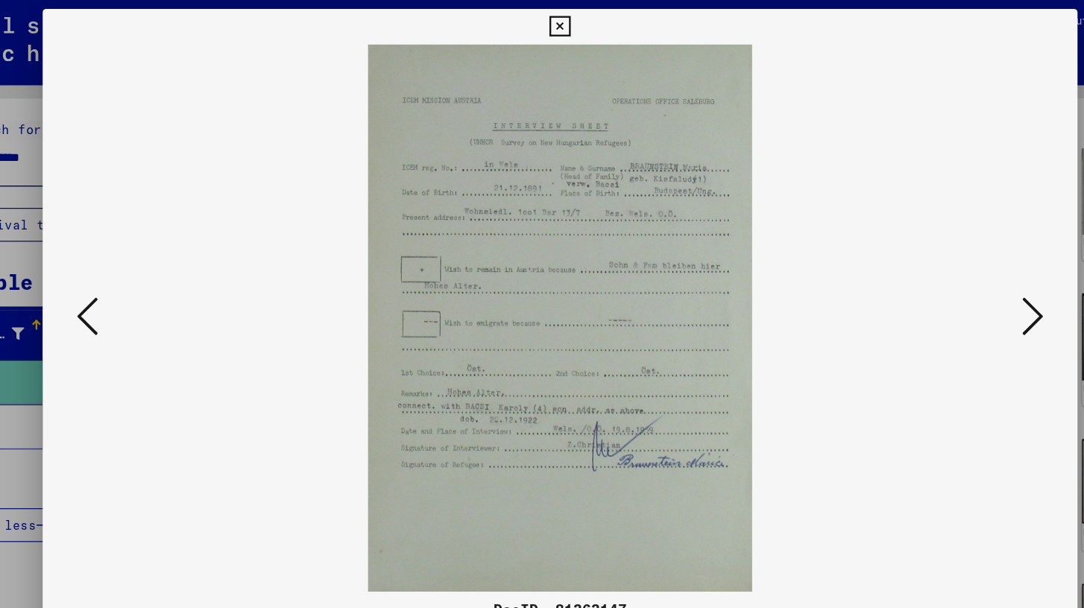
click at [939, 260] on icon at bounding box center [939, 265] width 18 height 36
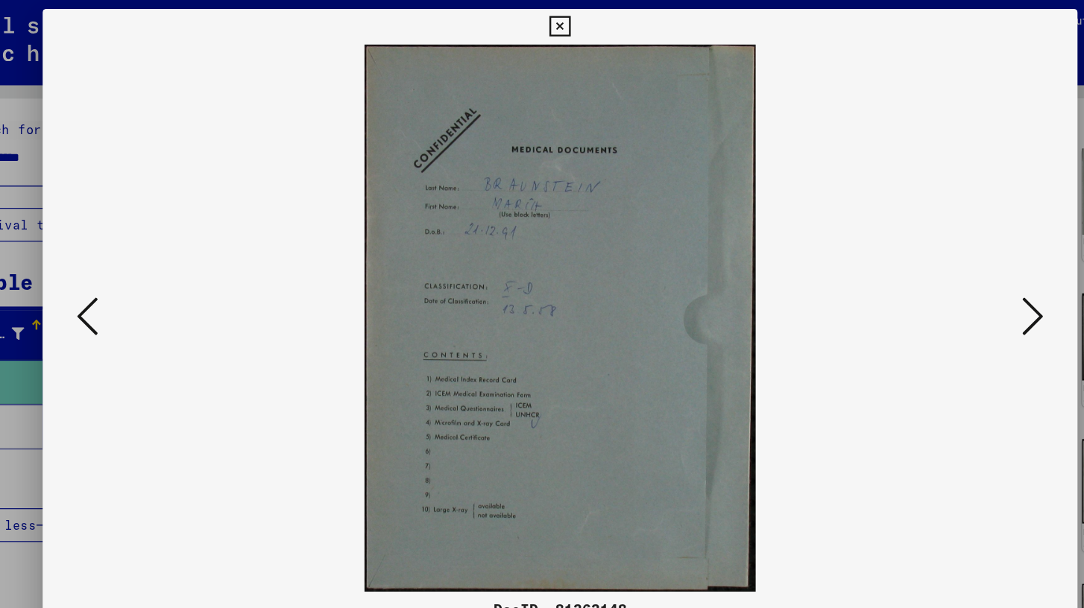
click at [939, 260] on icon at bounding box center [939, 265] width 18 height 36
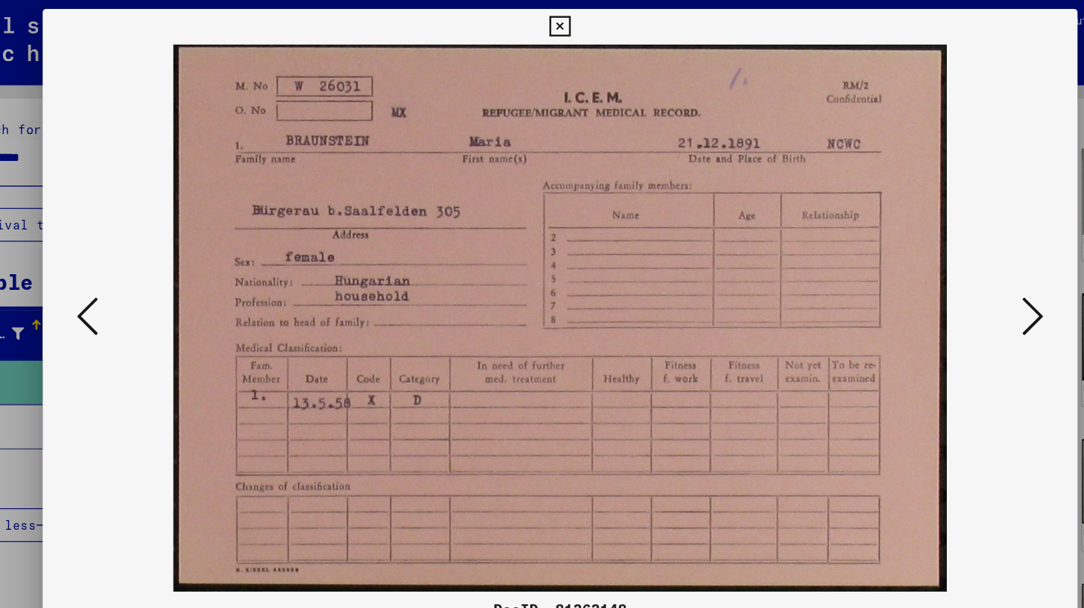
click at [939, 260] on icon at bounding box center [939, 265] width 18 height 36
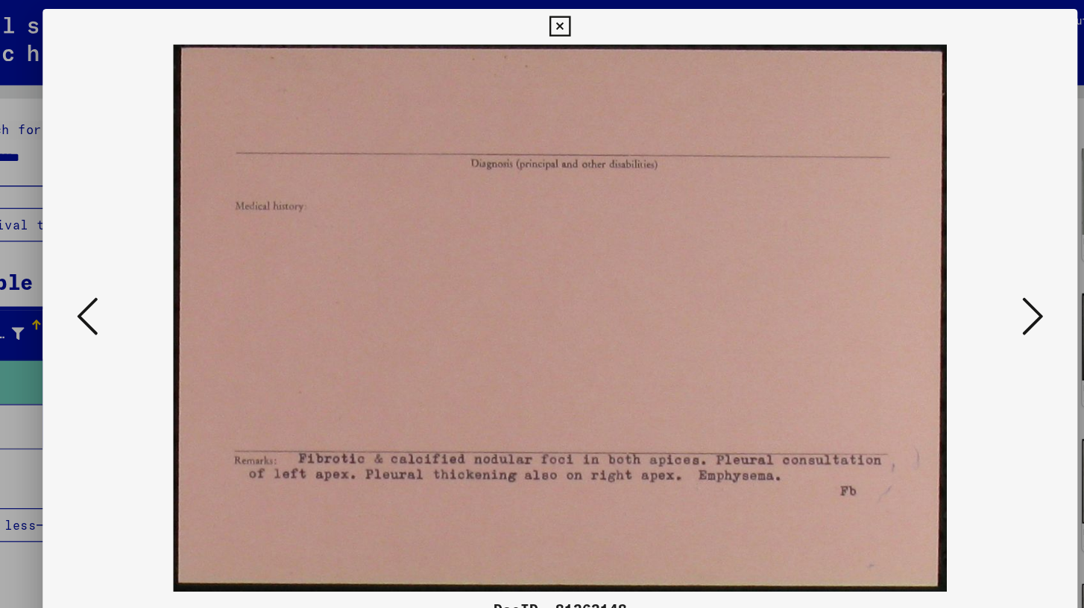
click at [939, 260] on icon at bounding box center [939, 265] width 18 height 36
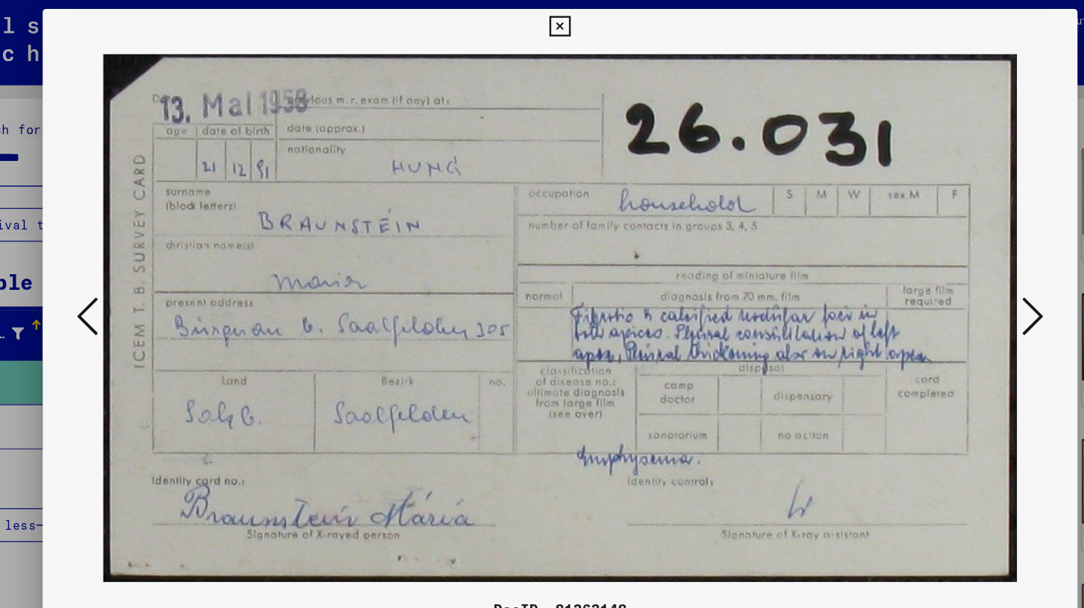
click at [939, 260] on icon at bounding box center [939, 265] width 18 height 36
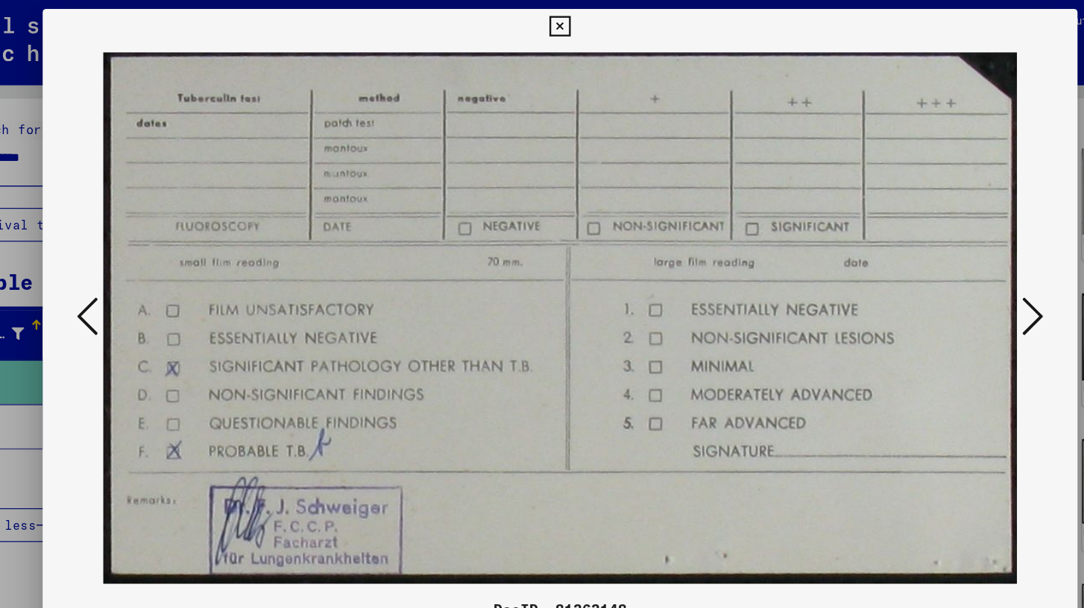
click at [939, 260] on icon at bounding box center [939, 265] width 18 height 36
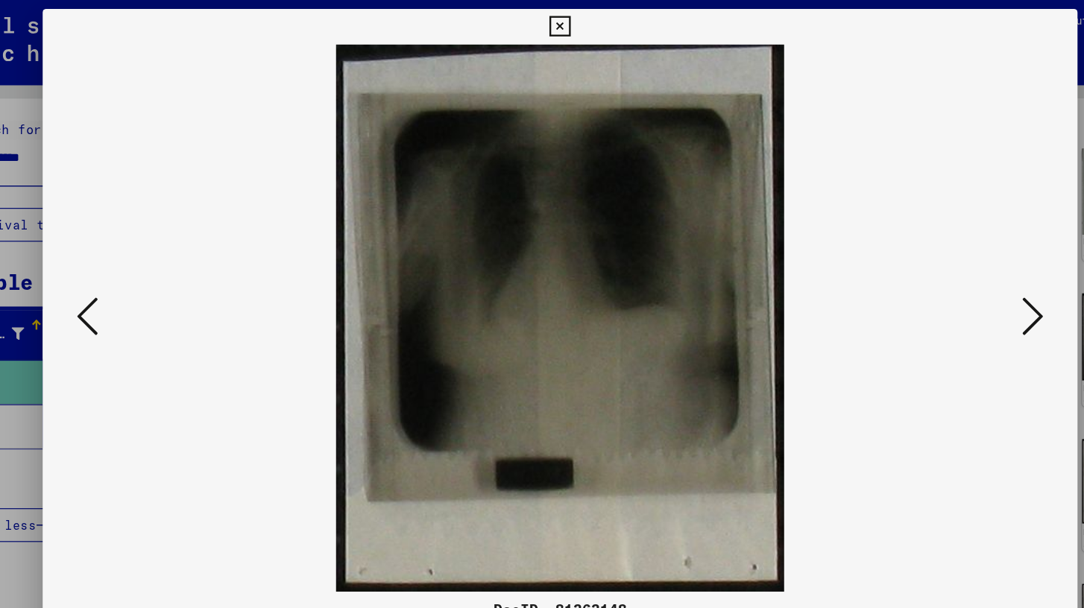
click at [939, 260] on icon at bounding box center [939, 265] width 18 height 36
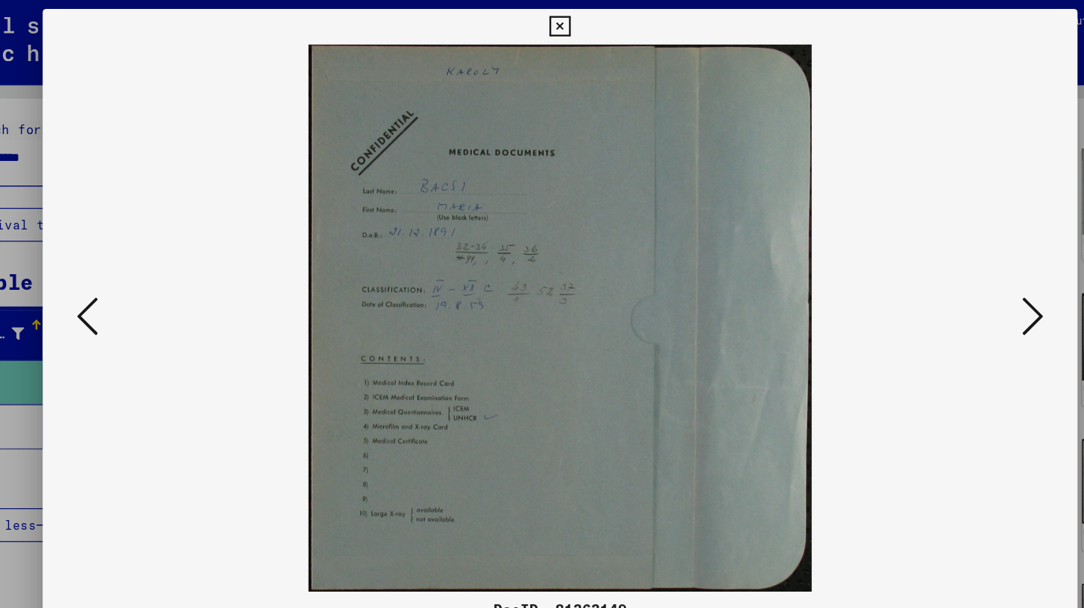
click at [939, 260] on icon at bounding box center [939, 265] width 18 height 36
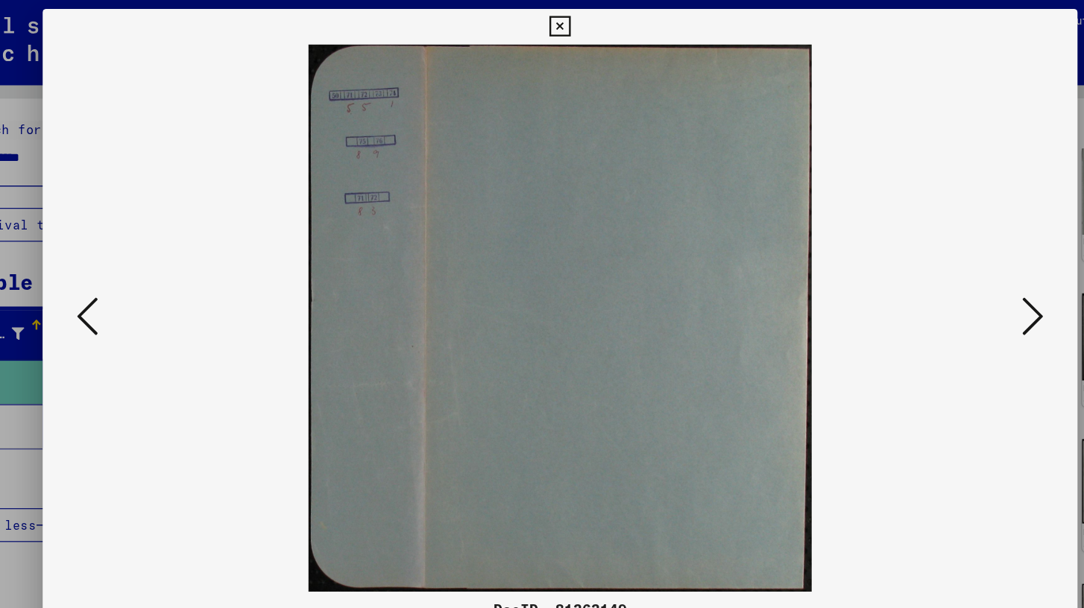
click at [939, 260] on icon at bounding box center [939, 265] width 18 height 36
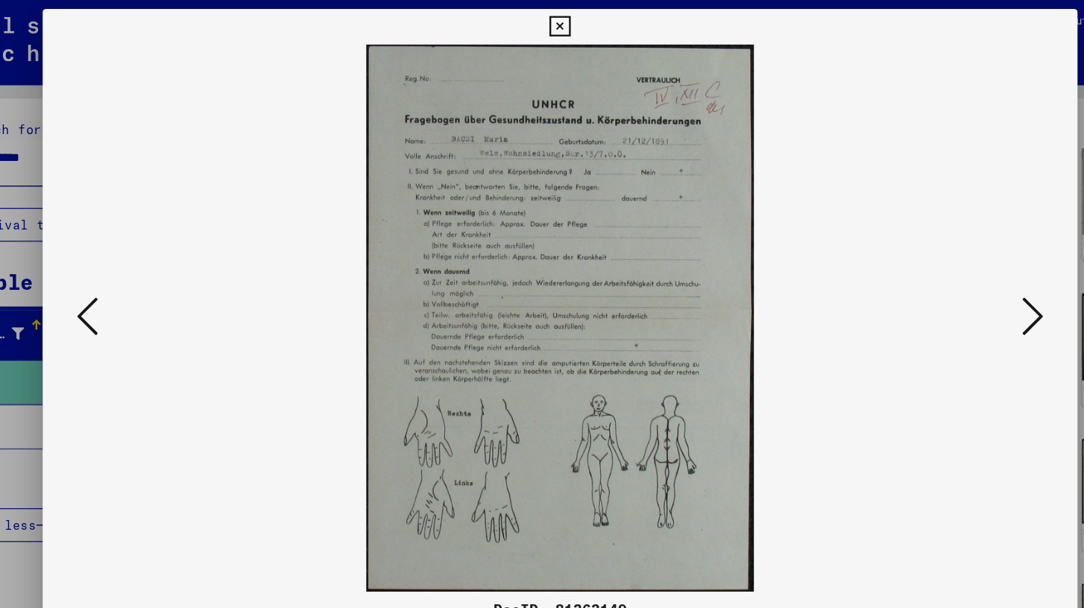
click at [939, 260] on icon at bounding box center [939, 265] width 18 height 36
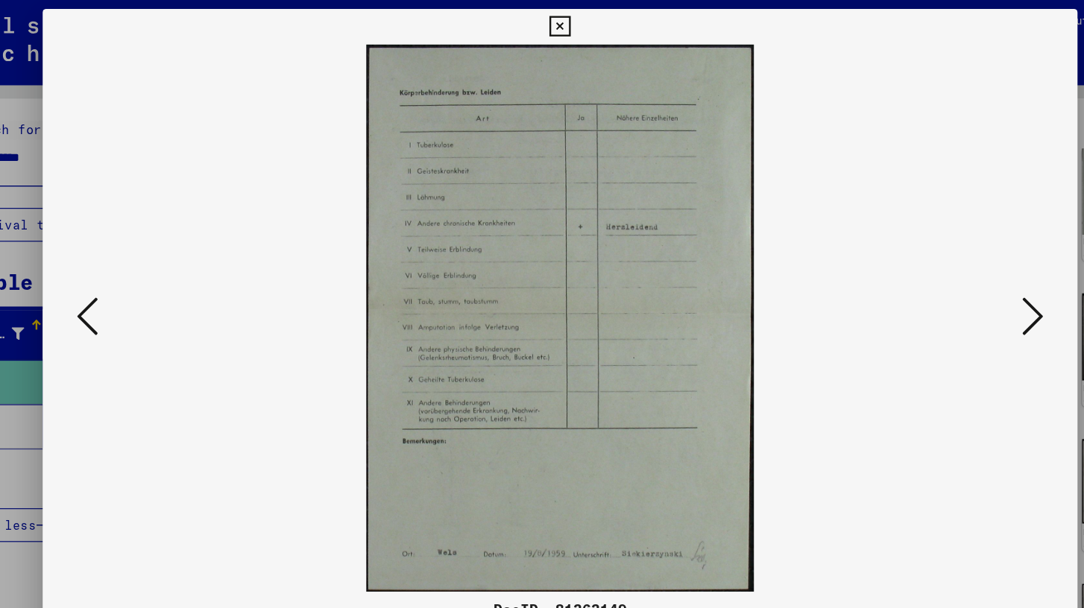
click at [939, 260] on icon at bounding box center [939, 265] width 18 height 36
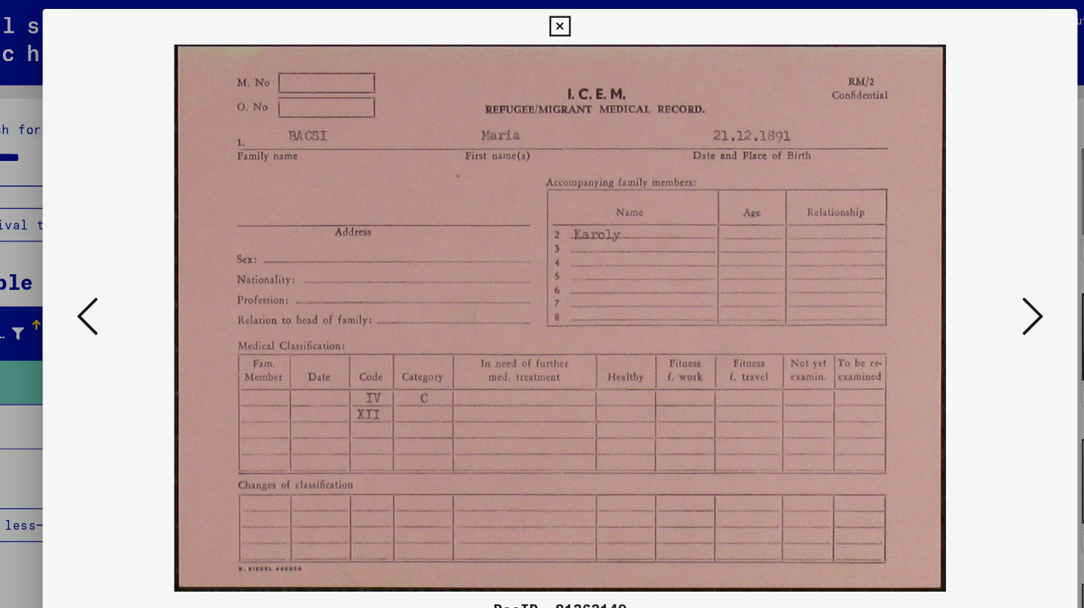
click at [939, 260] on icon at bounding box center [939, 265] width 18 height 36
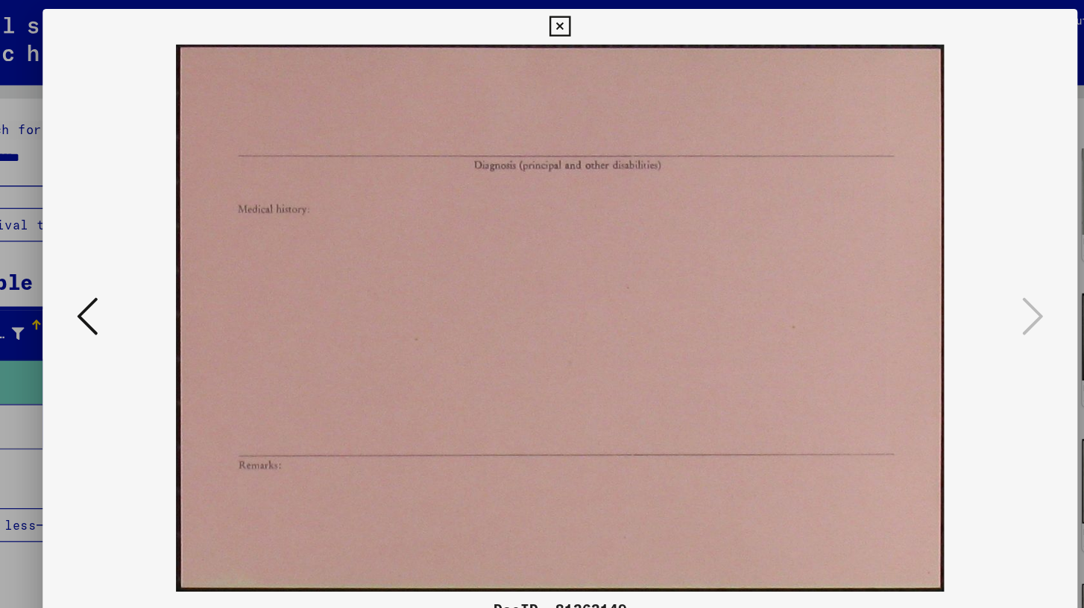
click at [546, 26] on icon at bounding box center [541, 22] width 17 height 18
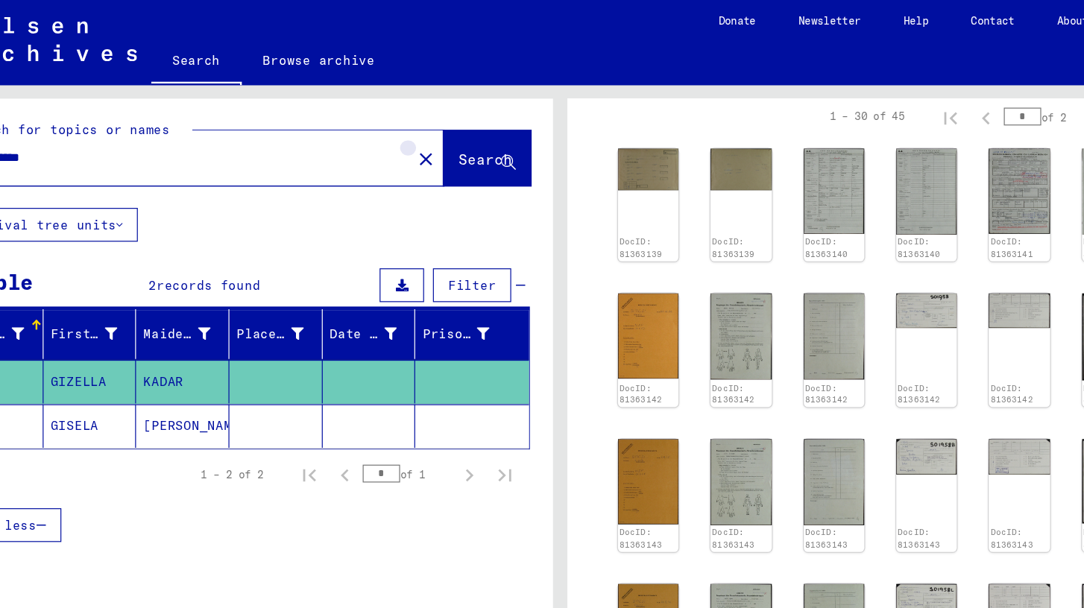
click at [420, 139] on mat-icon "close" at bounding box center [429, 133] width 18 height 18
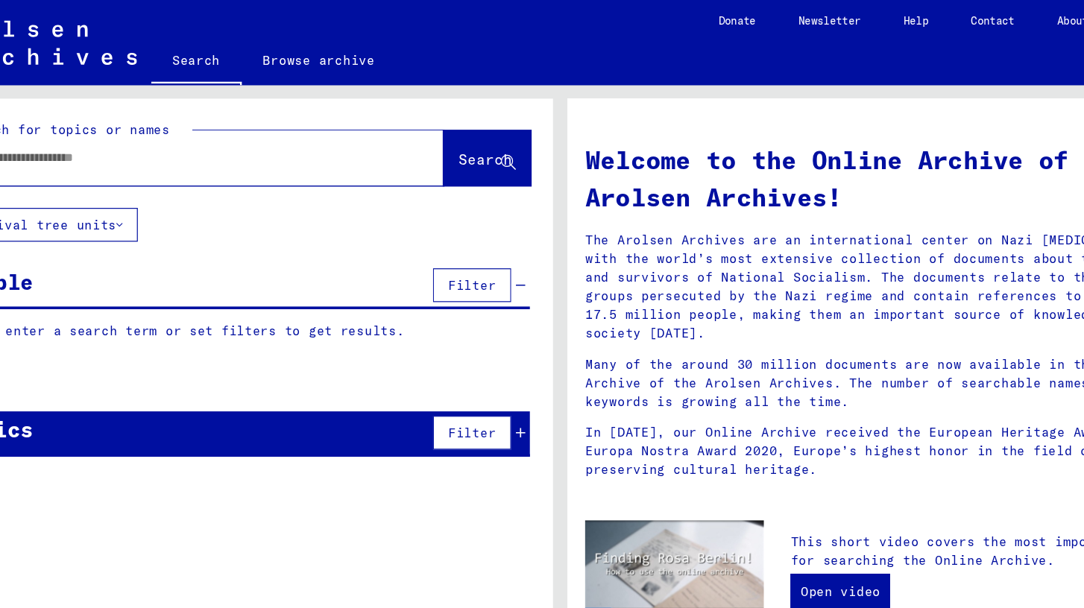
click at [274, 144] on div at bounding box center [215, 133] width 370 height 34
click at [203, 130] on input "text" at bounding box center [219, 132] width 361 height 16
paste input "**********"
type input "**********"
click at [457, 131] on span "Search" at bounding box center [479, 133] width 45 height 15
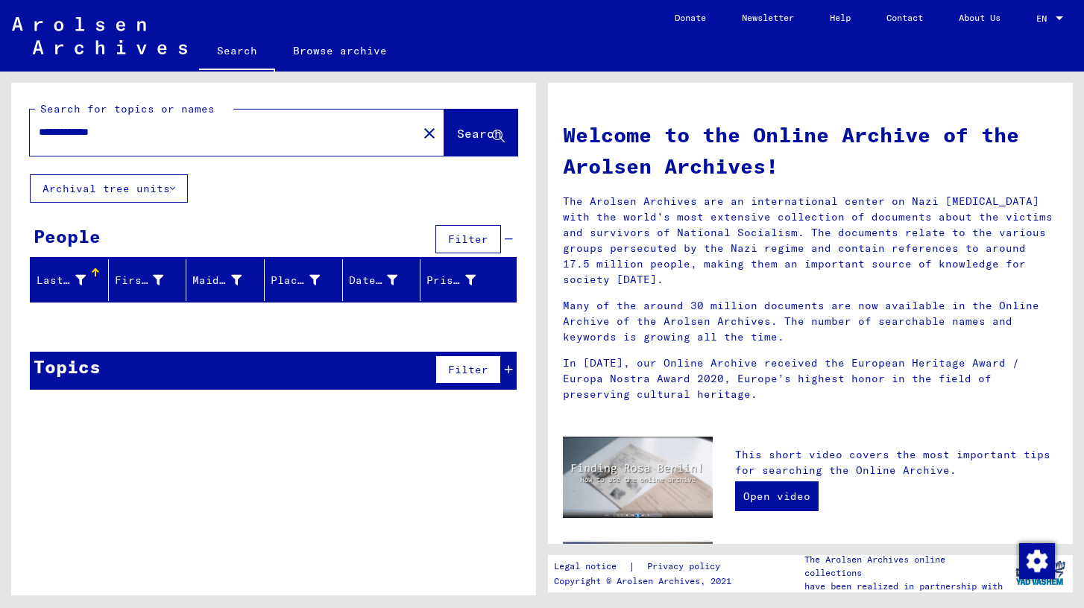
click at [179, 186] on button "Archival tree units" at bounding box center [109, 188] width 158 height 28
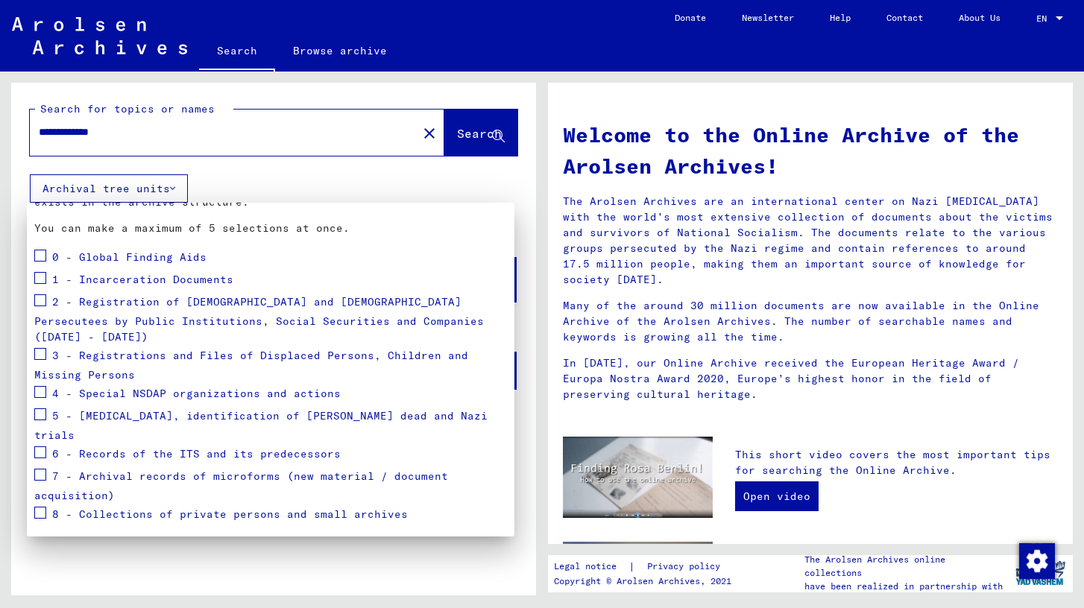
scroll to position [131, 0]
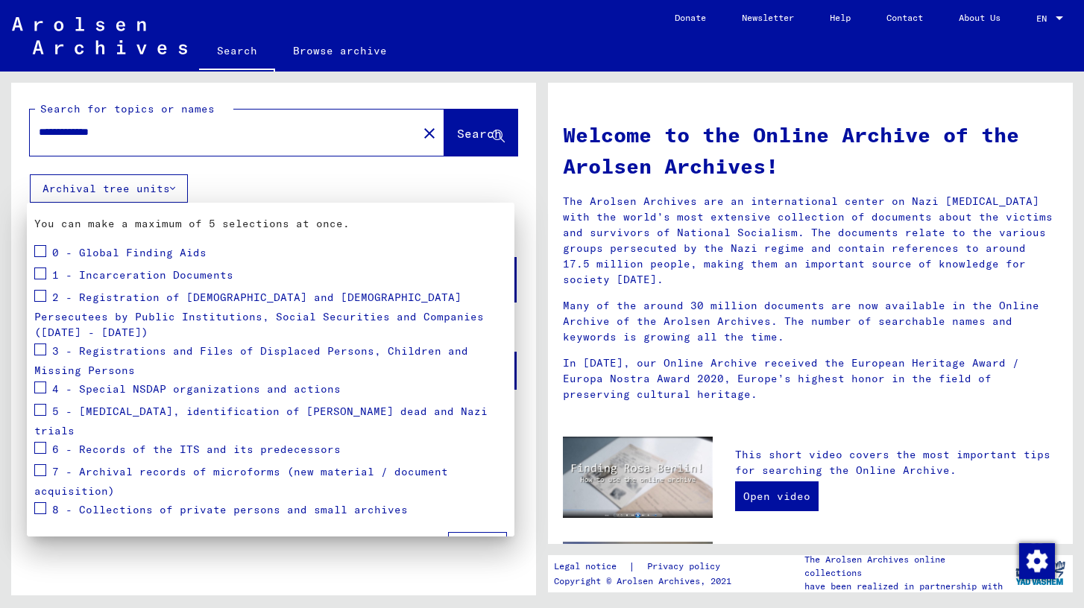
click at [41, 404] on span at bounding box center [40, 410] width 12 height 12
click at [476, 532] on button "Apply" at bounding box center [477, 546] width 59 height 28
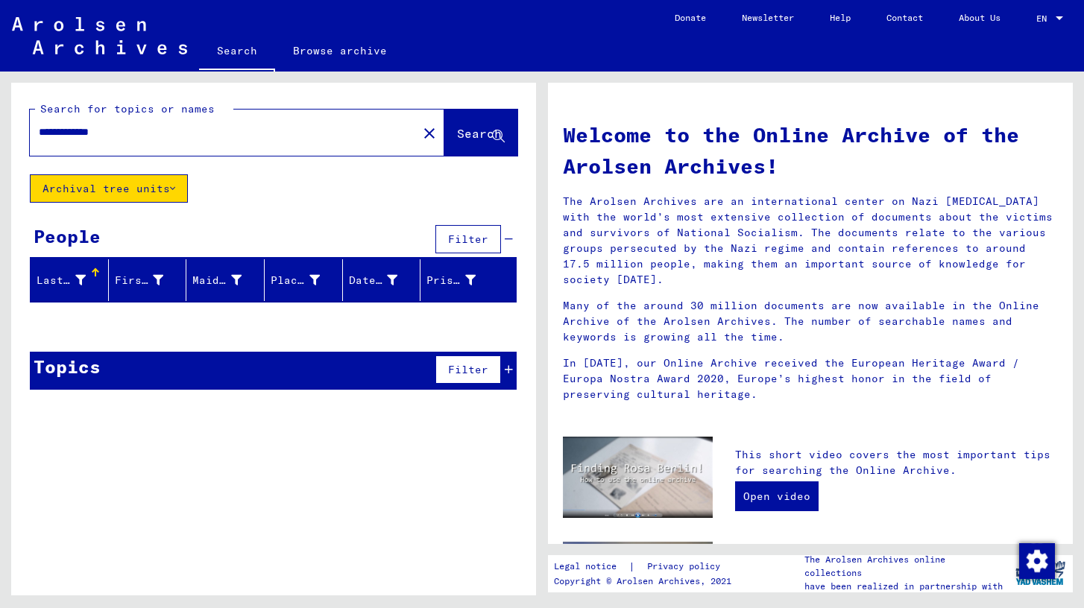
drag, startPoint x: 127, startPoint y: 133, endPoint x: 31, endPoint y: 118, distance: 97.4
click at [31, 118] on div "**********" at bounding box center [215, 133] width 370 height 34
